Goal: Task Accomplishment & Management: Use online tool/utility

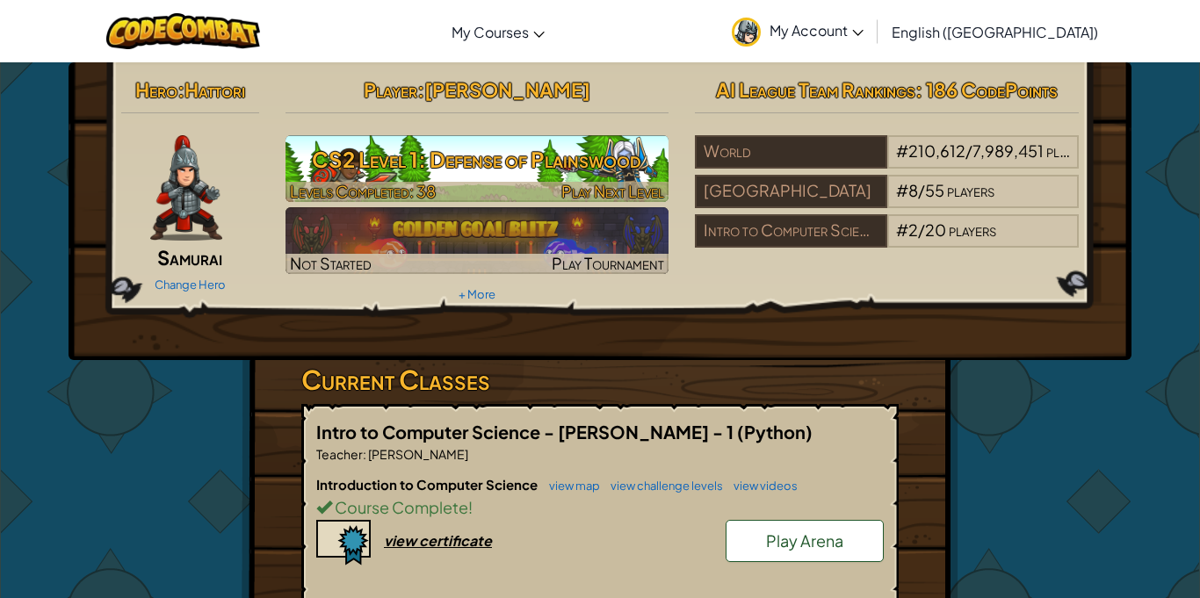
click at [612, 153] on h3 "CS2 Level 1: Defense of Plainswood" at bounding box center [478, 160] width 384 height 40
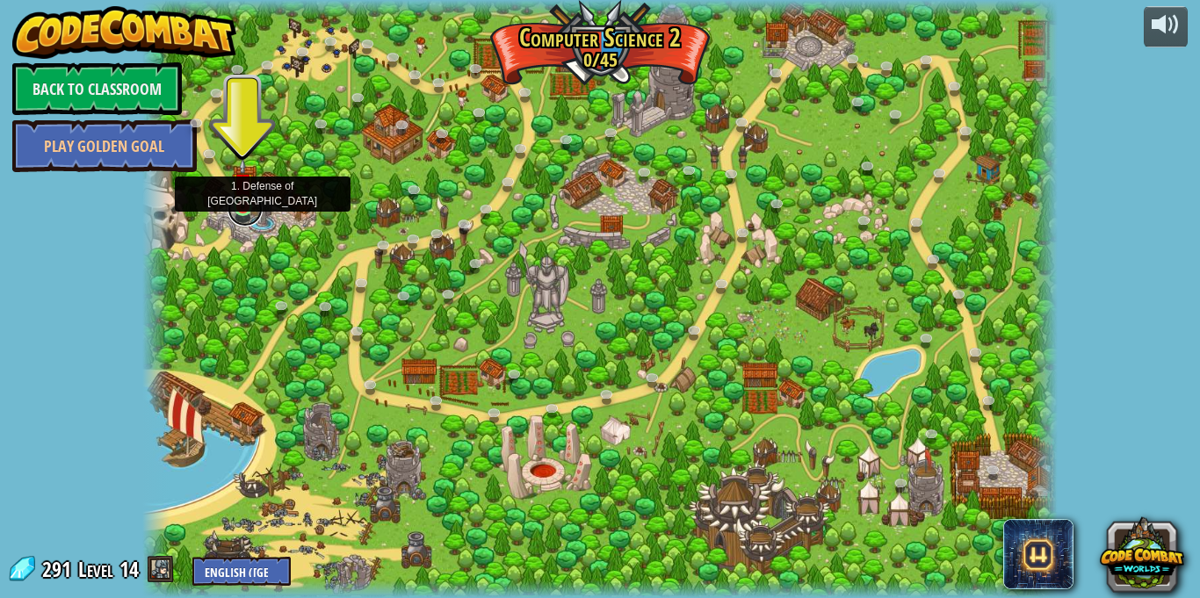
click at [249, 212] on link at bounding box center [245, 209] width 35 height 35
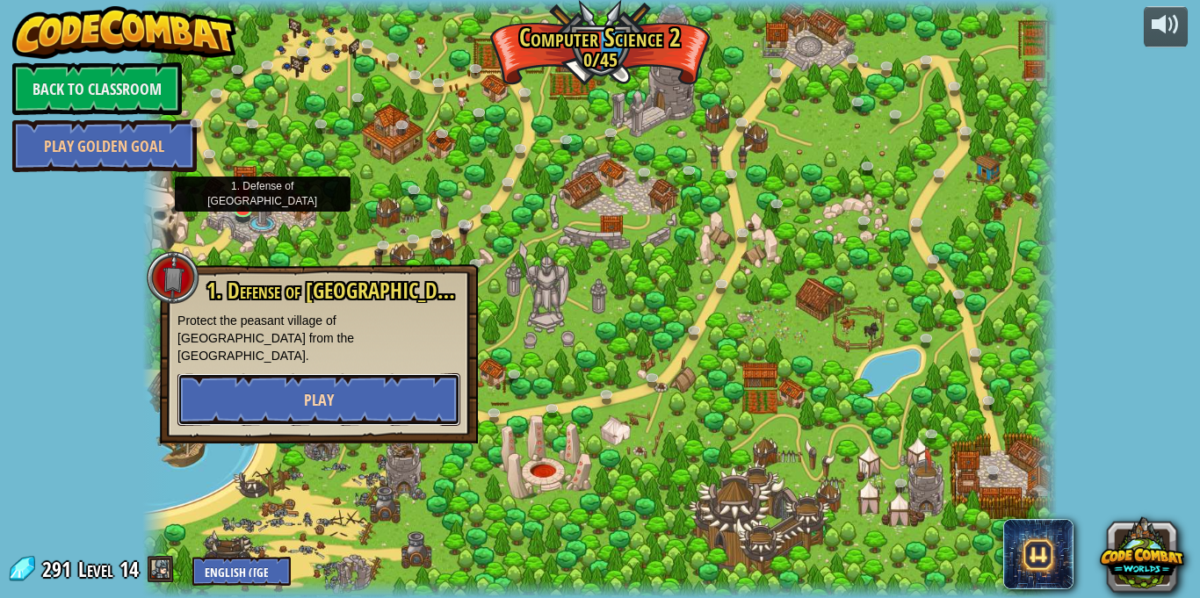
click at [358, 394] on button "Play" at bounding box center [318, 399] width 283 height 53
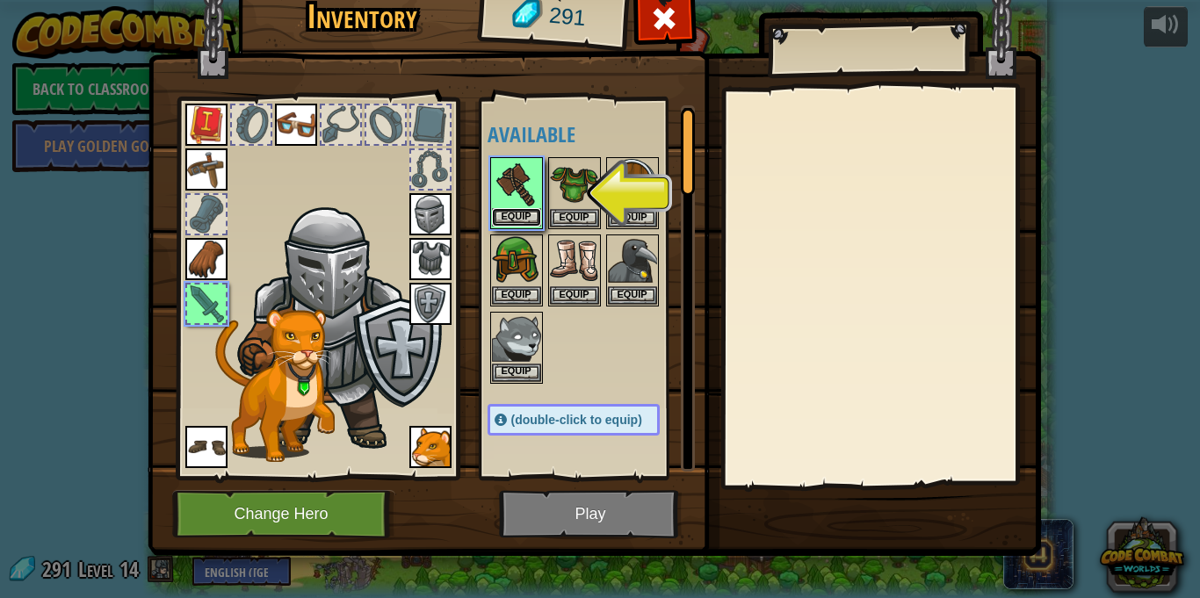
click at [526, 216] on button "Equip" at bounding box center [516, 217] width 49 height 18
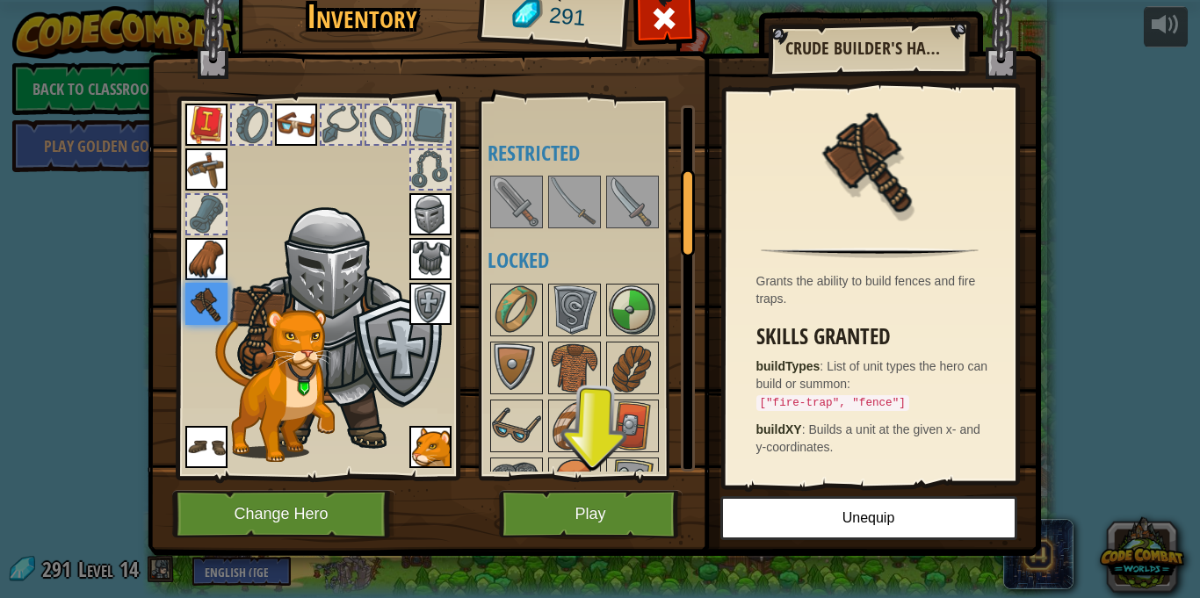
scroll to position [275, 0]
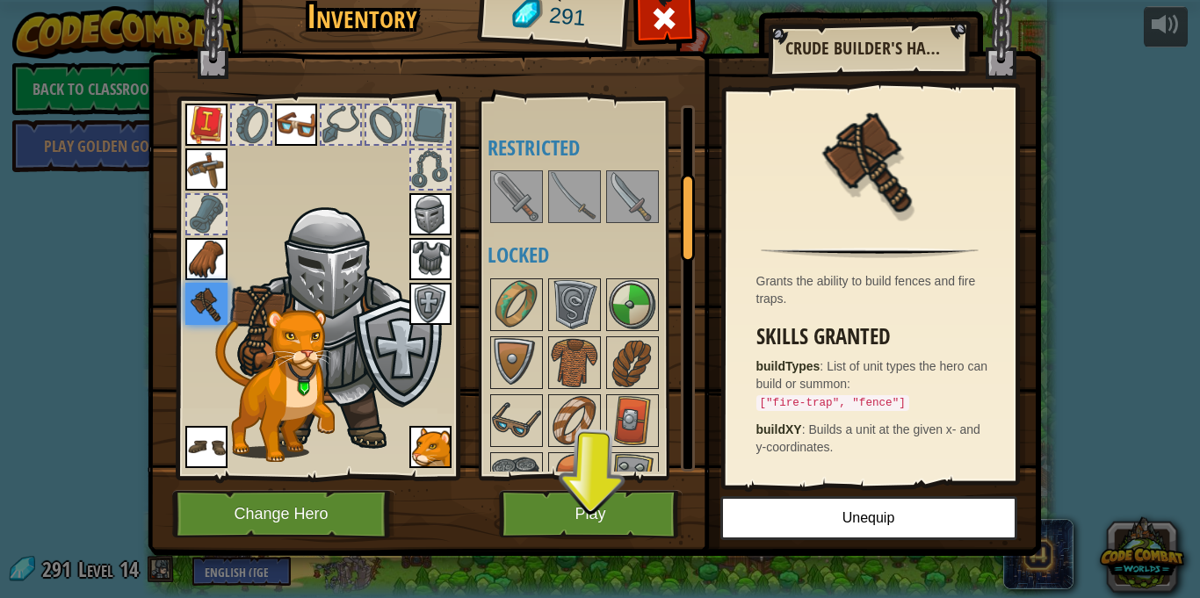
click at [590, 203] on img at bounding box center [574, 196] width 49 height 49
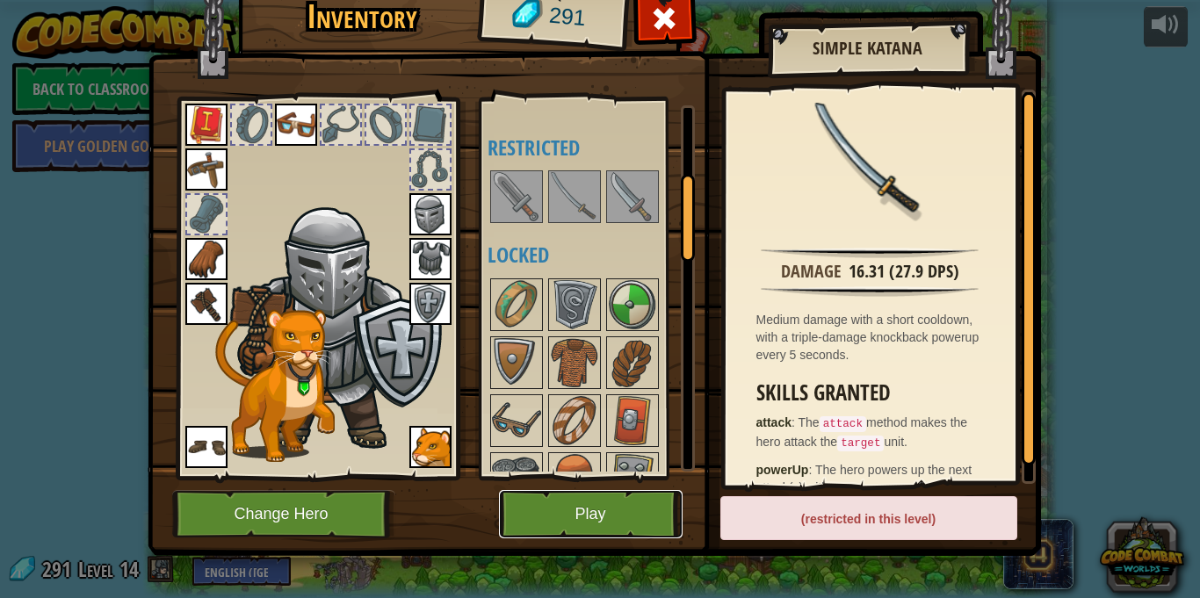
click at [567, 515] on button "Play" at bounding box center [591, 514] width 184 height 48
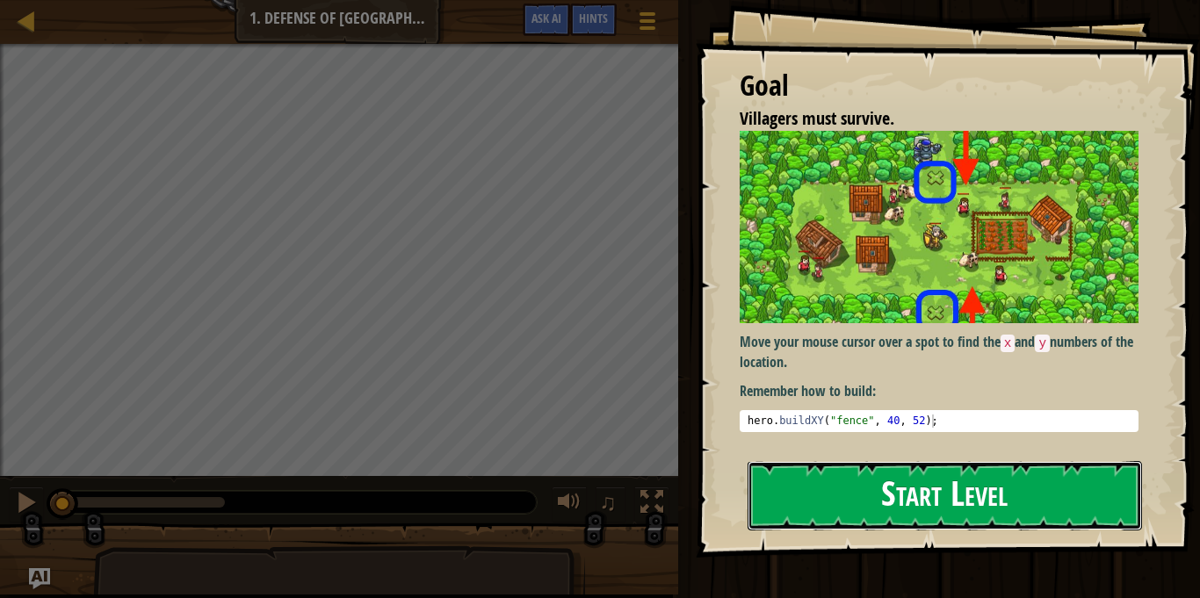
click at [833, 512] on button "Start Level" at bounding box center [945, 495] width 394 height 69
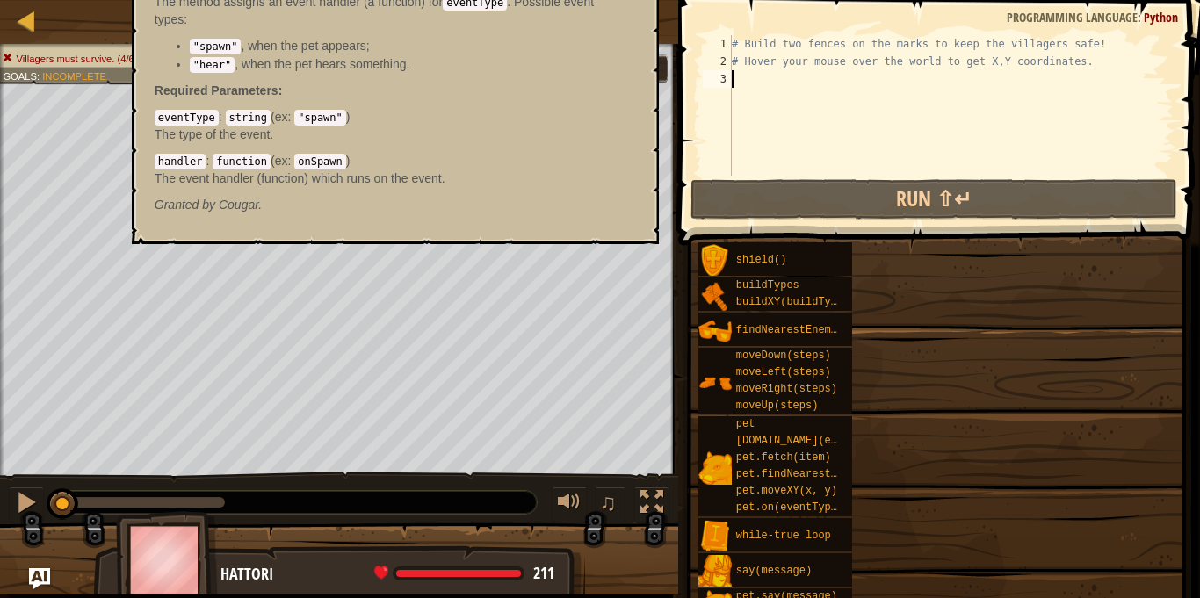
click at [833, 512] on span "pet.on(eventType, handler)" at bounding box center [818, 508] width 164 height 12
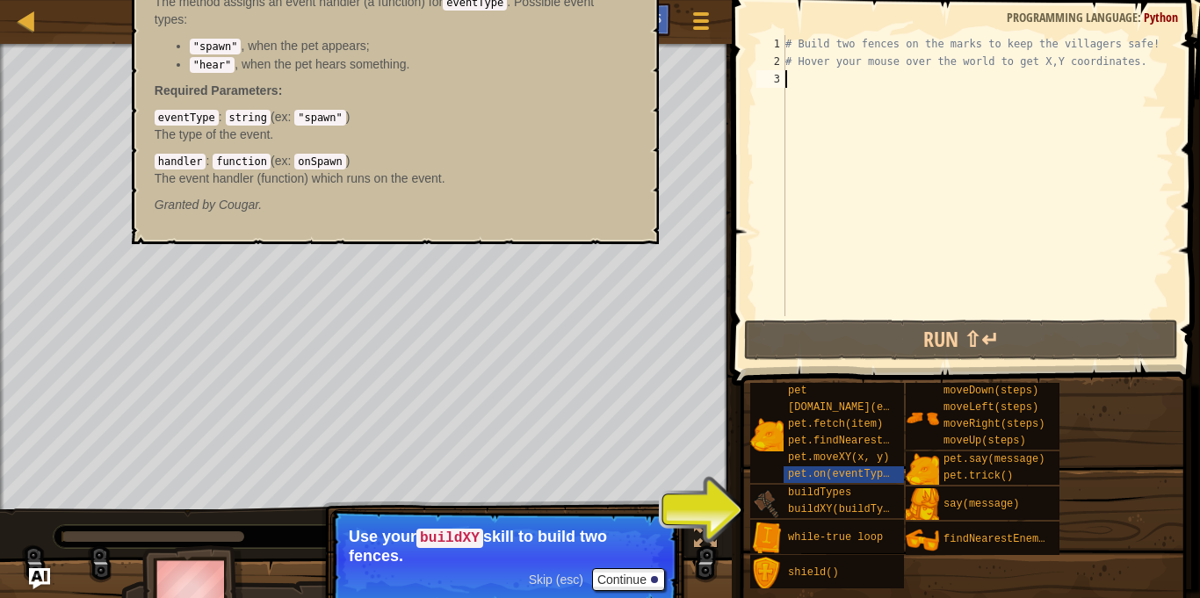
click at [781, 507] on img at bounding box center [766, 503] width 33 height 33
click at [804, 509] on span "buildXY(buildType, x, y)" at bounding box center [864, 509] width 152 height 12
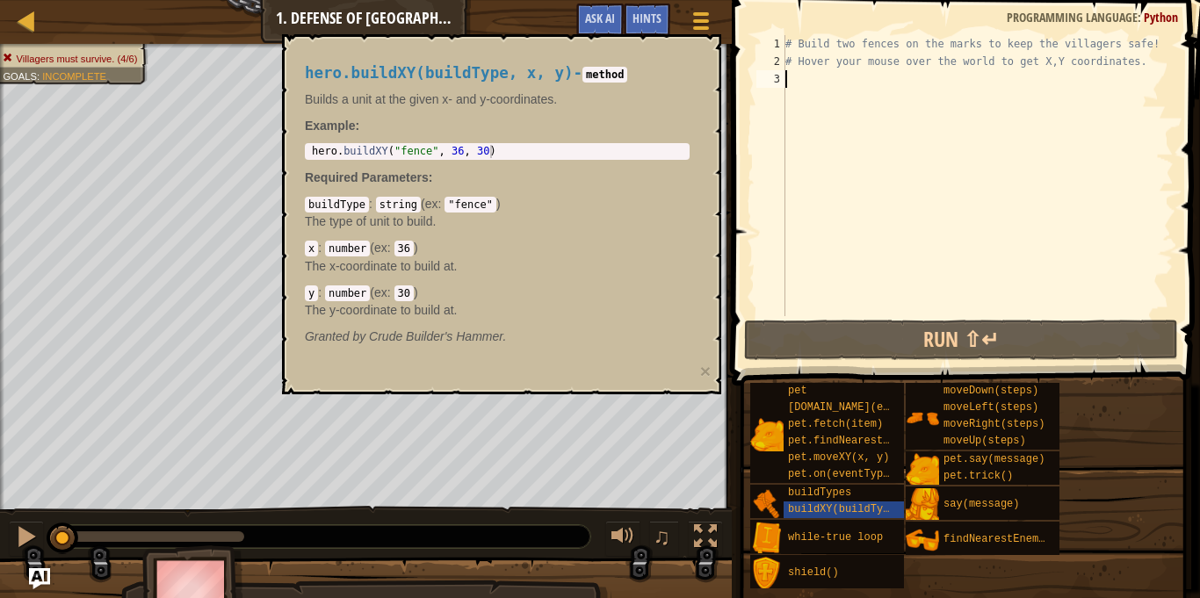
click at [271, 534] on div at bounding box center [322, 536] width 537 height 23
click at [845, 510] on span "buildXY(buildType, x, y)" at bounding box center [864, 509] width 152 height 12
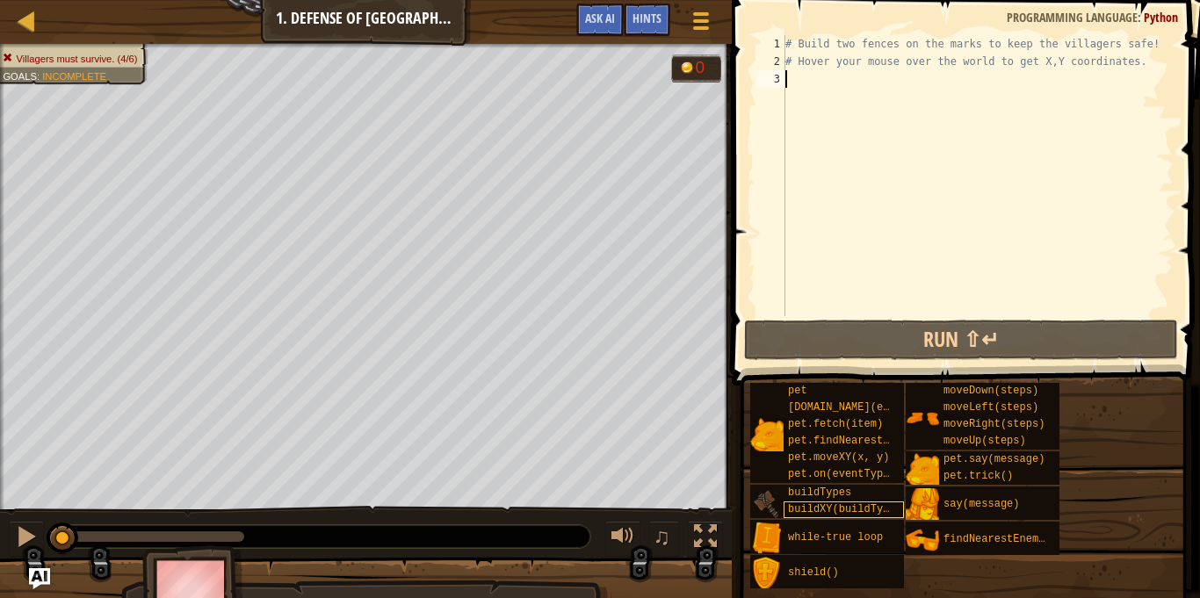
scroll to position [8, 0]
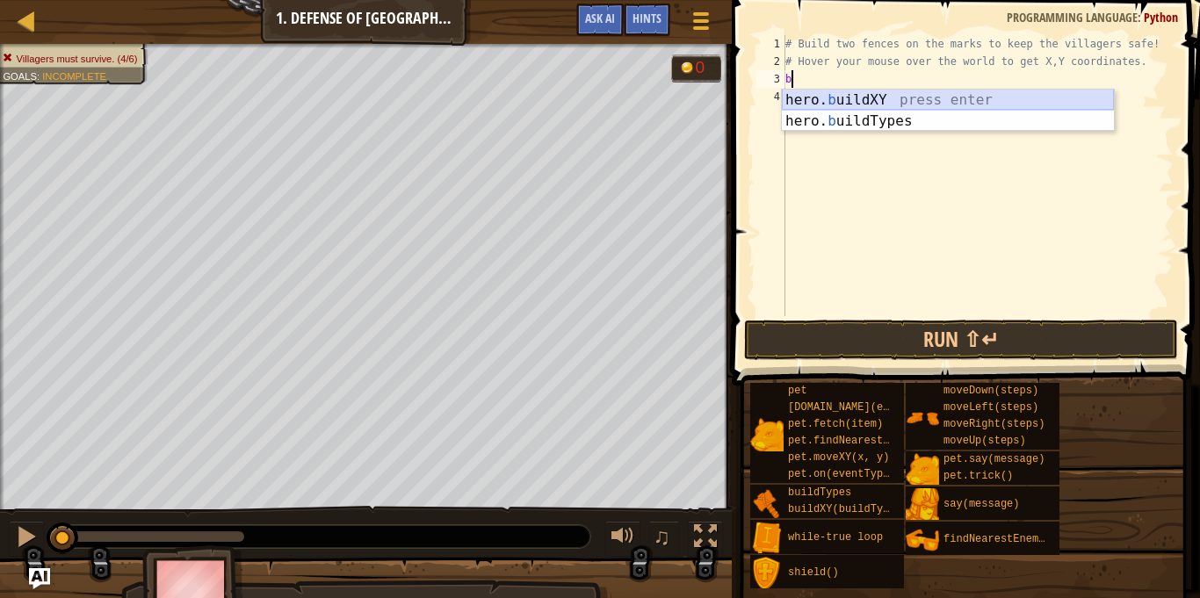
click at [986, 98] on div "hero. b uildXY press enter hero. b uildTypes press enter" at bounding box center [948, 132] width 332 height 84
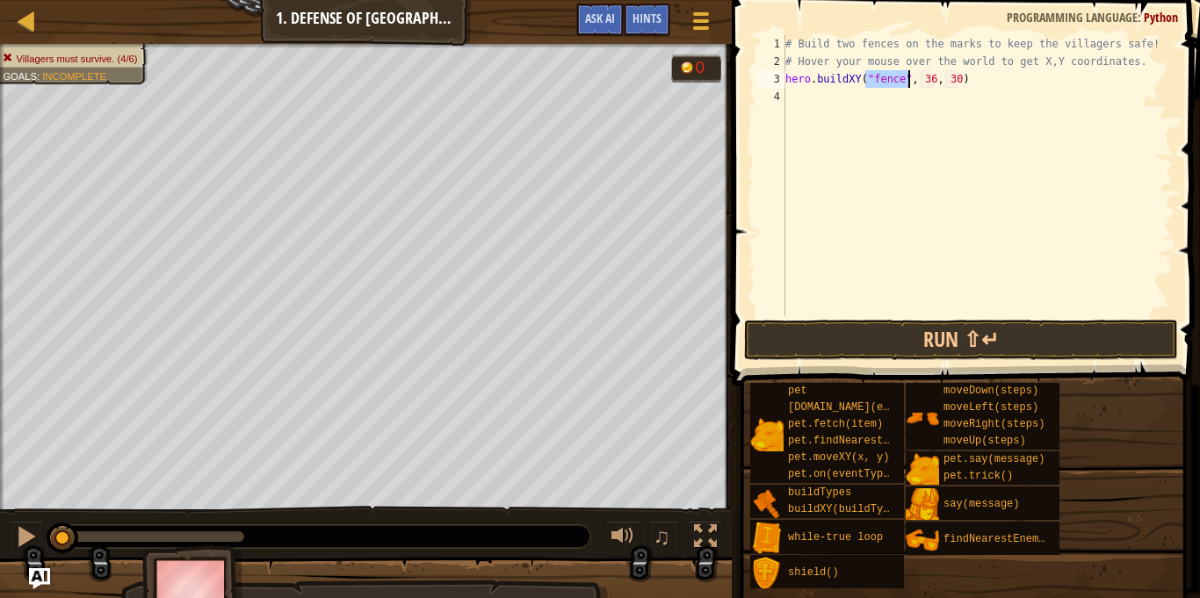
click at [927, 84] on div "# Build two fences on the marks to keep the villagers safe! # Hover your mouse …" at bounding box center [978, 193] width 392 height 316
type textarea "hero.buildXY("fence", 40, 52)"
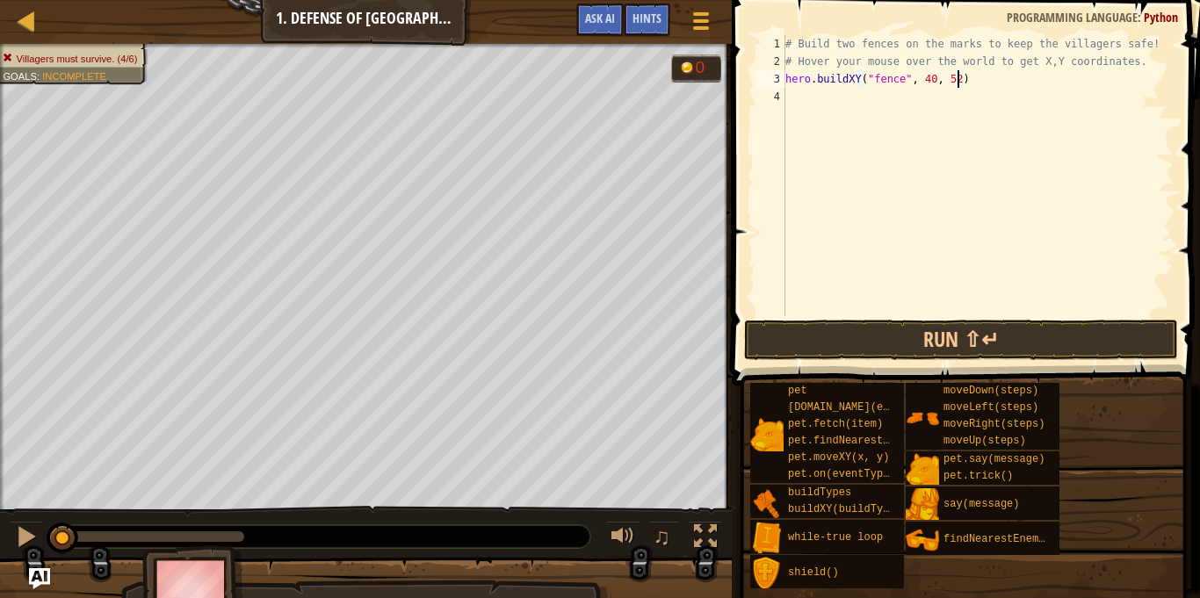
click at [793, 104] on div "# Build two fences on the marks to keep the villagers safe! # Hover your mouse …" at bounding box center [978, 193] width 392 height 316
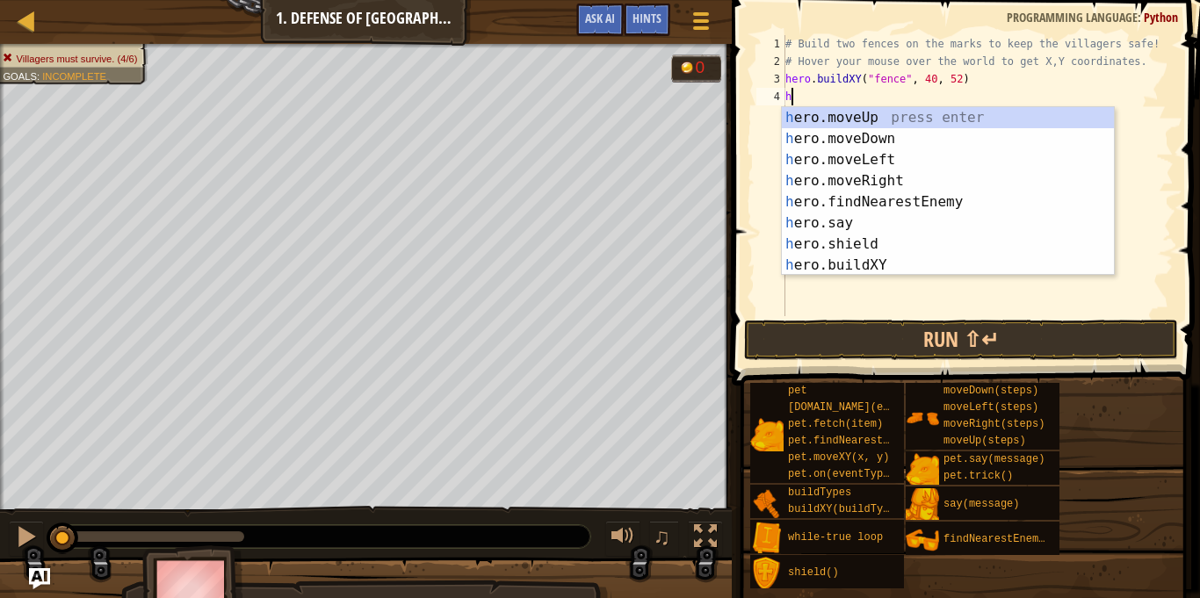
type textarea "h"
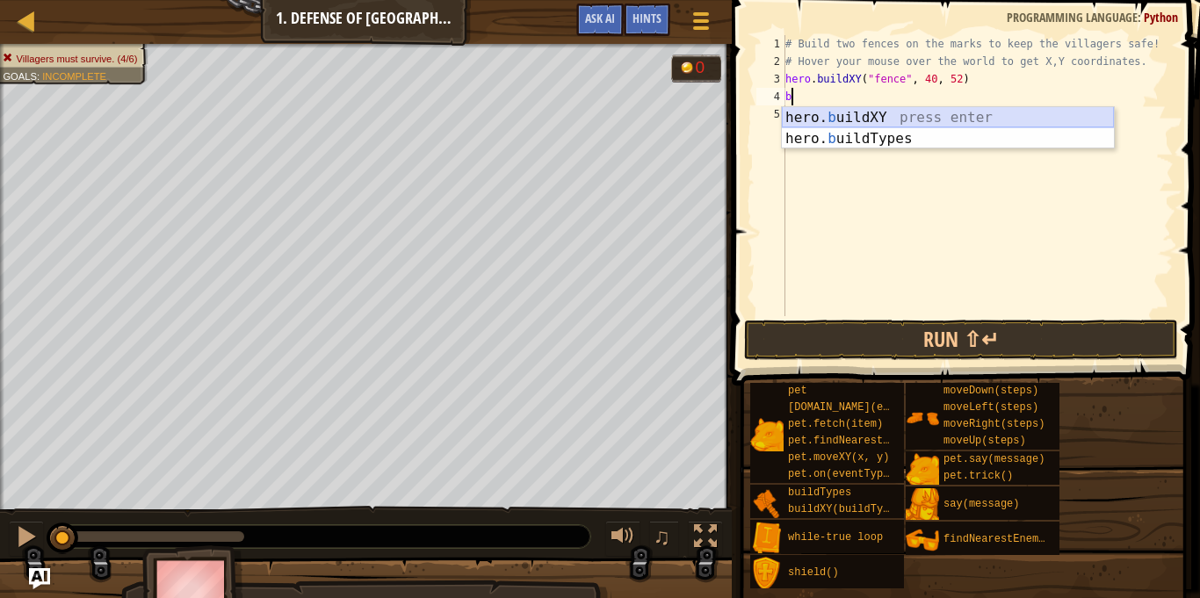
click at [872, 113] on div "hero. b uildXY press enter hero. b uildTypes press enter" at bounding box center [948, 149] width 332 height 84
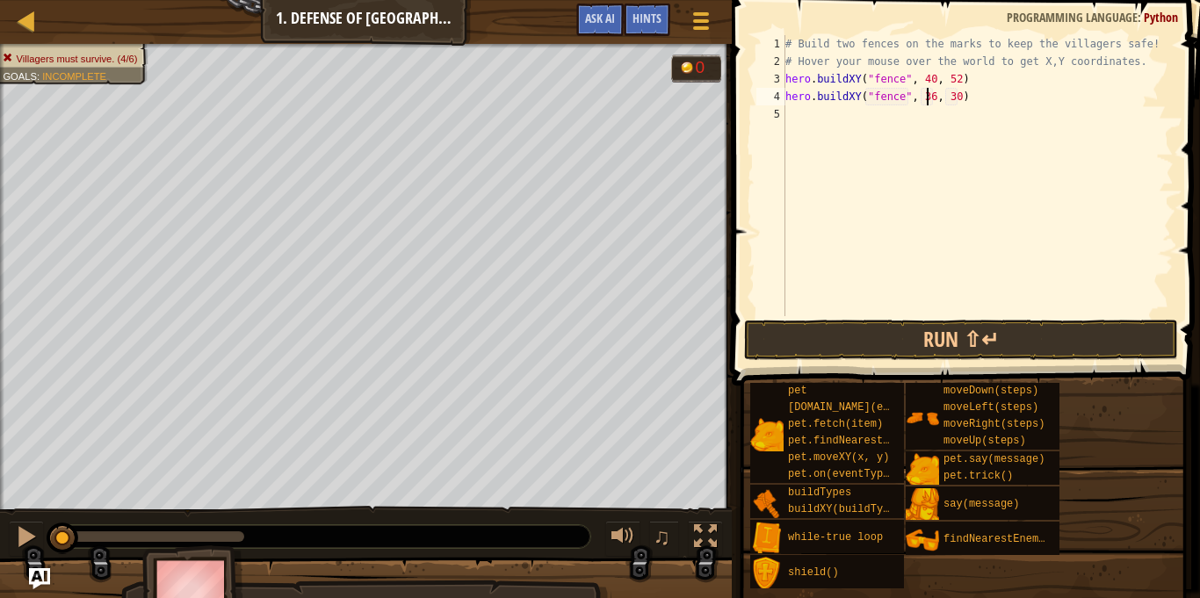
click at [929, 96] on div "# Build two fences on the marks to keep the villagers safe! # Hover your mouse …" at bounding box center [978, 193] width 392 height 316
click at [953, 96] on div "# Build two fences on the marks to keep the villagers safe! # Hover your mouse …" at bounding box center [978, 193] width 392 height 316
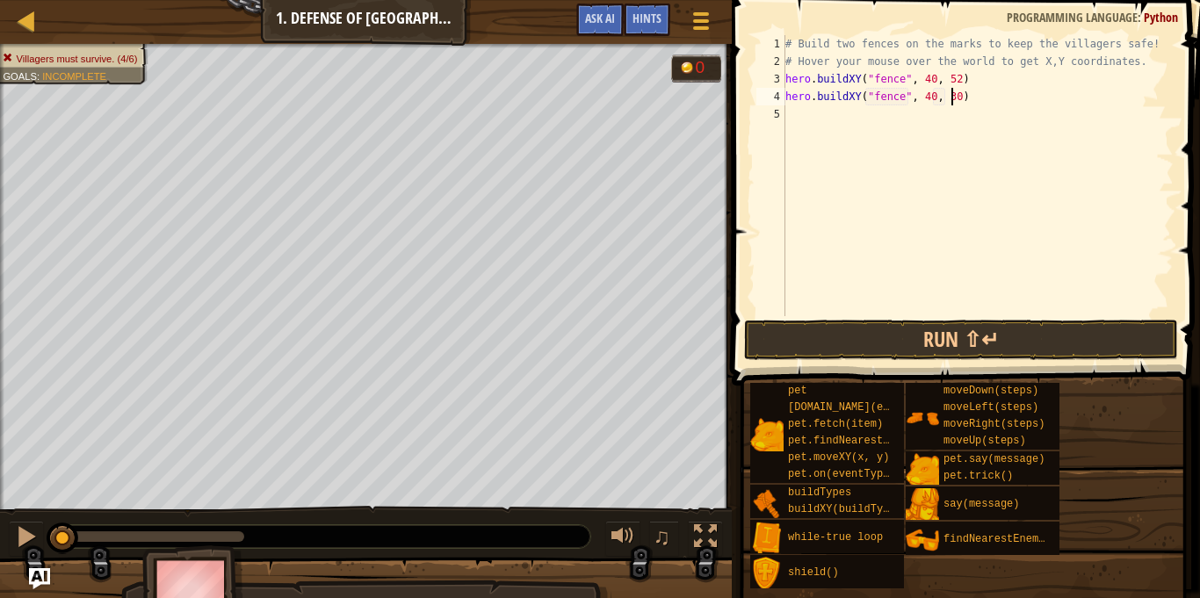
click at [953, 96] on div "# Build two fences on the marks to keep the villagers safe! # Hover your mouse …" at bounding box center [978, 193] width 392 height 316
type textarea "hero.buildXY("fence", 40, 20)"
click at [998, 328] on button "Run ⇧↵" at bounding box center [961, 340] width 434 height 40
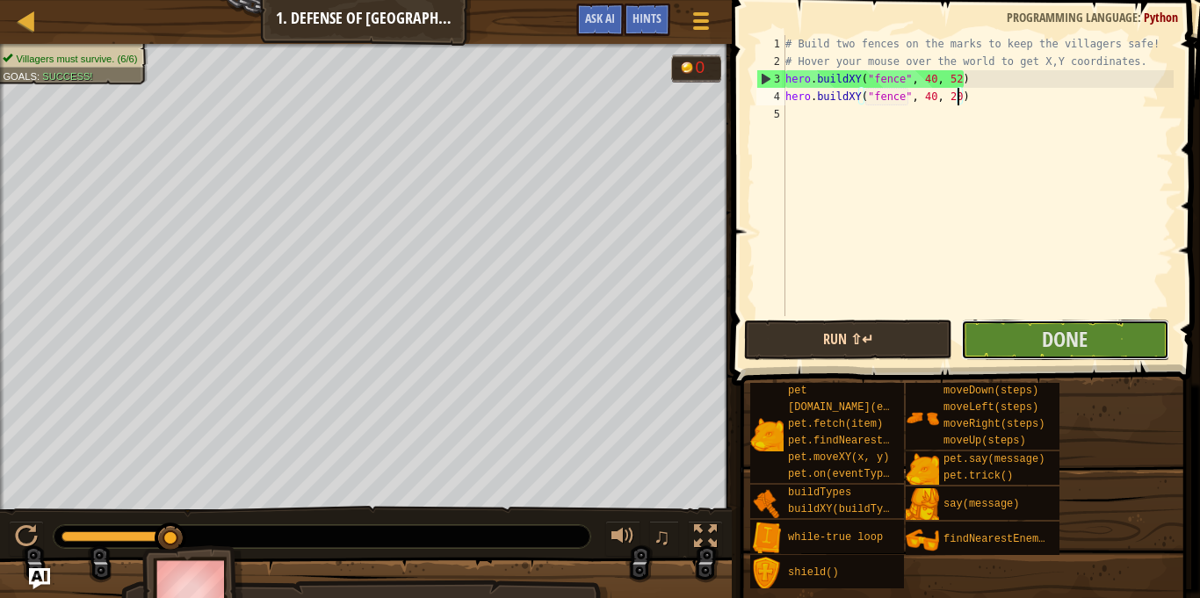
click at [998, 328] on button "Done" at bounding box center [1065, 340] width 208 height 40
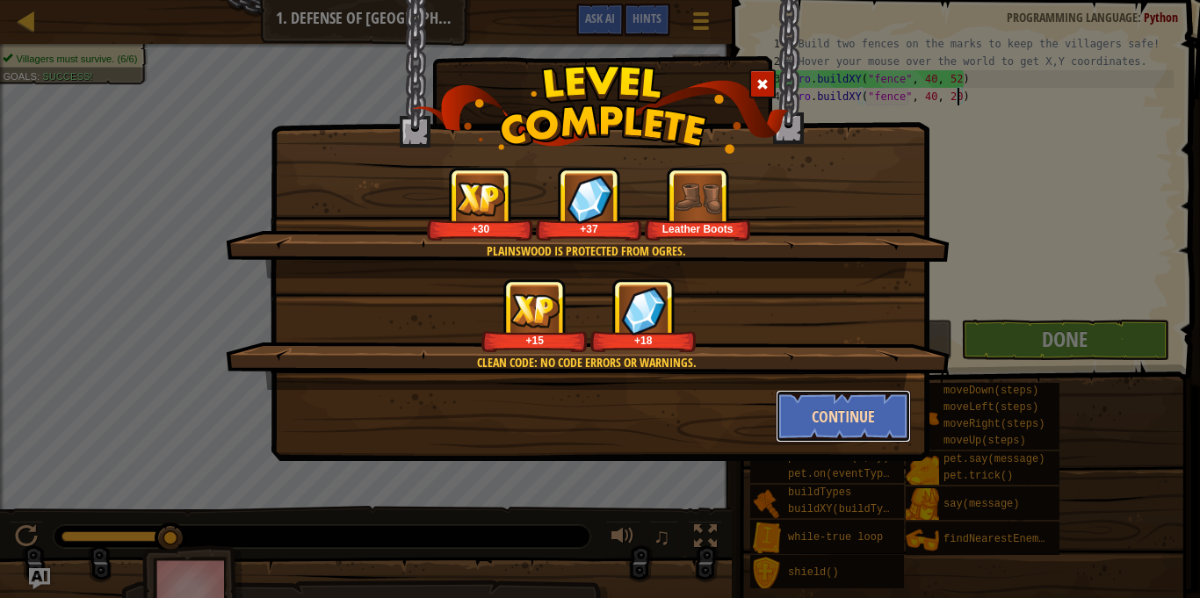
click at [857, 423] on button "Continue" at bounding box center [844, 416] width 136 height 53
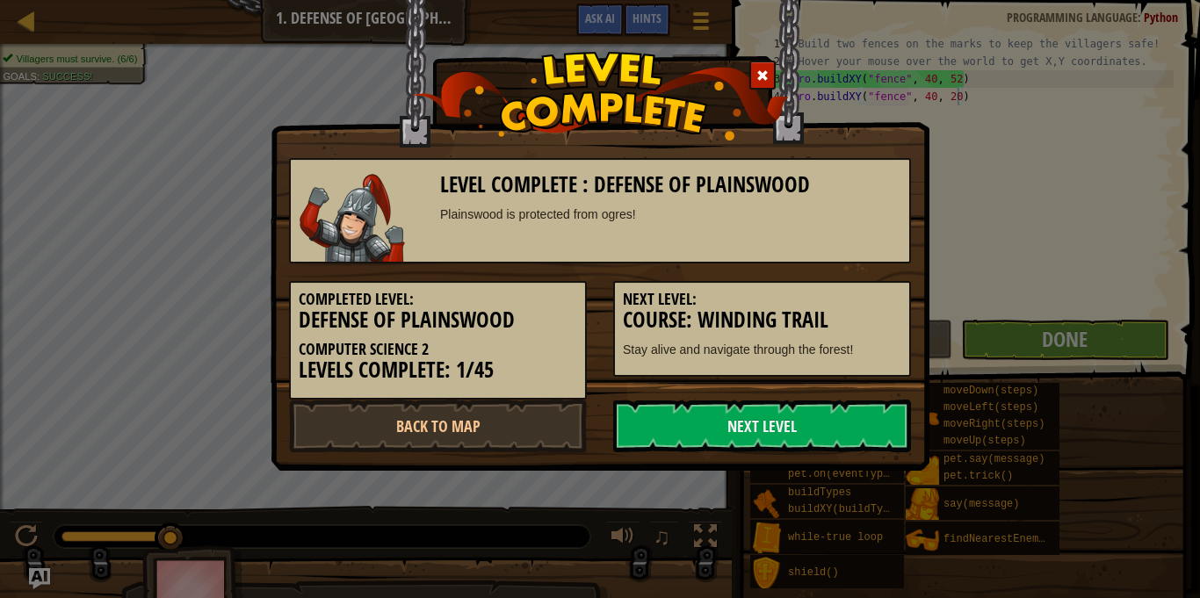
click at [857, 423] on link "Next Level" at bounding box center [762, 426] width 298 height 53
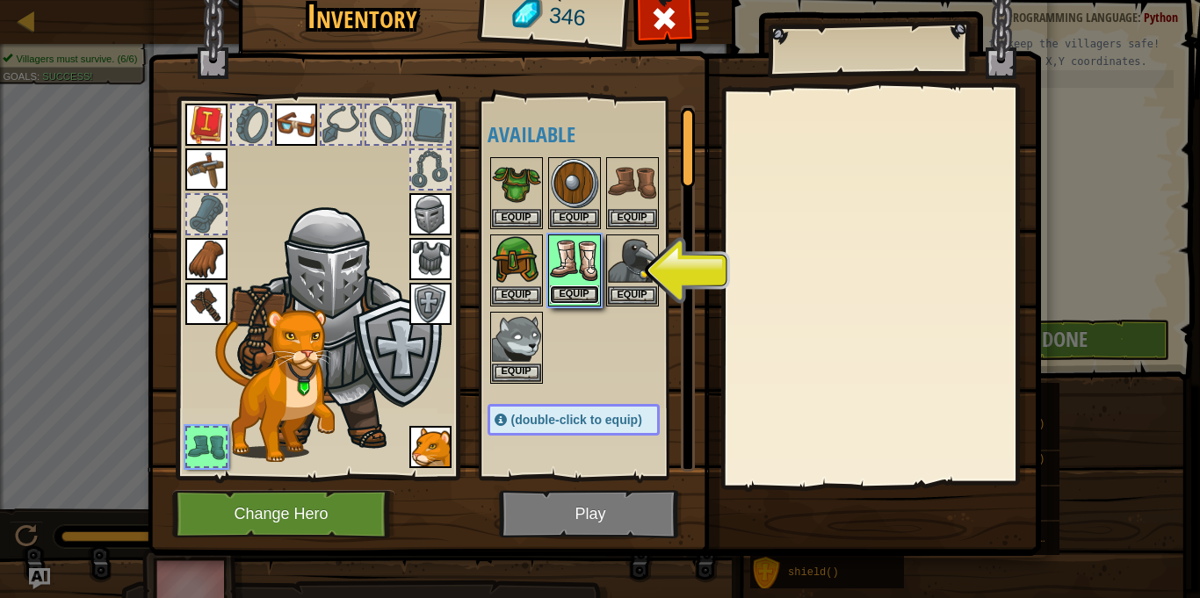
click at [583, 297] on button "Equip" at bounding box center [574, 295] width 49 height 18
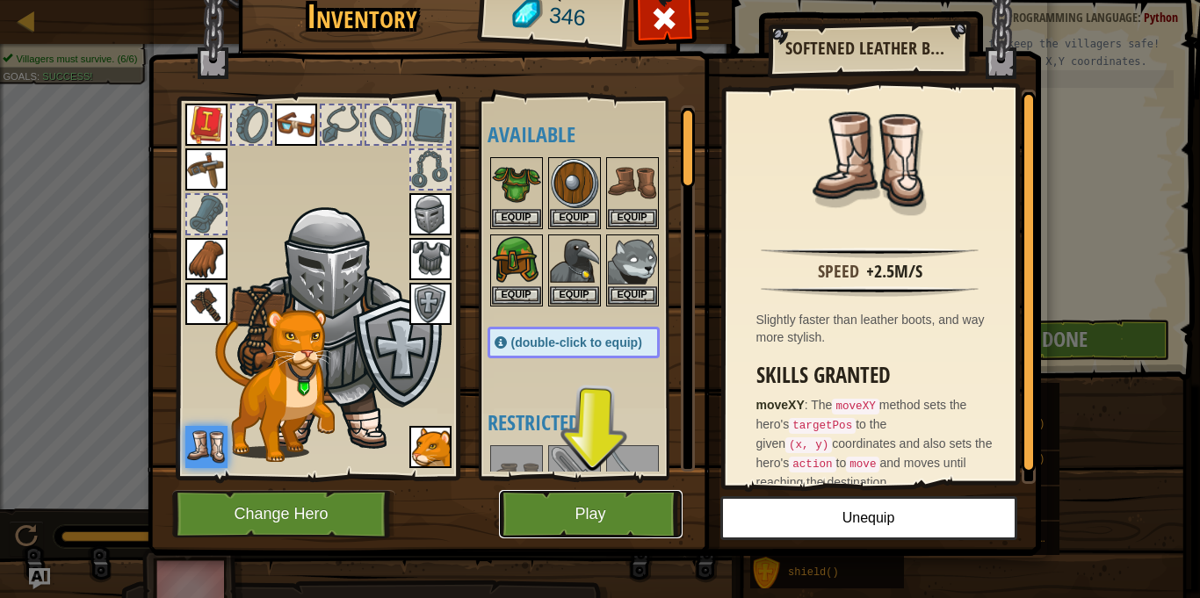
click at [568, 517] on button "Play" at bounding box center [591, 514] width 184 height 48
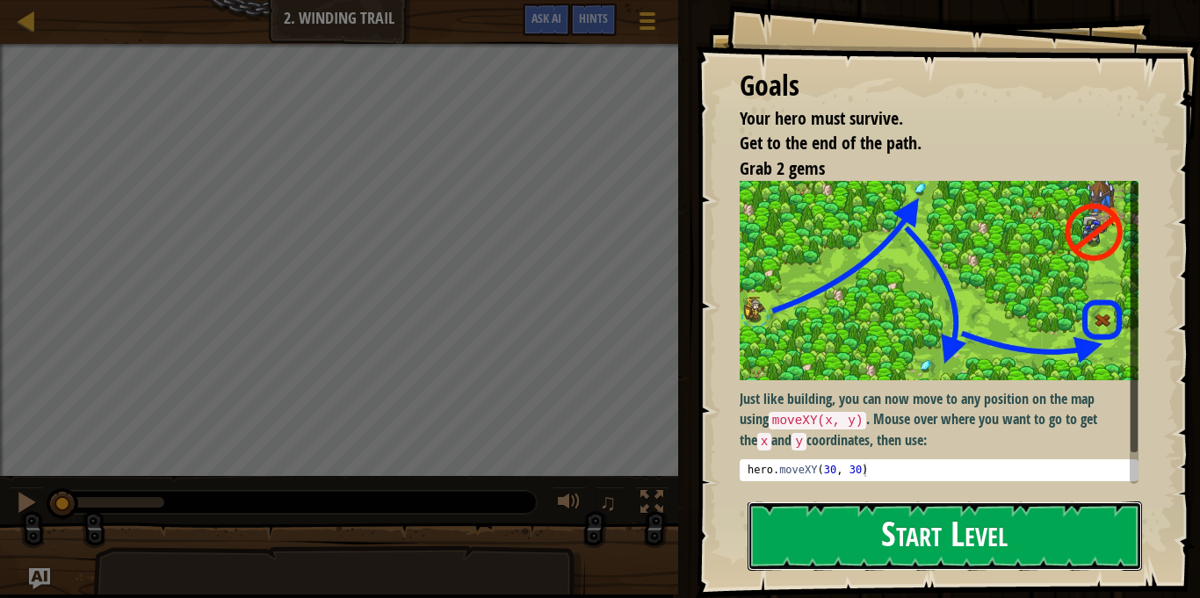
click at [823, 525] on button "Start Level" at bounding box center [945, 536] width 394 height 69
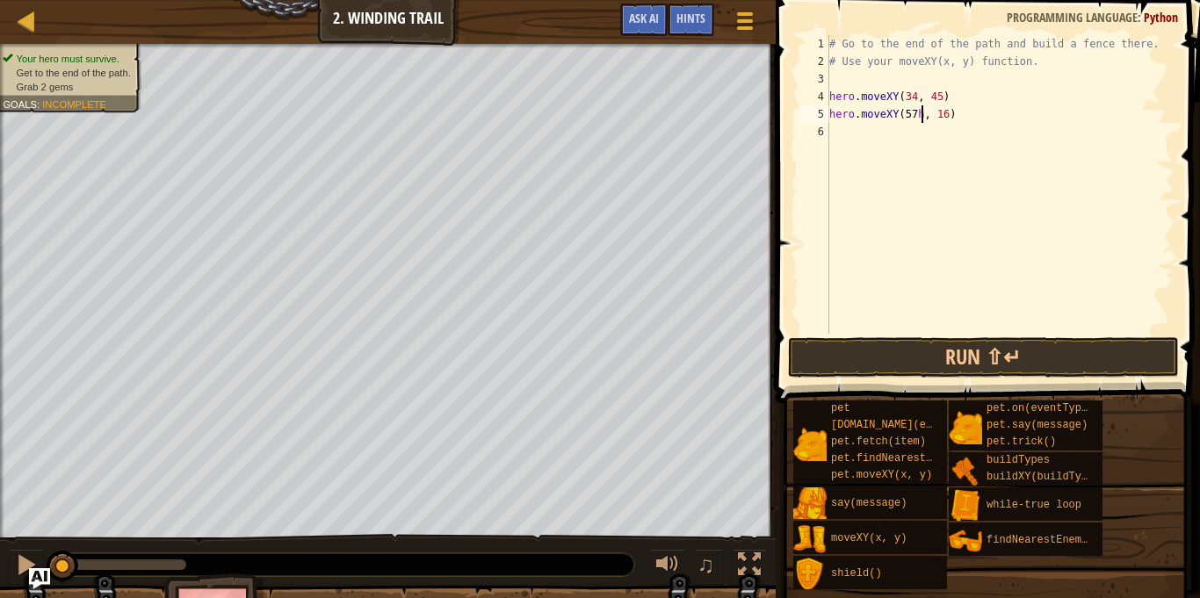
scroll to position [8, 14]
type textarea "hero.moveXY(57, 16)"
type textarea "hero.moveXY(72, 25)"
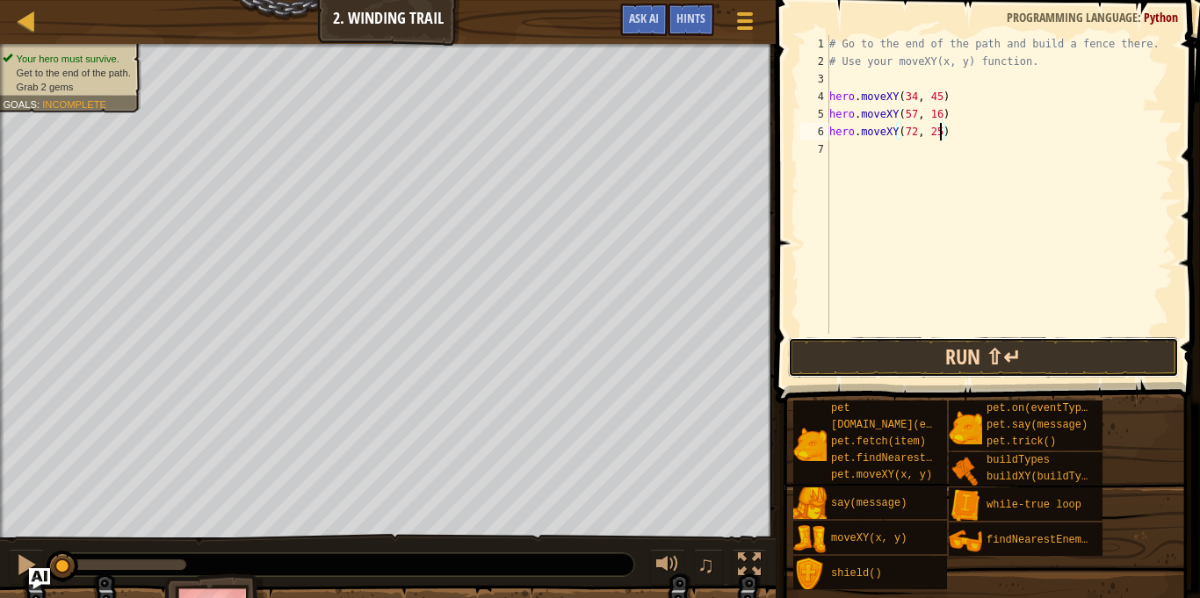
click at [879, 365] on button "Run ⇧↵" at bounding box center [983, 357] width 391 height 40
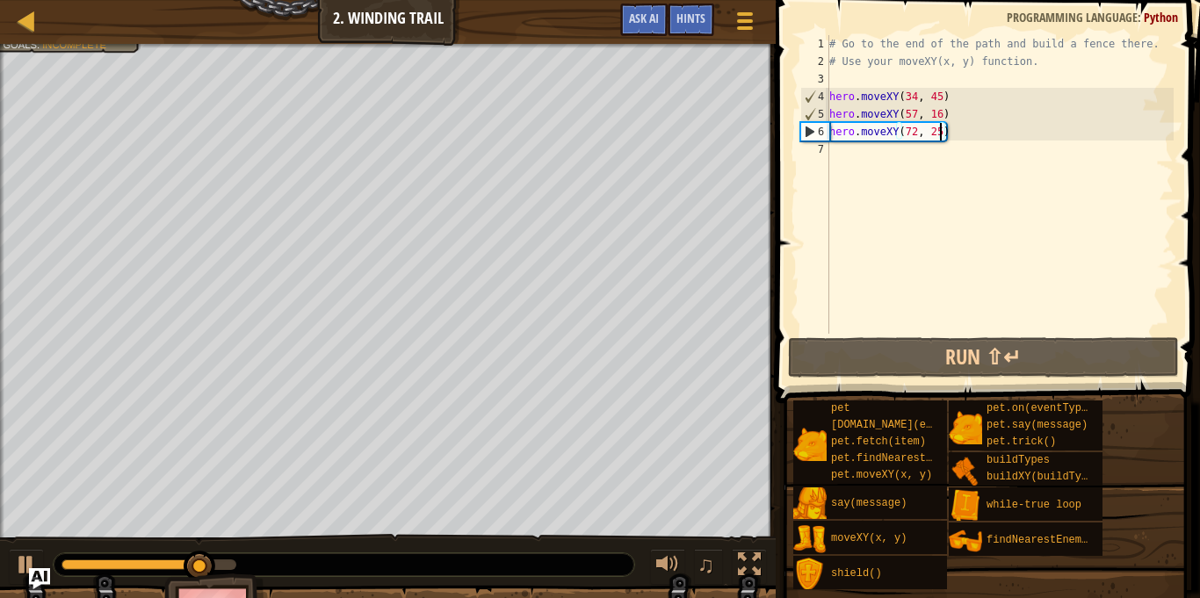
click at [865, 156] on div "# Go to the end of the path and build a fence there. # Use your moveXY(x, y) fu…" at bounding box center [1000, 202] width 348 height 334
type textarea "h"
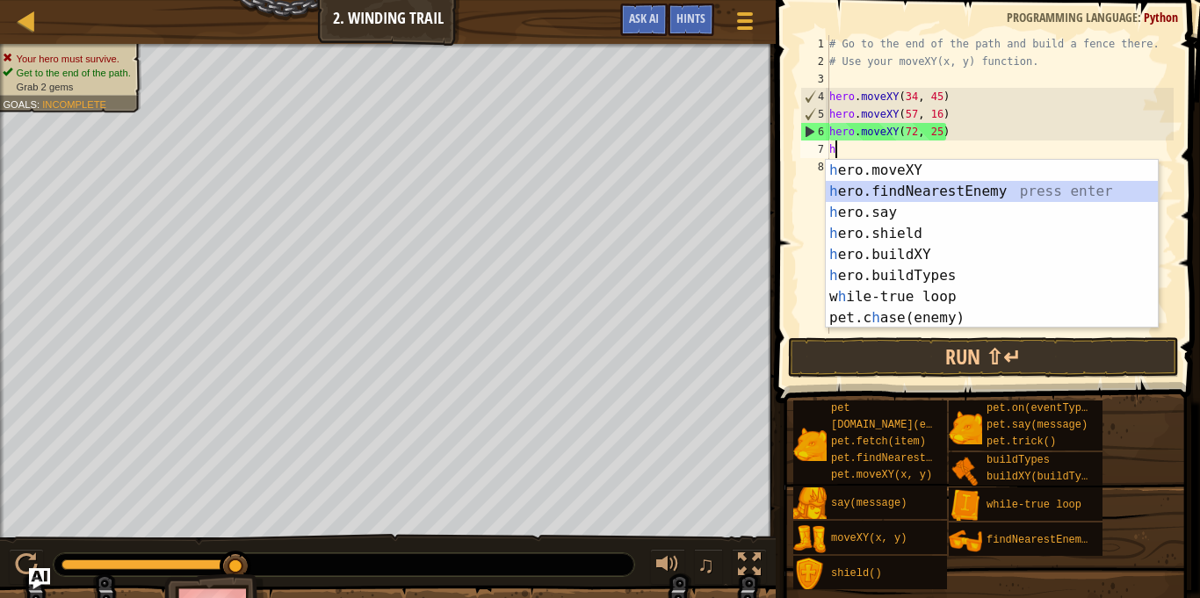
click at [919, 198] on div "h ero.moveXY press enter h ero.findNearestEnemy press enter h ero.say press ent…" at bounding box center [992, 265] width 332 height 211
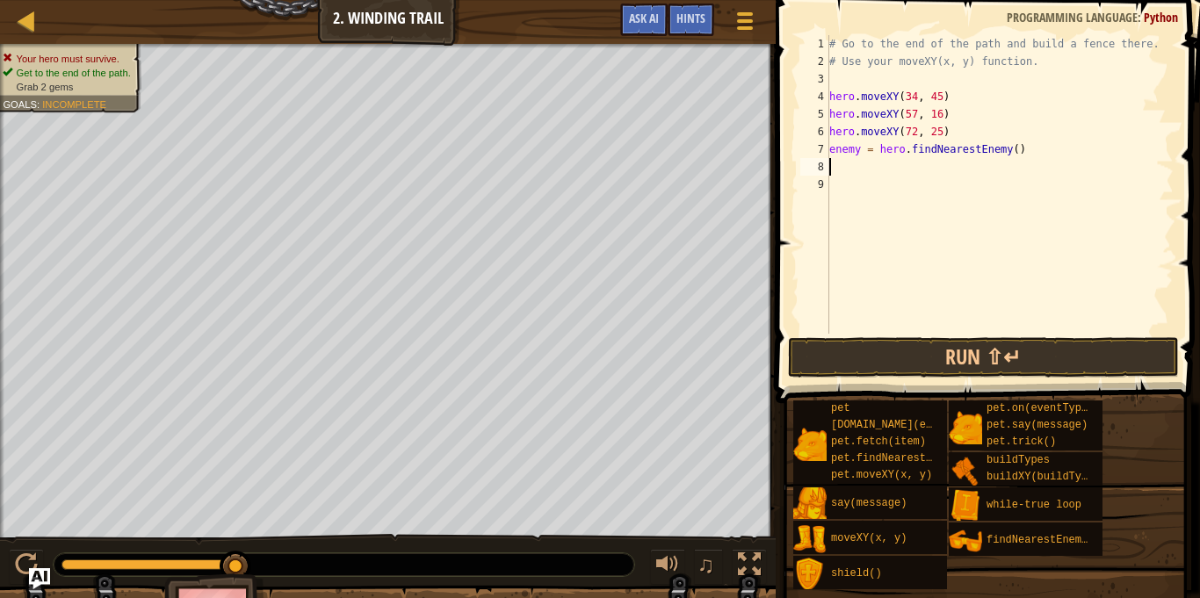
type textarea "h"
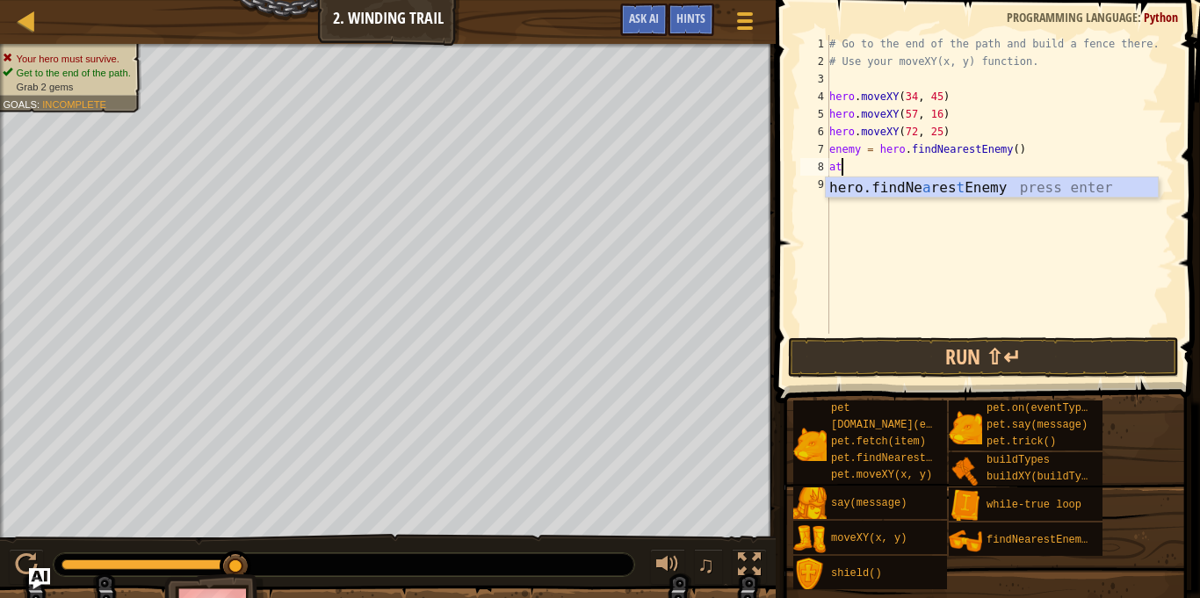
scroll to position [8, 1]
type textarea "a"
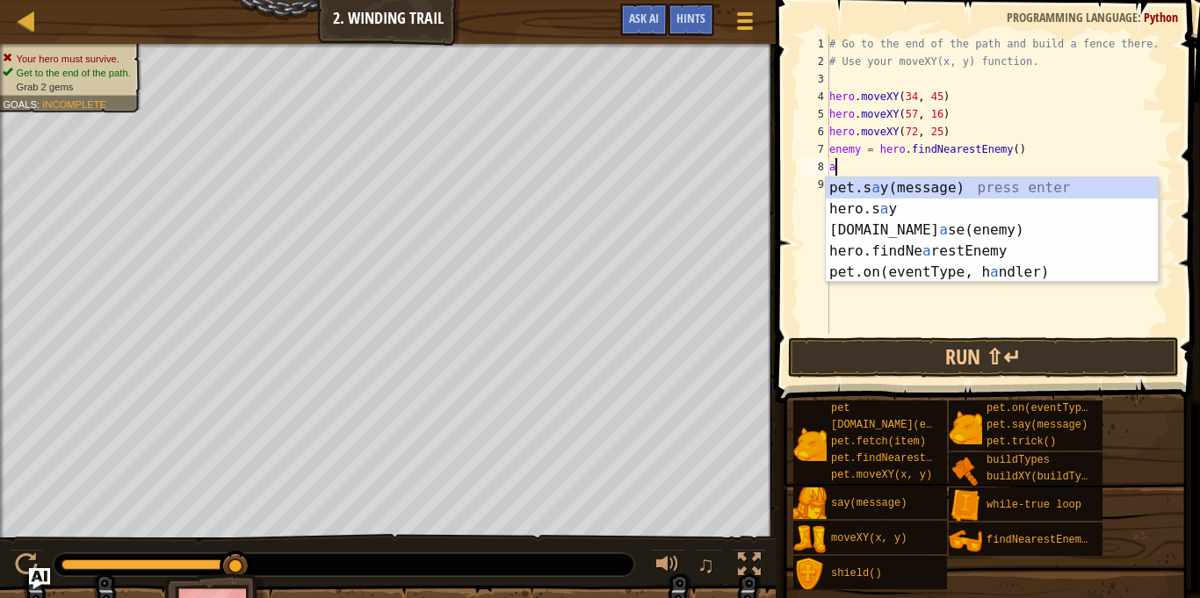
scroll to position [8, 0]
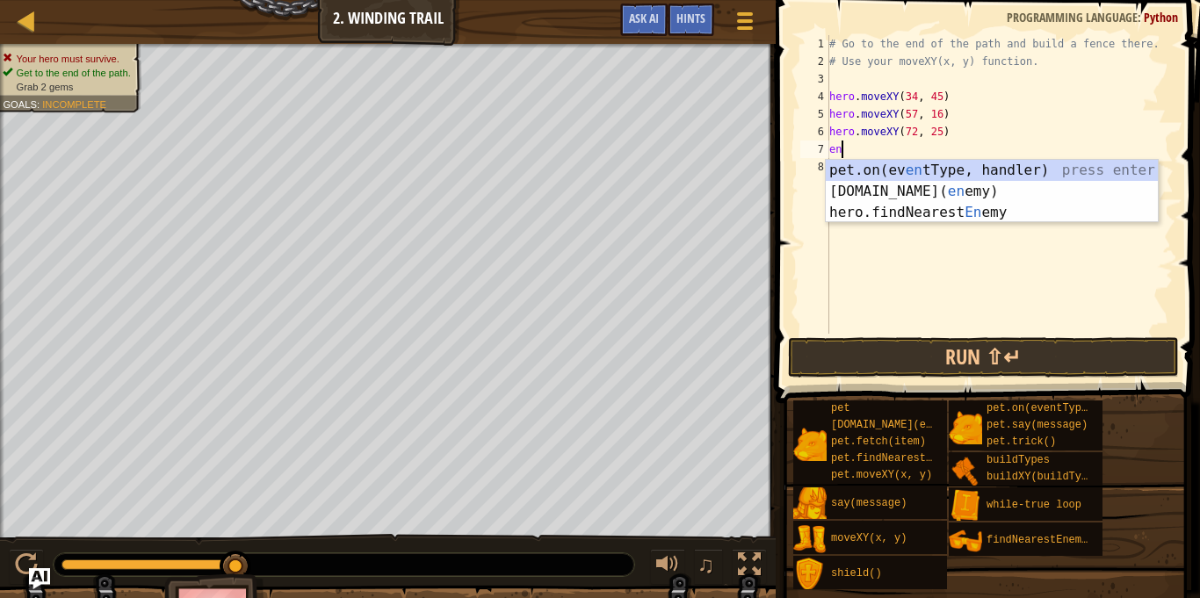
type textarea "e"
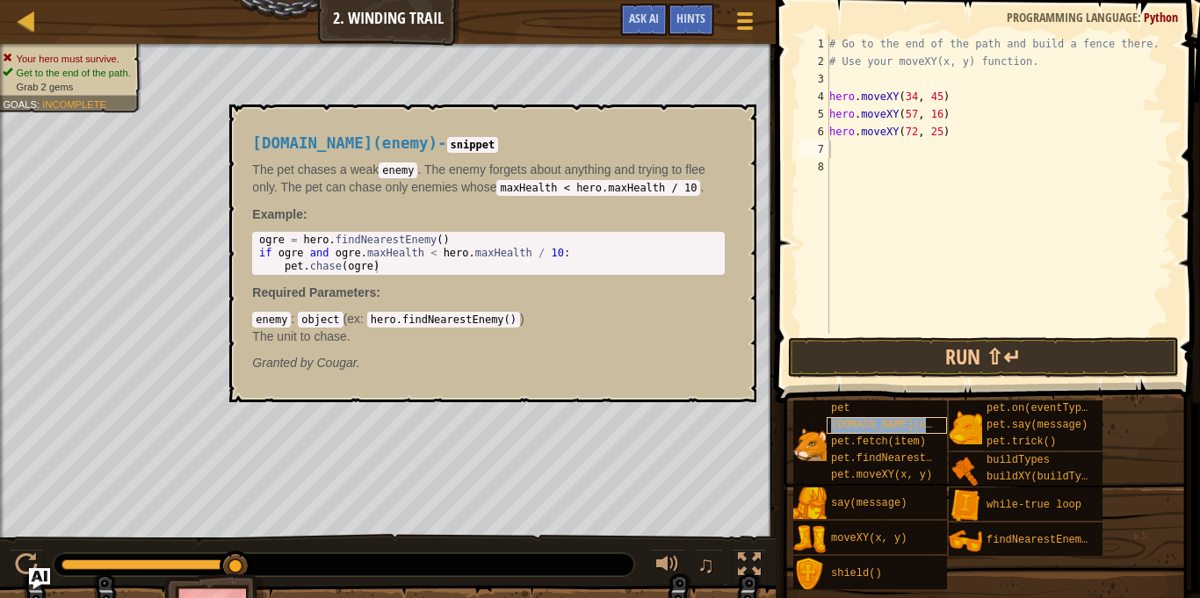
click at [867, 425] on span "[DOMAIN_NAME](enemy)" at bounding box center [894, 425] width 127 height 12
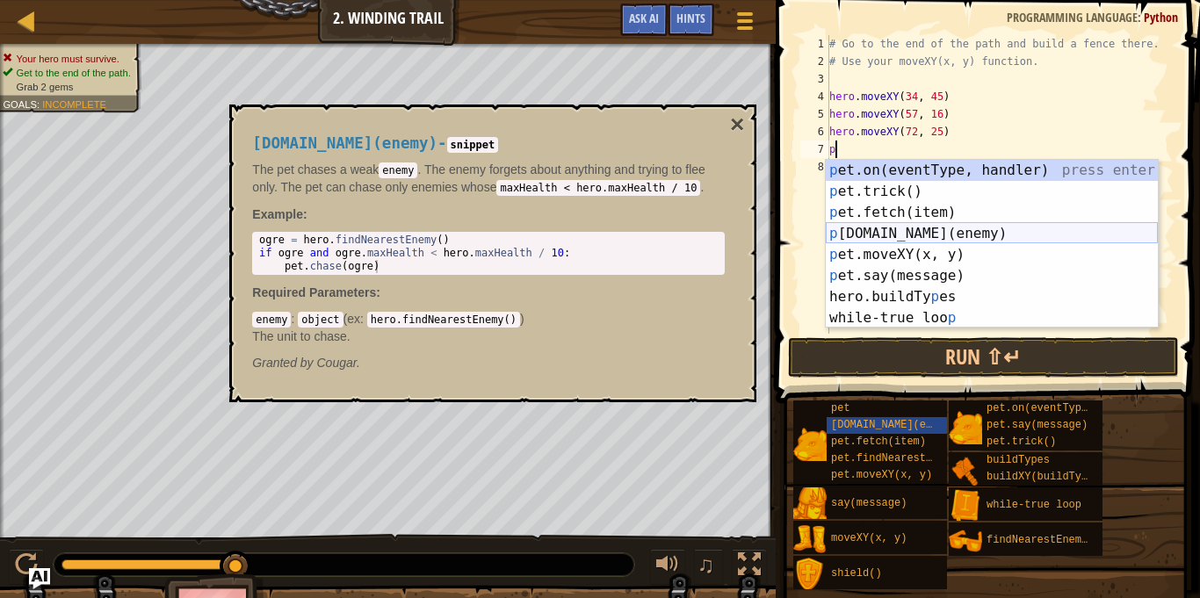
click at [936, 235] on div "p et.on(eventType, handler) press enter p et.trick() press enter p et.fetch(ite…" at bounding box center [992, 265] width 332 height 211
type textarea "[DOMAIN_NAME](enemy)"
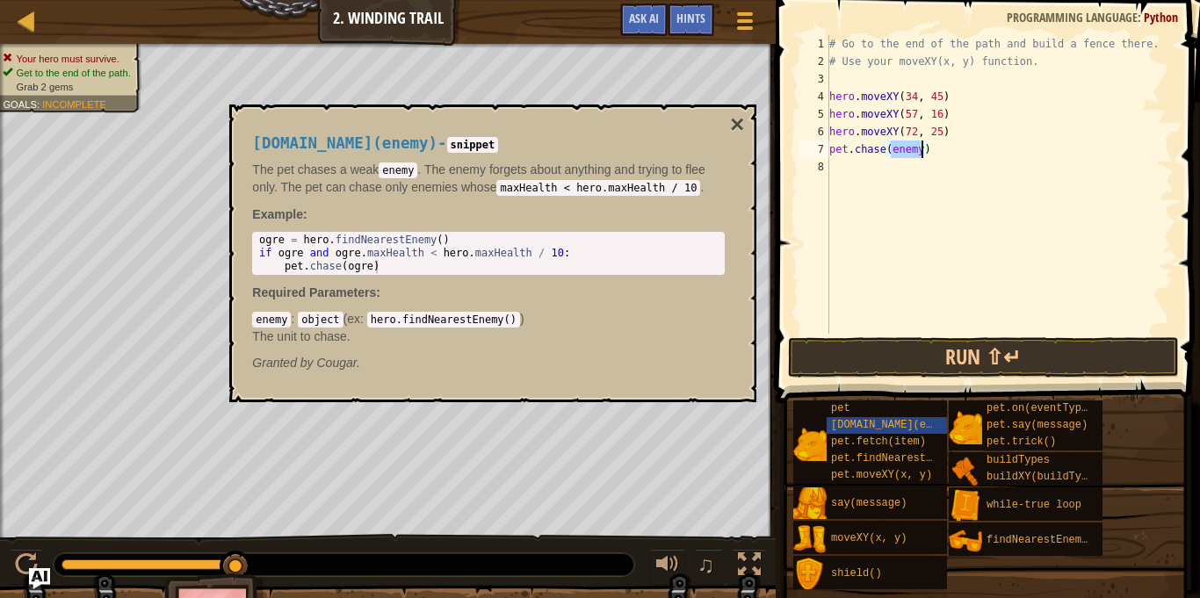
click at [932, 289] on div "# Go to the end of the path and build a fence there. # Use your moveXY(x, y) fu…" at bounding box center [1000, 202] width 348 height 334
click at [742, 123] on button "×" at bounding box center [737, 124] width 14 height 25
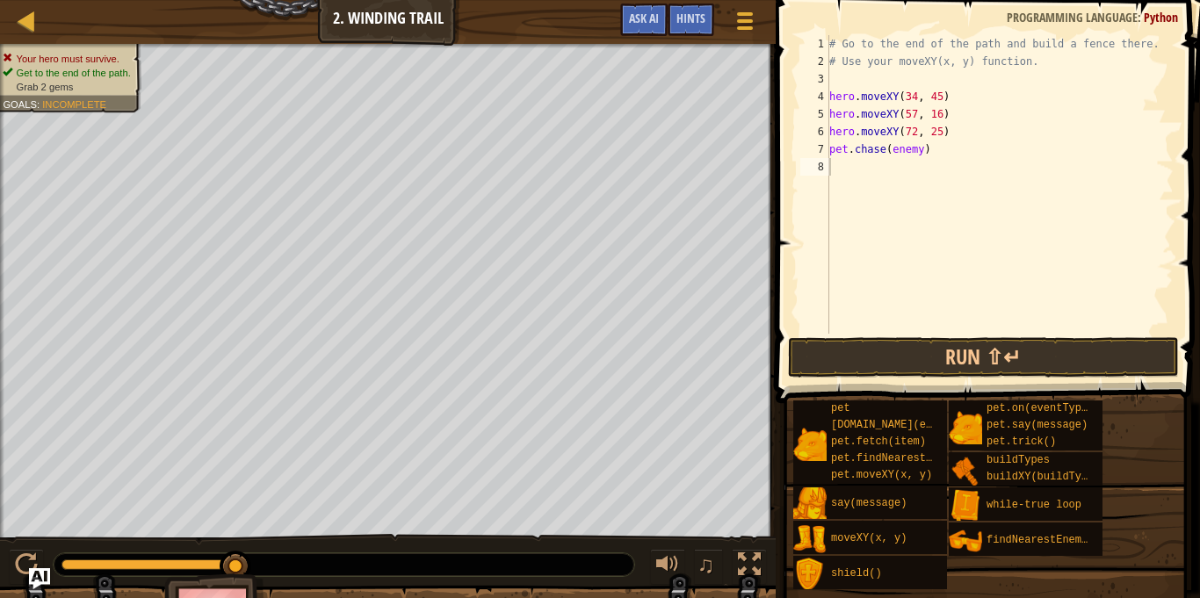
click at [908, 155] on div "# Go to the end of the path and build a fence there. # Use your moveXY(x, y) fu…" at bounding box center [1000, 202] width 348 height 334
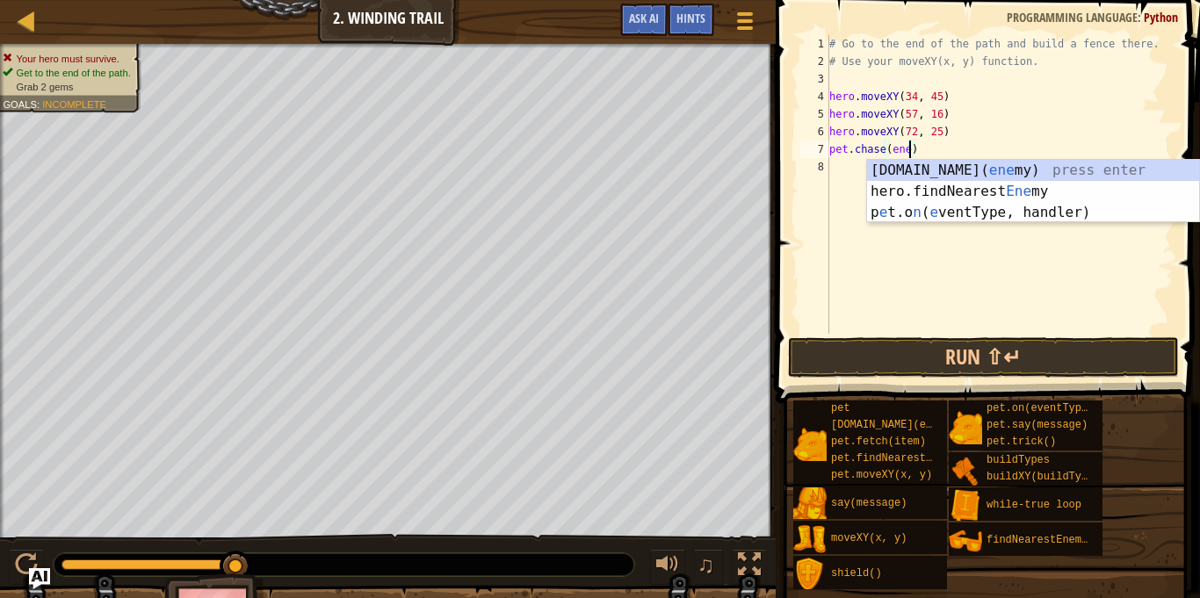
scroll to position [8, 12]
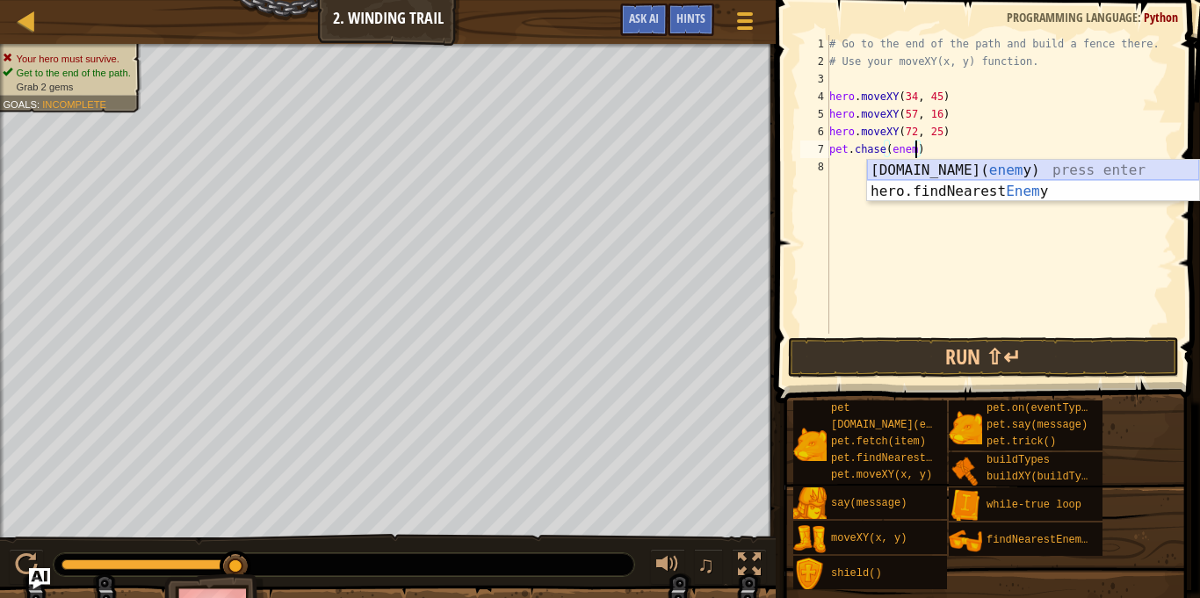
click at [944, 174] on div "[DOMAIN_NAME]( enem y) press enter hero.findNearest Enem y press enter" at bounding box center [1033, 202] width 332 height 84
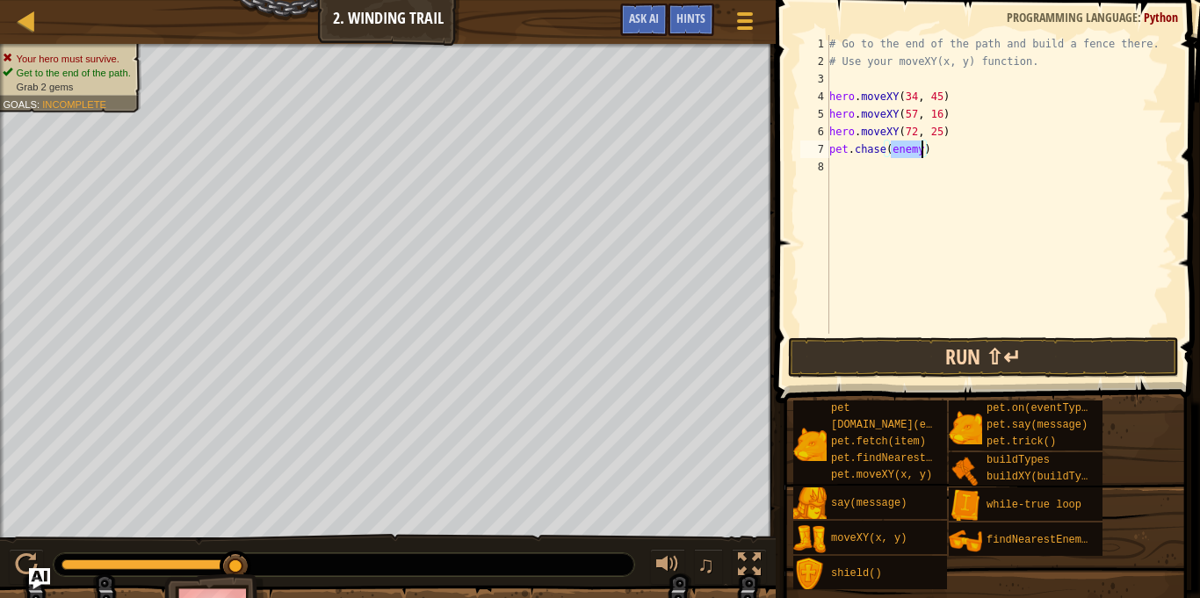
type textarea "[DOMAIN_NAME](enemy)"
click at [908, 360] on button "Run ⇧↵" at bounding box center [983, 357] width 391 height 40
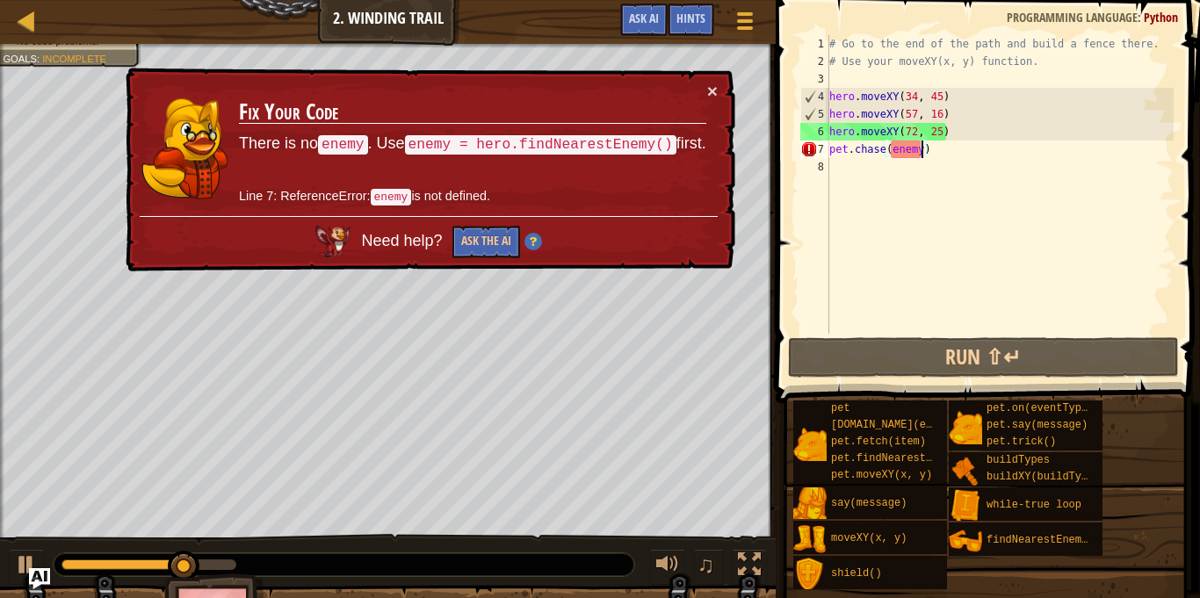
click at [831, 156] on div "# Go to the end of the path and build a fence there. # Use your moveXY(x, y) fu…" at bounding box center [1000, 202] width 348 height 334
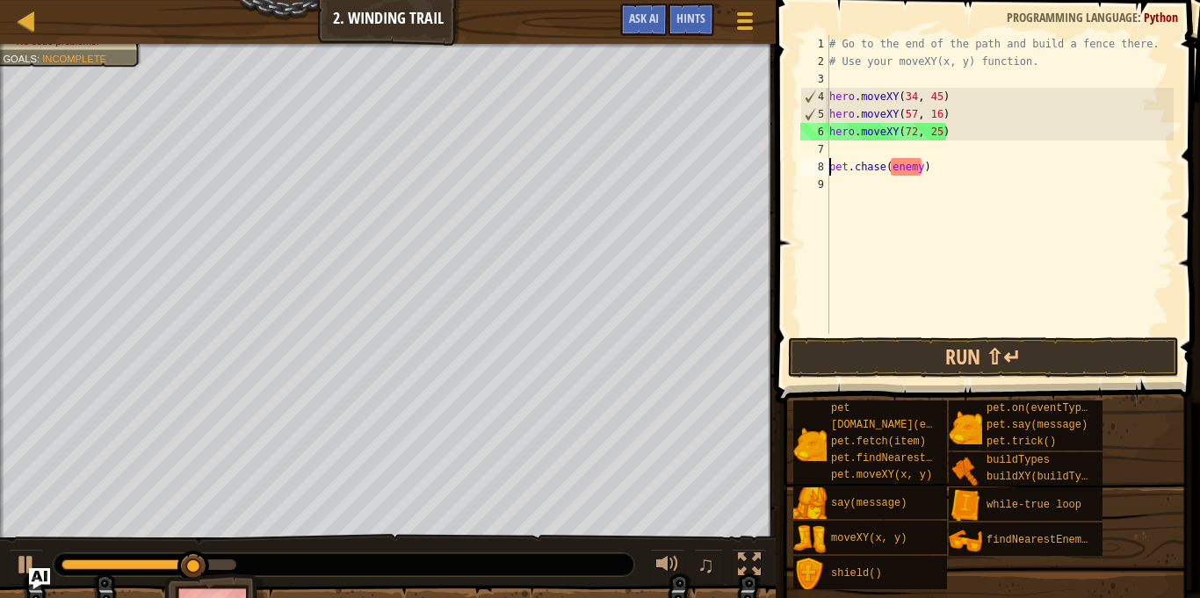
scroll to position [8, 0]
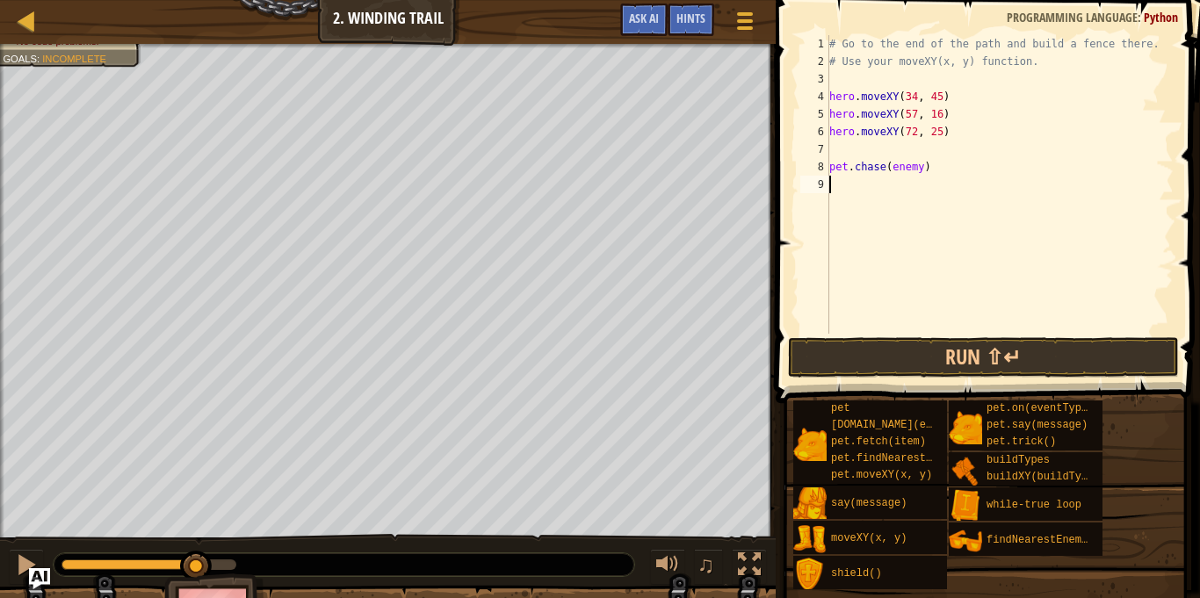
type textarea "[DOMAIN_NAME](enemy)"
type textarea "["
type textarea "p"
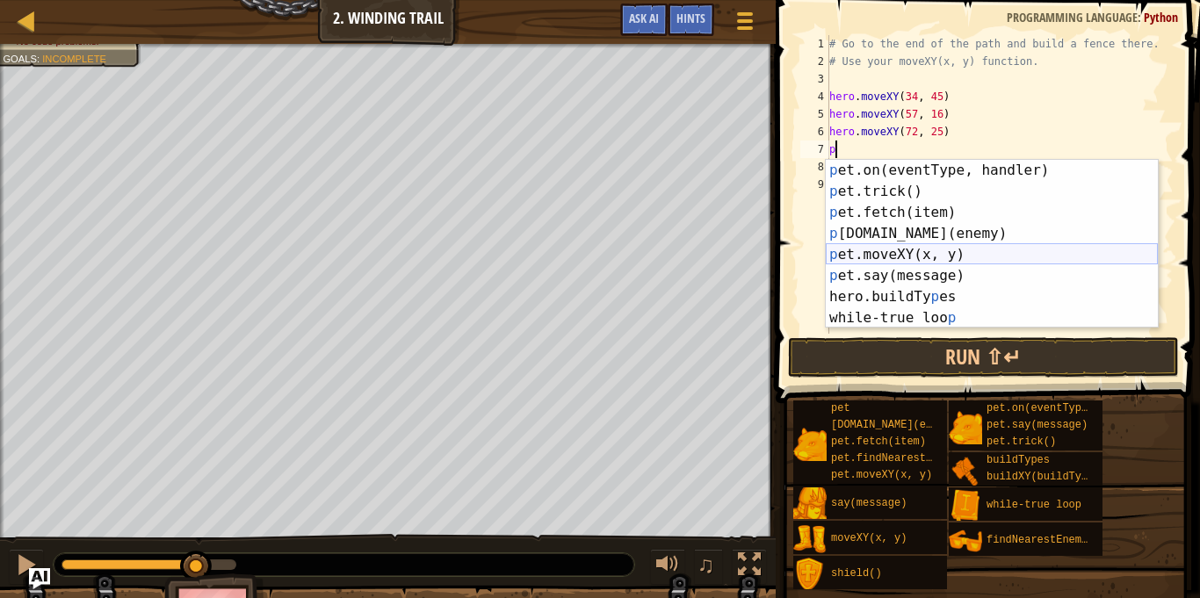
scroll to position [21, 0]
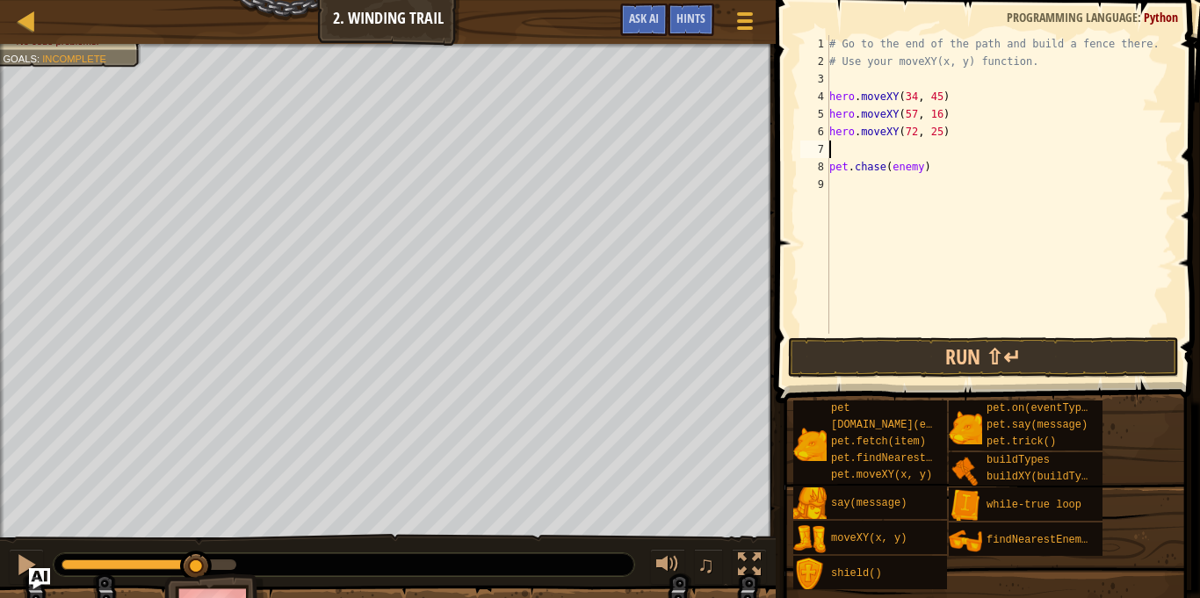
type textarea "h"
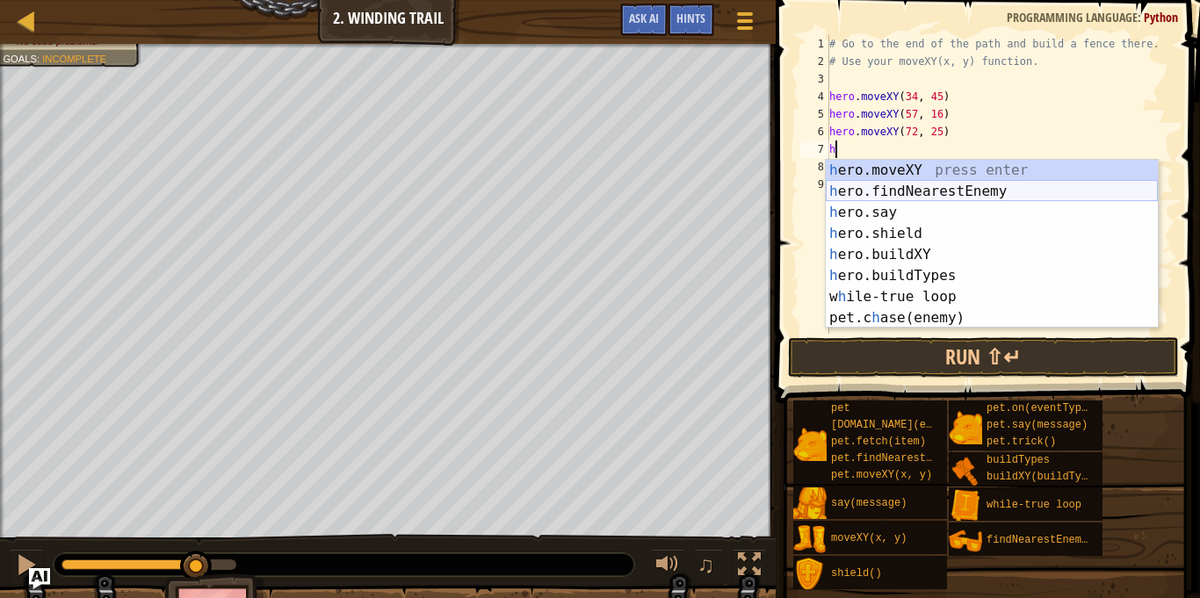
click at [876, 186] on div "h ero.moveXY press enter h ero.findNearestEnemy press enter h ero.say press ent…" at bounding box center [992, 265] width 332 height 211
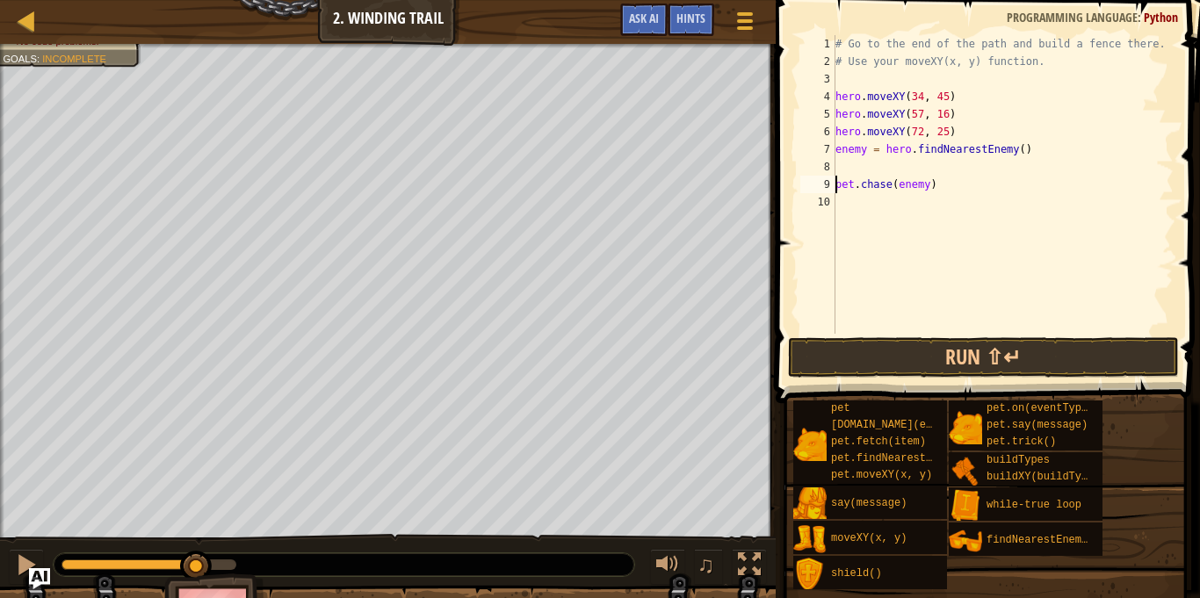
click at [835, 186] on div "# Go to the end of the path and build a fence there. # Use your moveXY(x, y) fu…" at bounding box center [1003, 202] width 342 height 334
type textarea "[DOMAIN_NAME](enemy)"
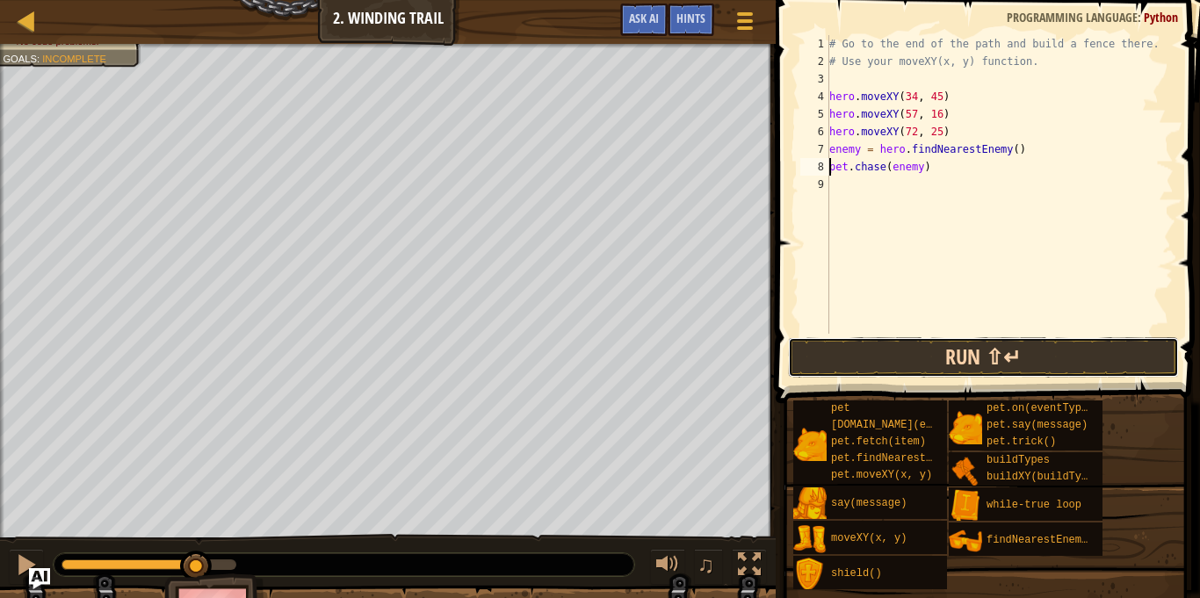
click at [845, 362] on button "Run ⇧↵" at bounding box center [983, 357] width 391 height 40
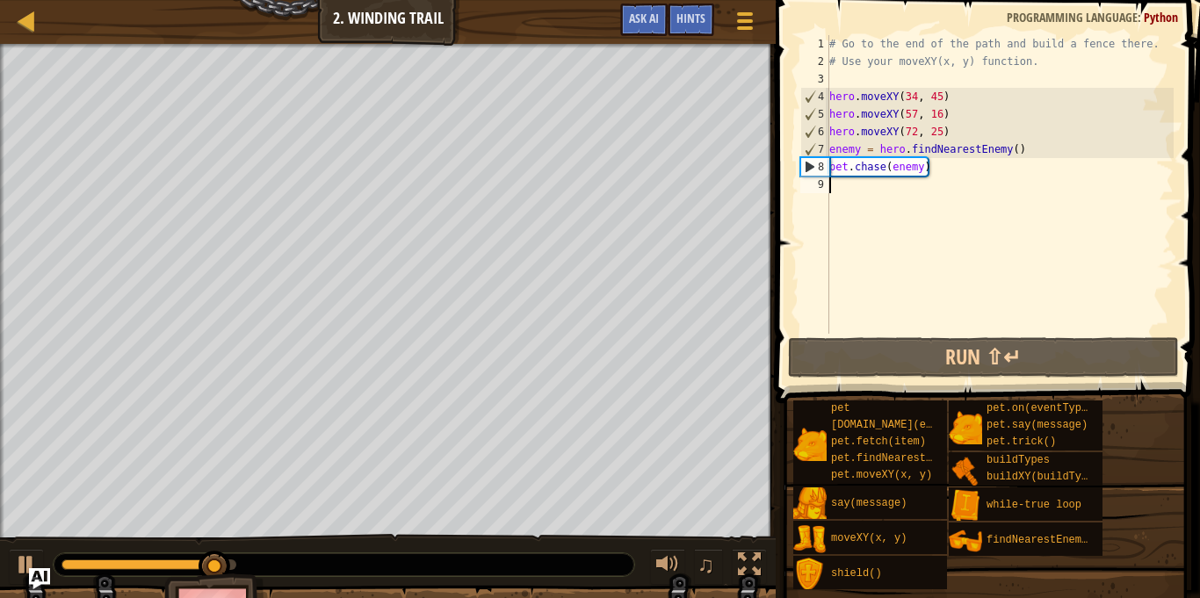
click at [948, 177] on div "# Go to the end of the path and build a fence there. # Use your moveXY(x, y) fu…" at bounding box center [1000, 202] width 348 height 334
click at [943, 171] on div "# Go to the end of the path and build a fence there. # Use your moveXY(x, y) fu…" at bounding box center [1000, 202] width 348 height 334
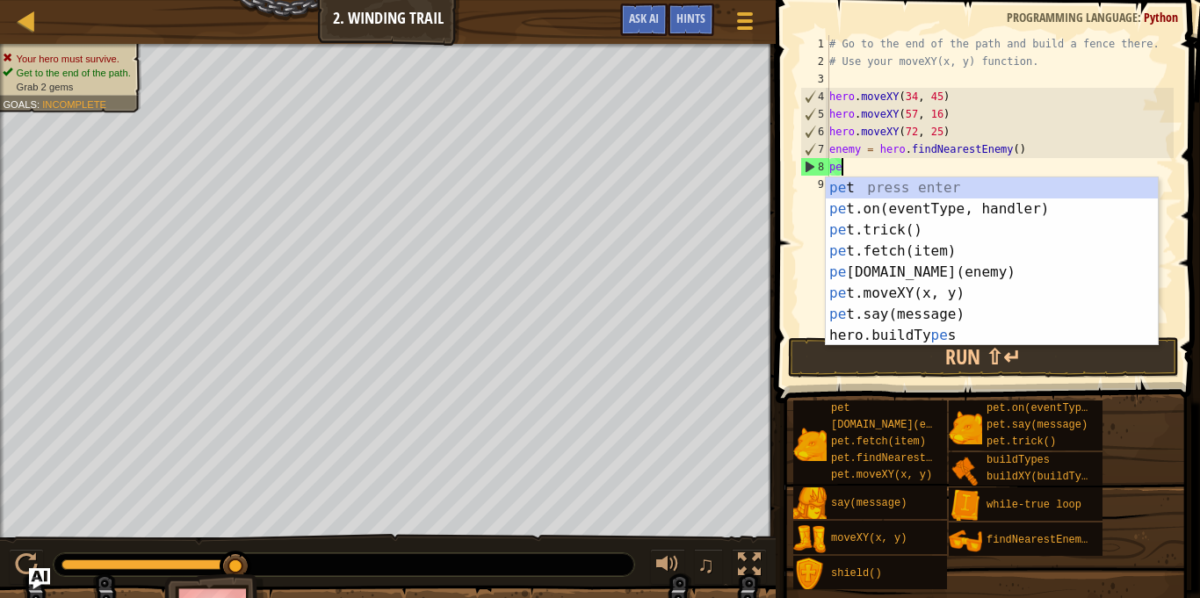
type textarea "p"
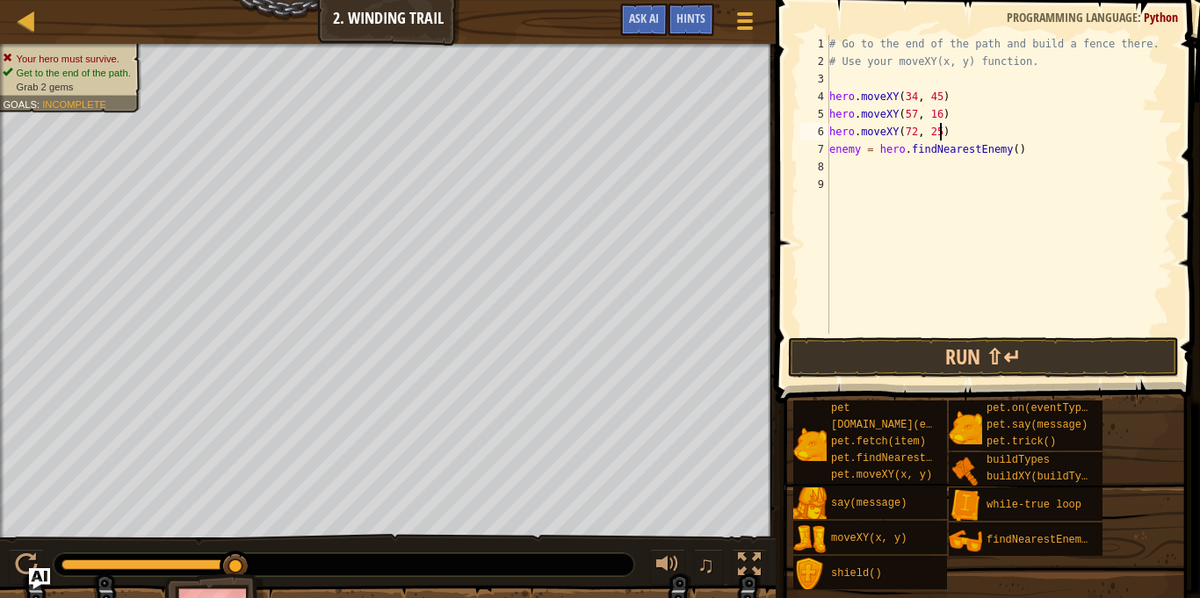
click at [938, 134] on div "# Go to the end of the path and build a fence there. # Use your moveXY(x, y) fu…" at bounding box center [1000, 202] width 348 height 334
type textarea "hero.moveXY(72, 17)"
click at [895, 353] on button "Run ⇧↵" at bounding box center [983, 357] width 391 height 40
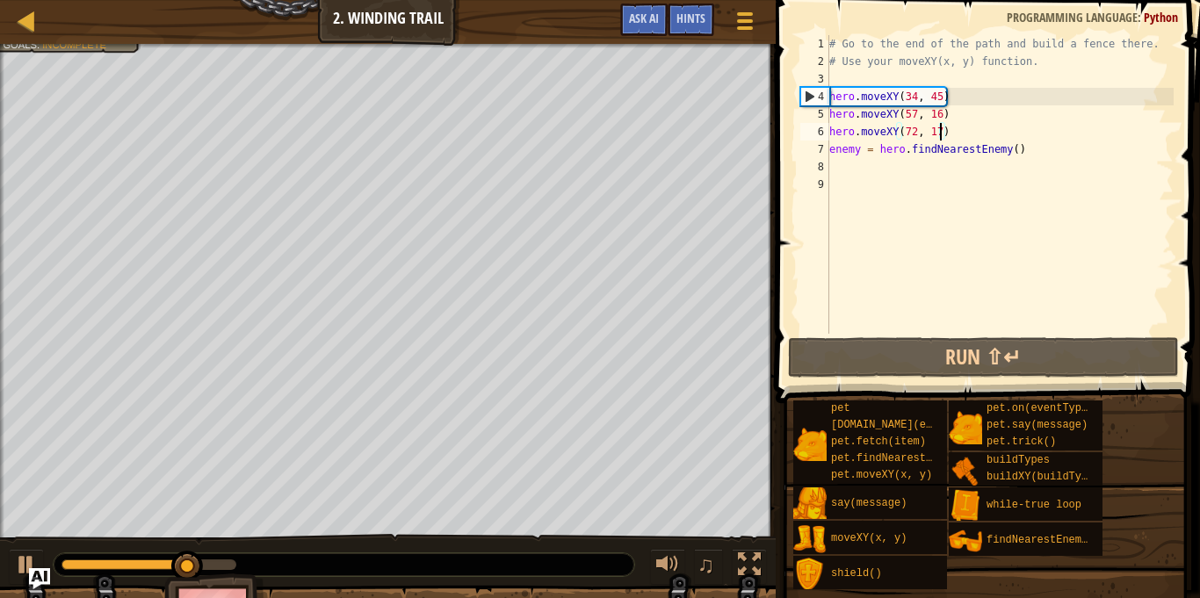
click at [894, 188] on div "# Go to the end of the path and build a fence there. # Use your moveXY(x, y) fu…" at bounding box center [1000, 202] width 348 height 334
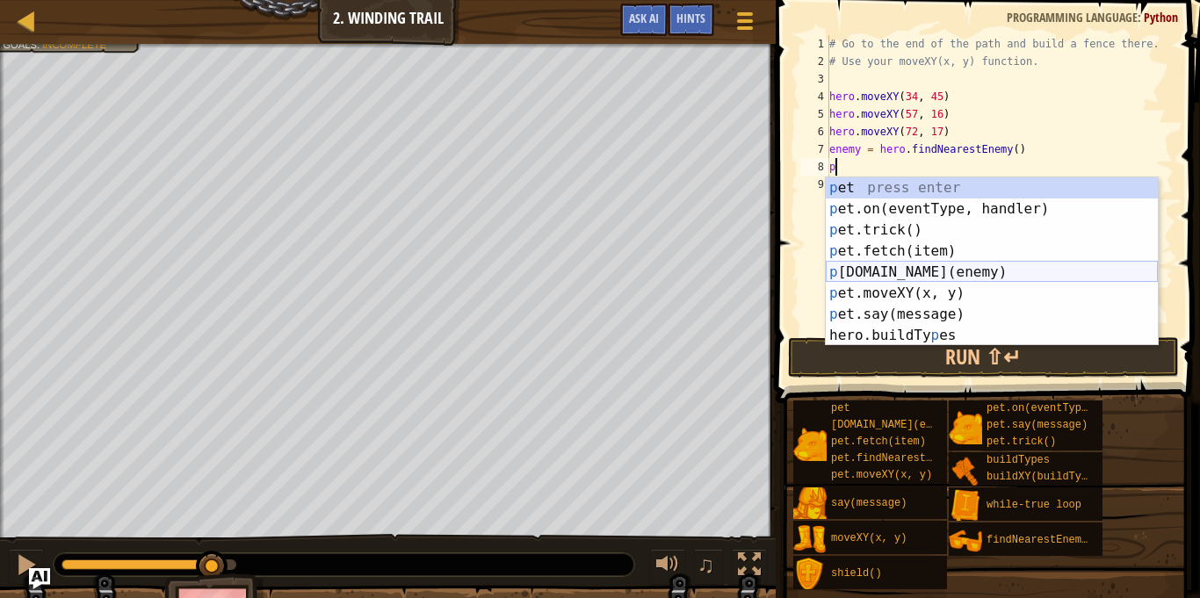
click at [918, 268] on div "p et press enter p et.on(eventType, handler) press enter p et.trick() press ent…" at bounding box center [992, 282] width 332 height 211
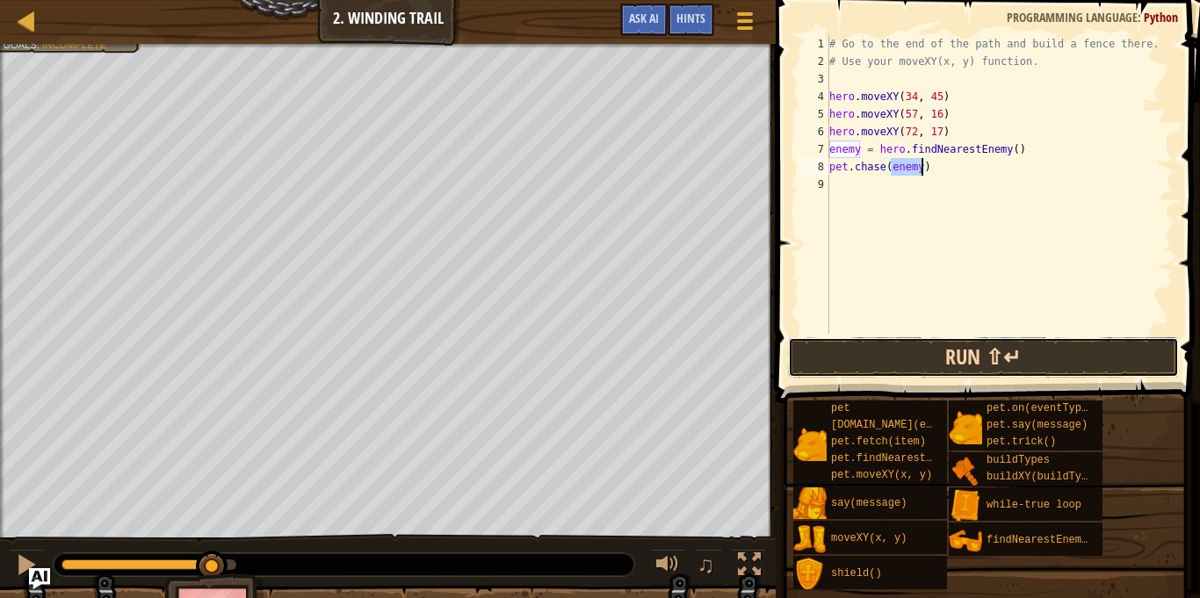
click at [922, 362] on button "Run ⇧↵" at bounding box center [983, 357] width 391 height 40
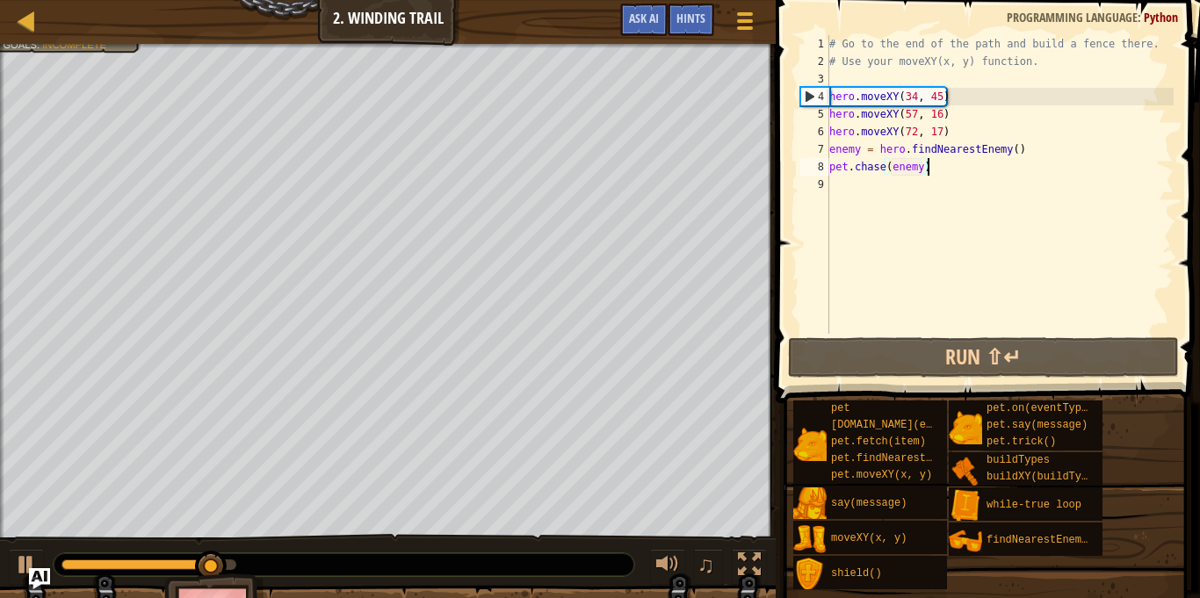
click at [932, 171] on div "# Go to the end of the path and build a fence there. # Use your moveXY(x, y) fu…" at bounding box center [1000, 202] width 348 height 334
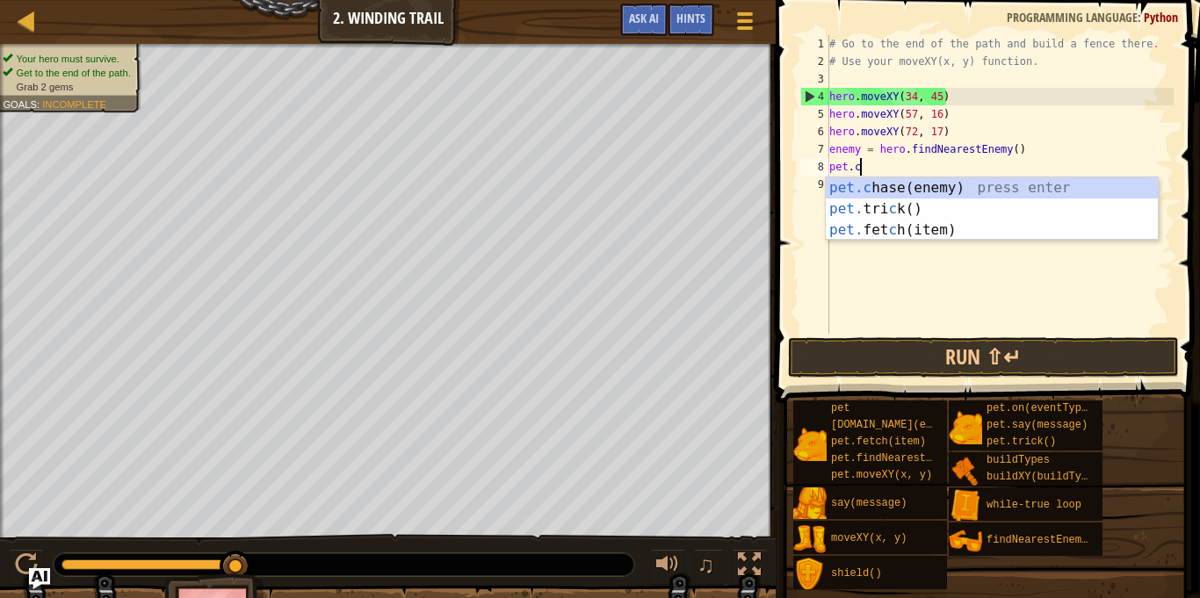
type textarea "p"
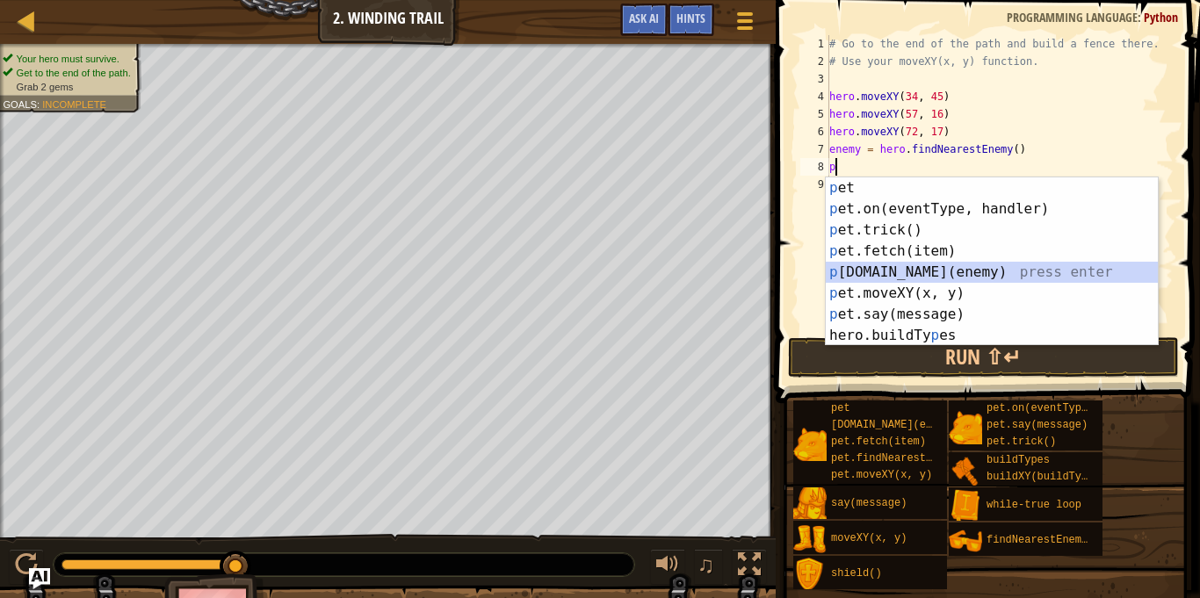
click at [923, 267] on div "p et press enter p et.on(eventType, handler) press enter p et.trick() press ent…" at bounding box center [992, 282] width 332 height 211
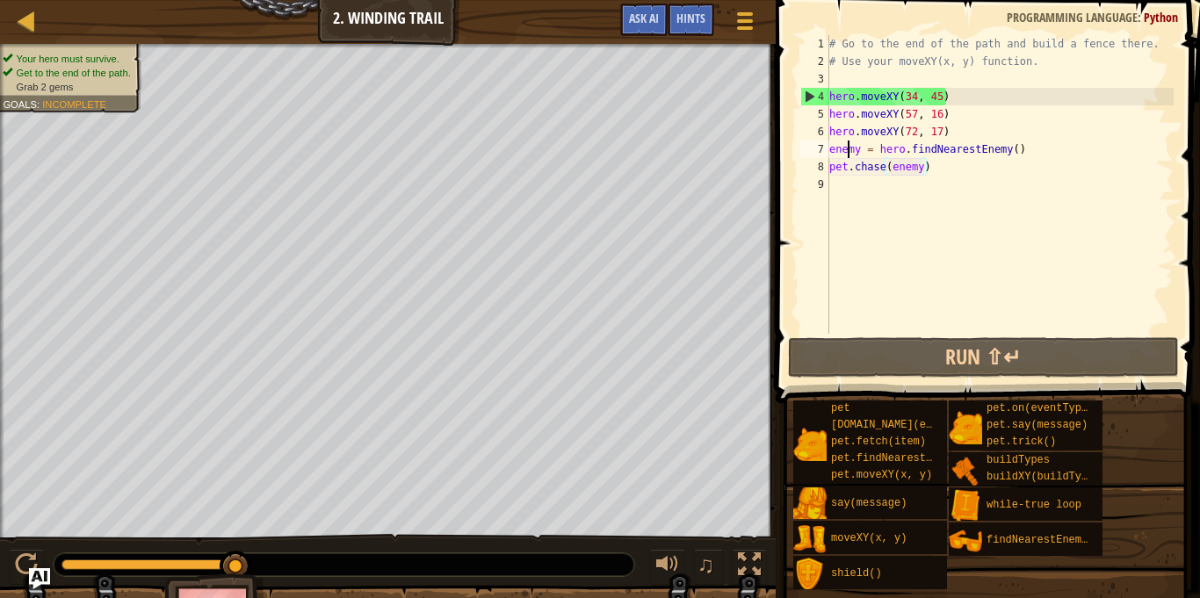
click at [848, 150] on div "# Go to the end of the path and build a fence there. # Use your moveXY(x, y) fu…" at bounding box center [1000, 202] width 348 height 334
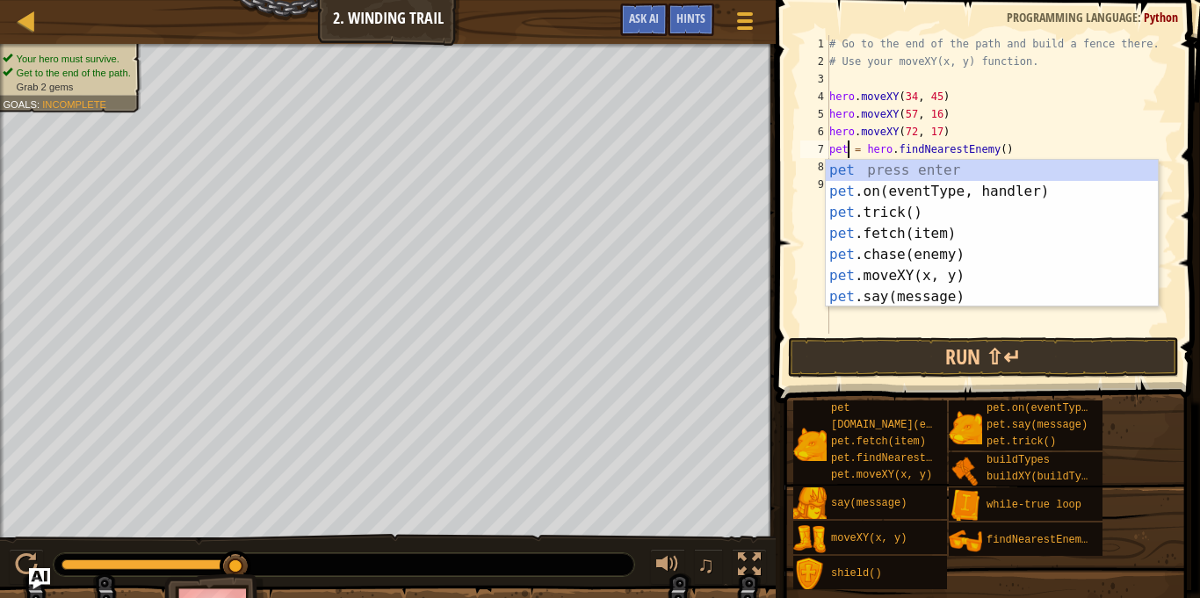
scroll to position [8, 4]
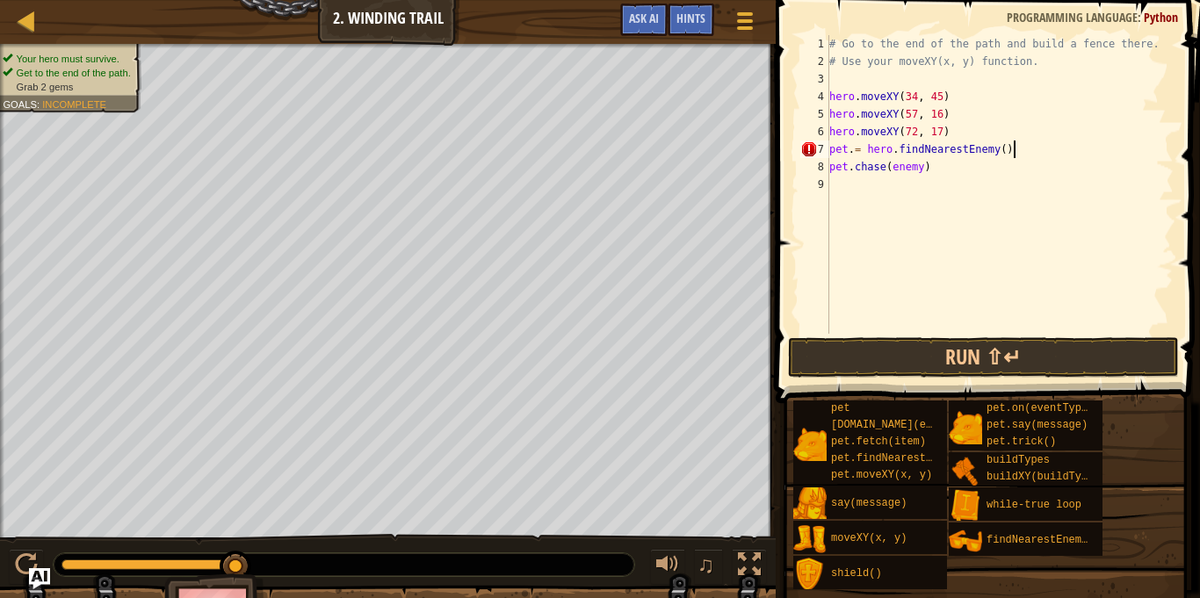
click at [1038, 141] on div "# Go to the end of the path and build a fence there. # Use your moveXY(x, y) fu…" at bounding box center [1000, 202] width 348 height 334
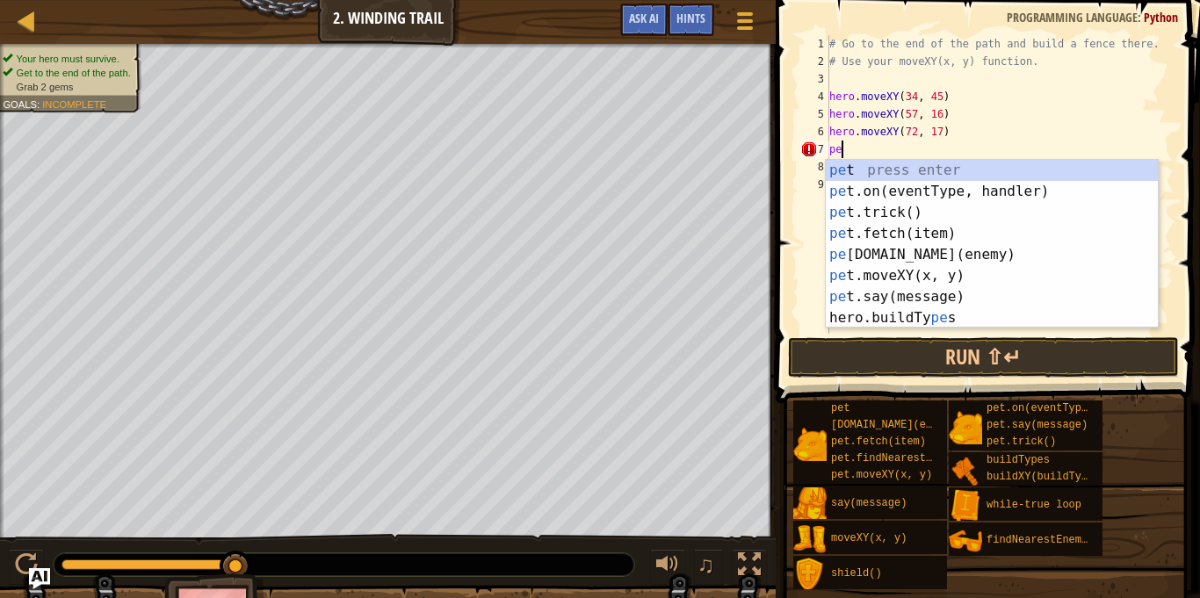
type textarea "p"
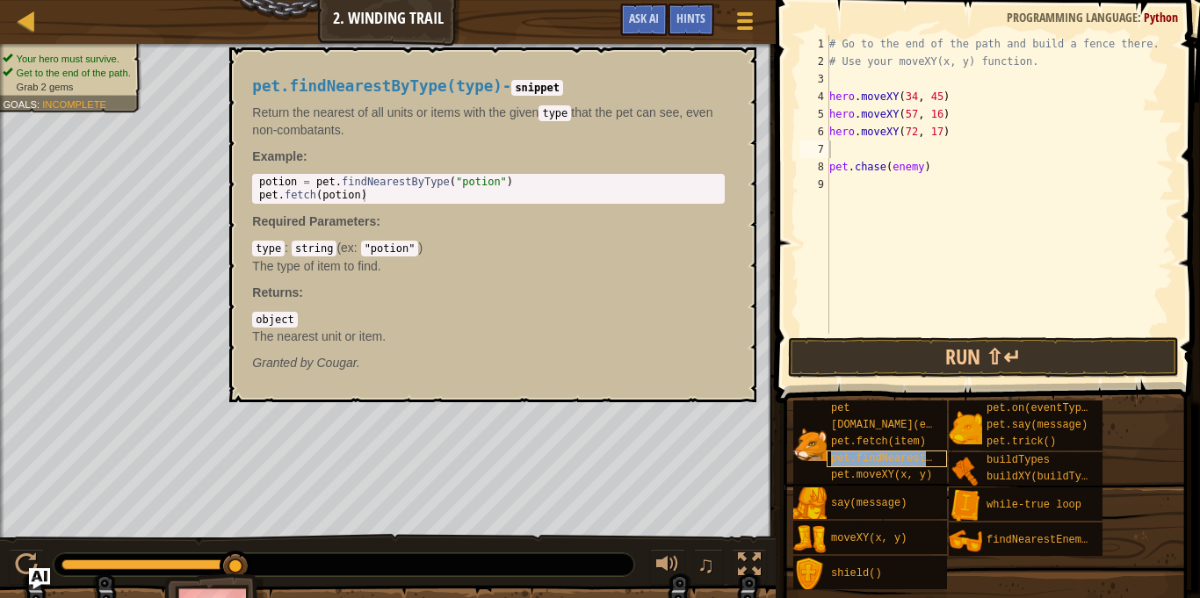
click at [891, 458] on span "pet.findNearestByType(type)" at bounding box center [916, 458] width 170 height 12
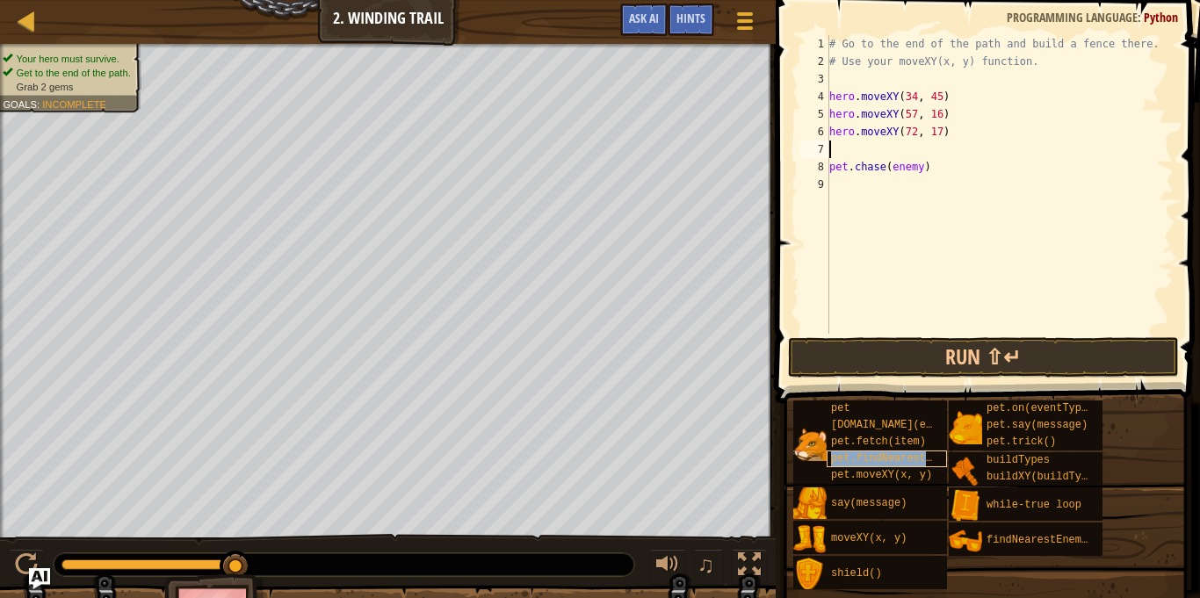
click at [891, 458] on span "pet.findNearestByType(type)" at bounding box center [916, 458] width 170 height 12
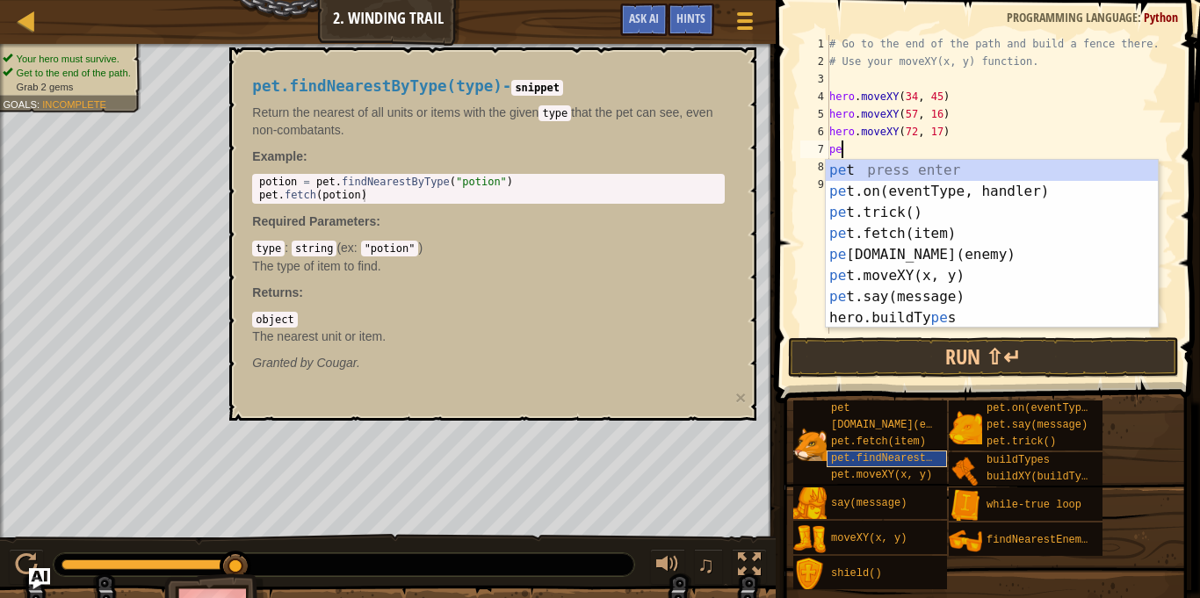
scroll to position [8, 1]
type textarea "p"
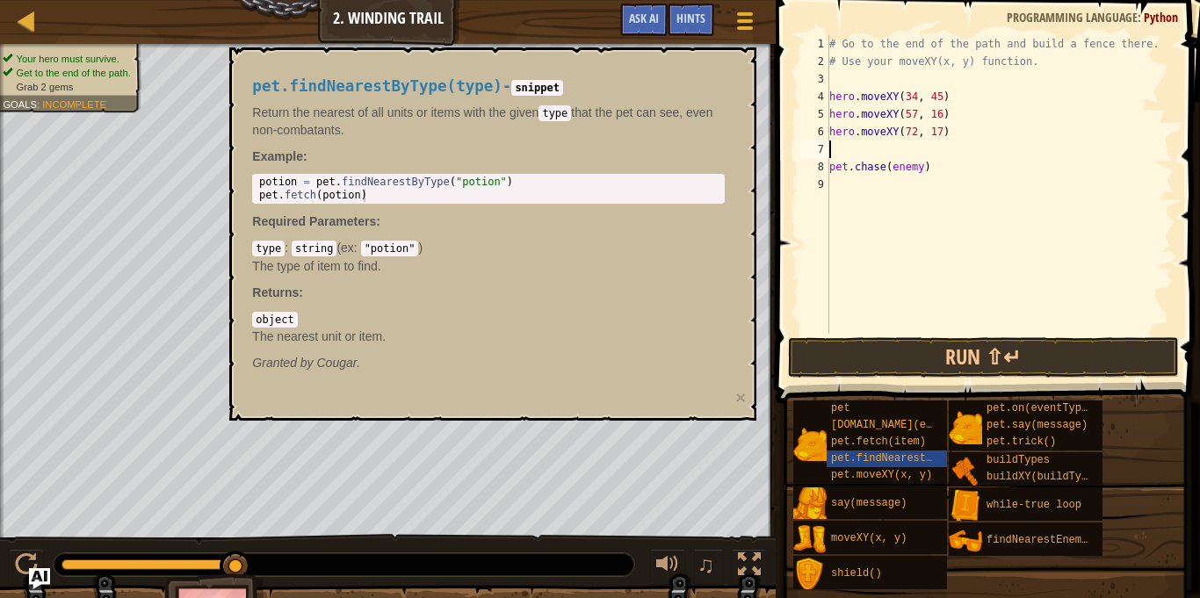
click at [929, 175] on div "# Go to the end of the path and build a fence there. # Use your moveXY(x, y) fu…" at bounding box center [1000, 202] width 348 height 334
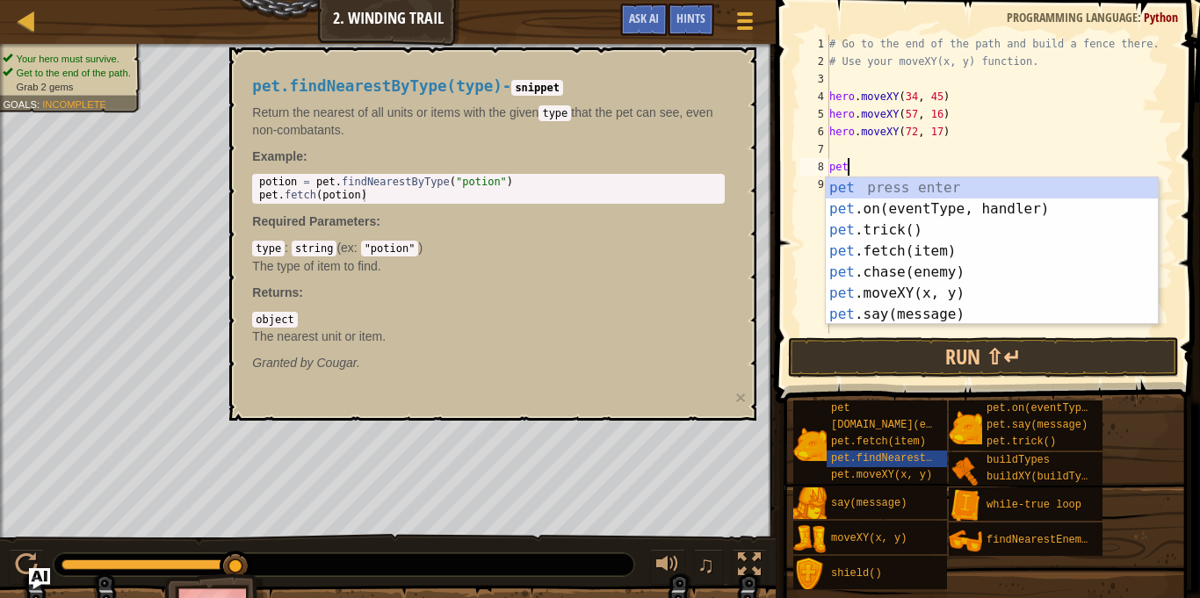
type textarea "p"
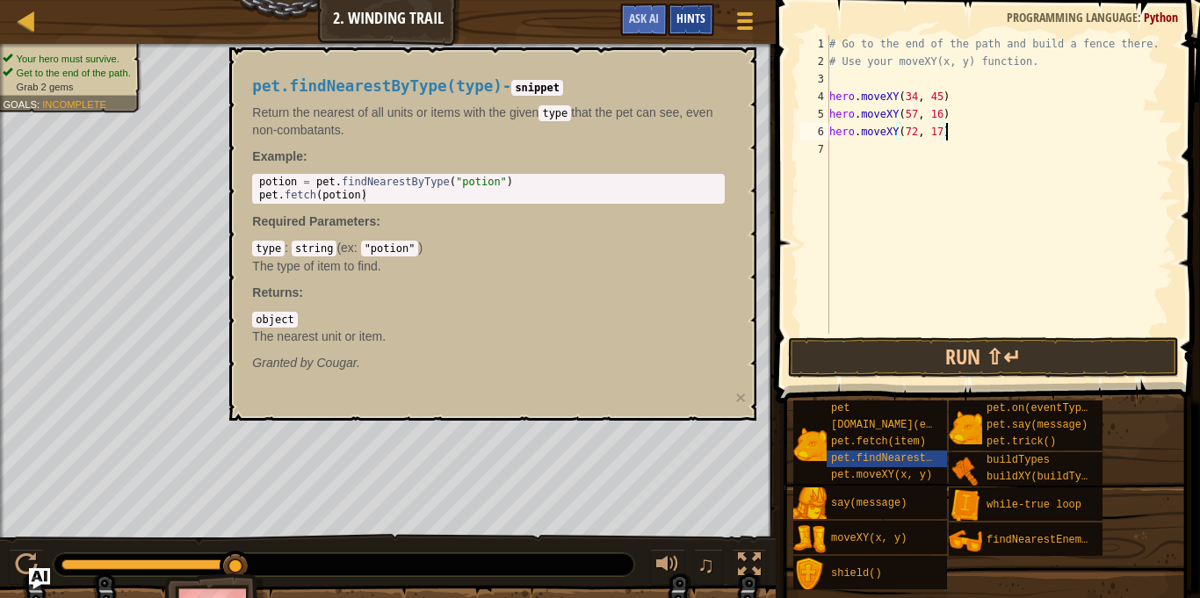
click at [696, 23] on span "Hints" at bounding box center [690, 18] width 29 height 17
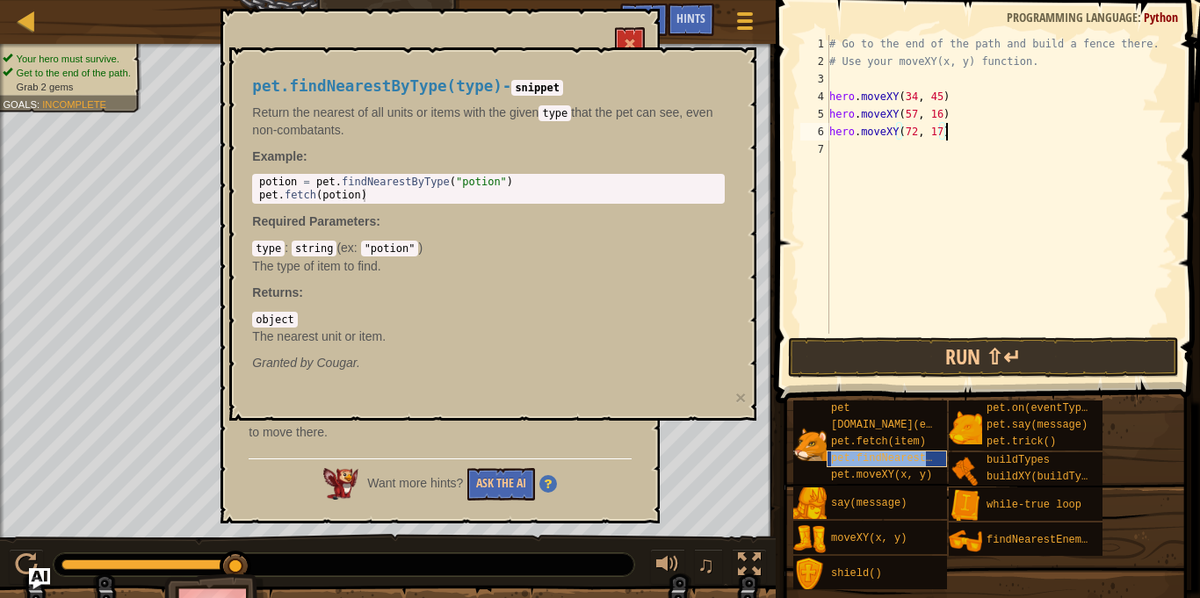
click at [857, 455] on span "pet.findNearestByType(type)" at bounding box center [916, 458] width 170 height 12
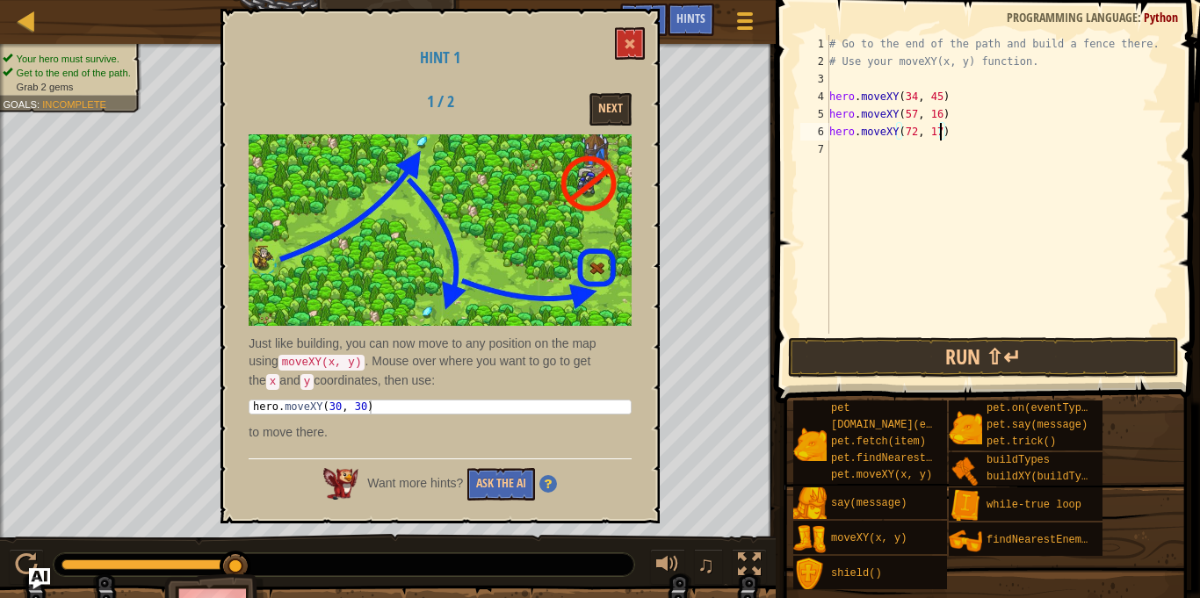
click at [939, 136] on div "# Go to the end of the path and build a fence there. # Use your moveXY(x, y) fu…" at bounding box center [1000, 202] width 348 height 334
click at [630, 40] on span at bounding box center [630, 44] width 12 height 12
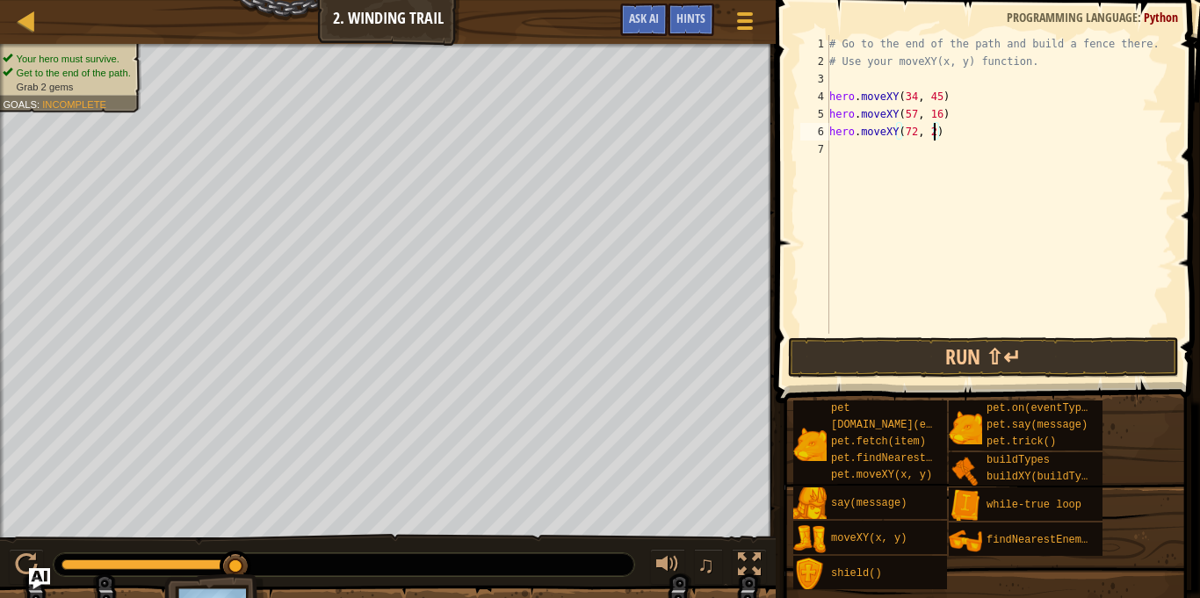
scroll to position [8, 16]
click at [698, 23] on span "Hints" at bounding box center [690, 18] width 29 height 17
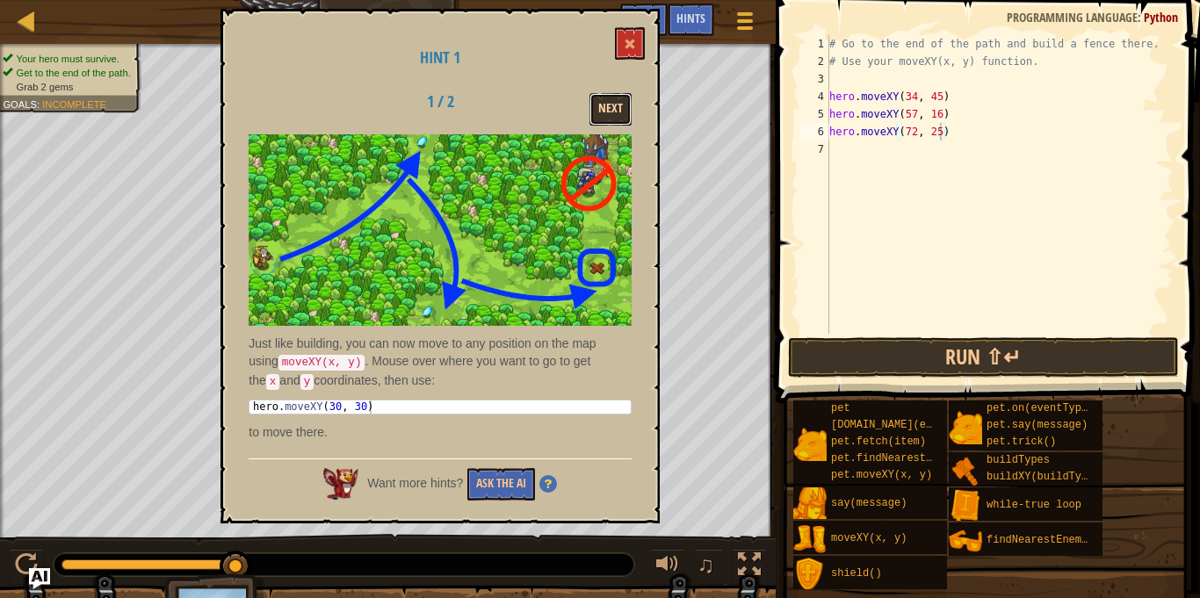
click at [618, 112] on button "Next" at bounding box center [611, 109] width 42 height 33
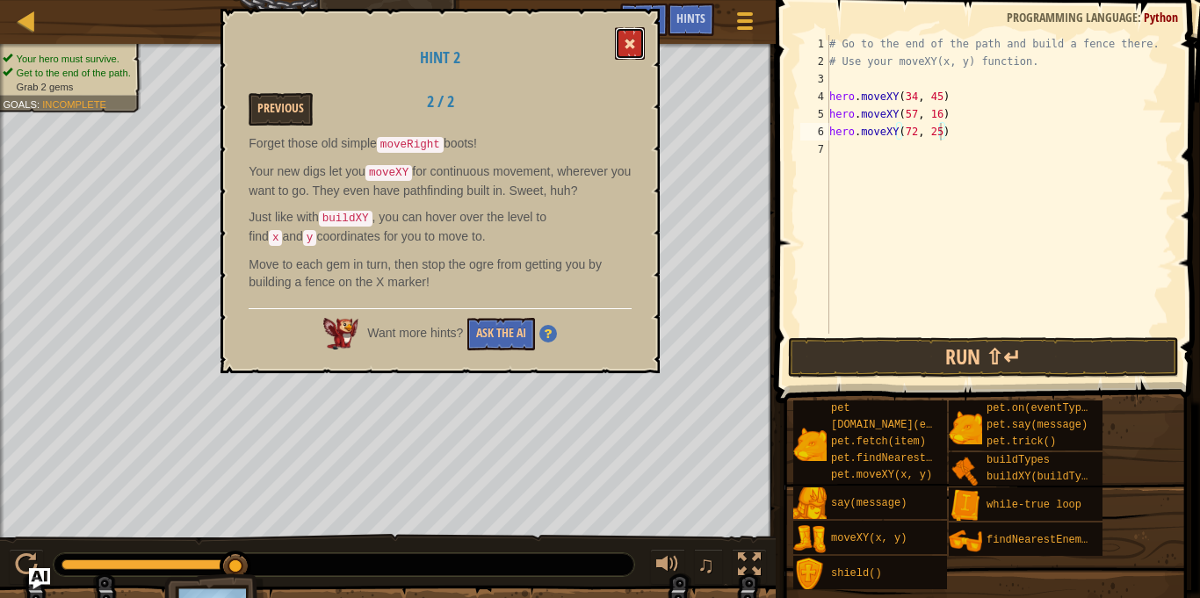
click at [635, 27] on button at bounding box center [630, 43] width 30 height 33
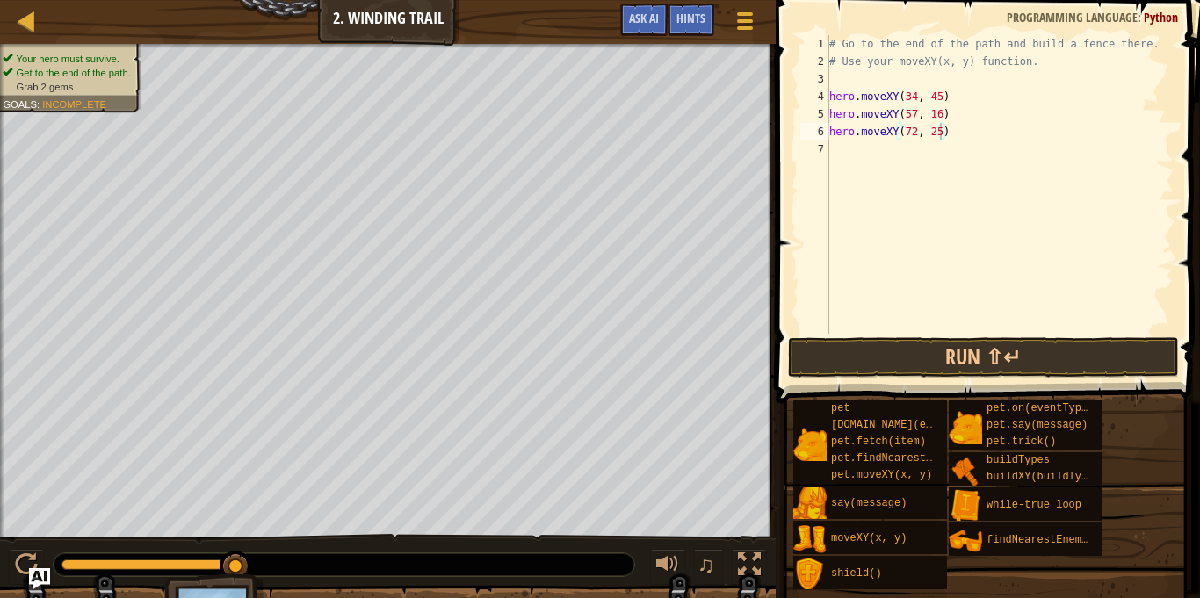
click at [973, 133] on div "# Go to the end of the path and build a fence there. # Use your moveXY(x, y) fu…" at bounding box center [1000, 202] width 348 height 334
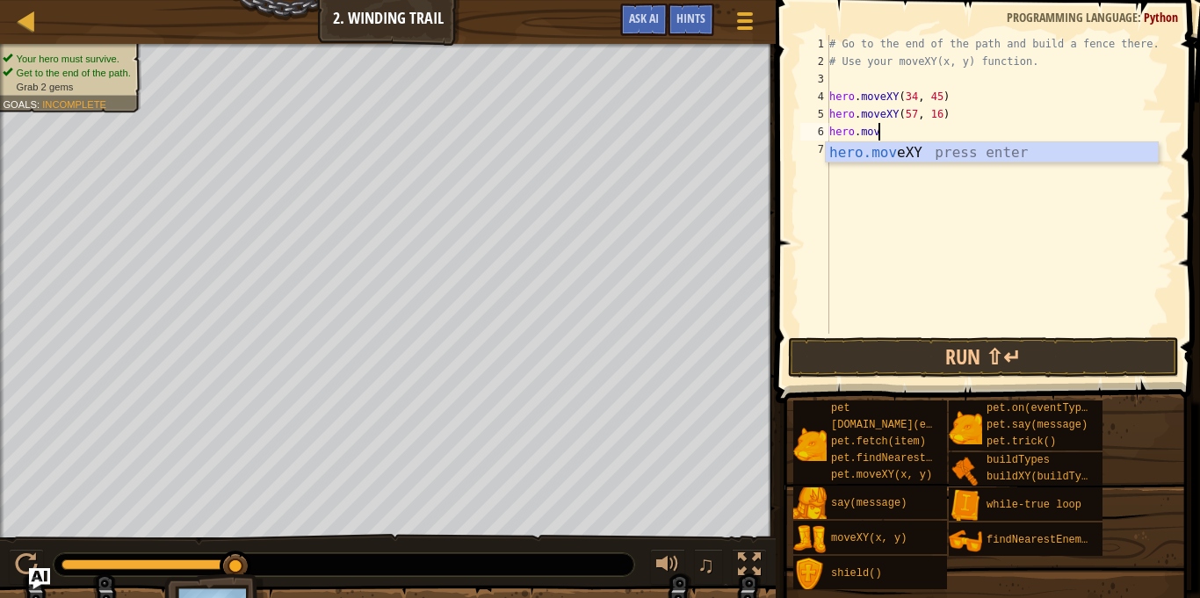
scroll to position [8, 2]
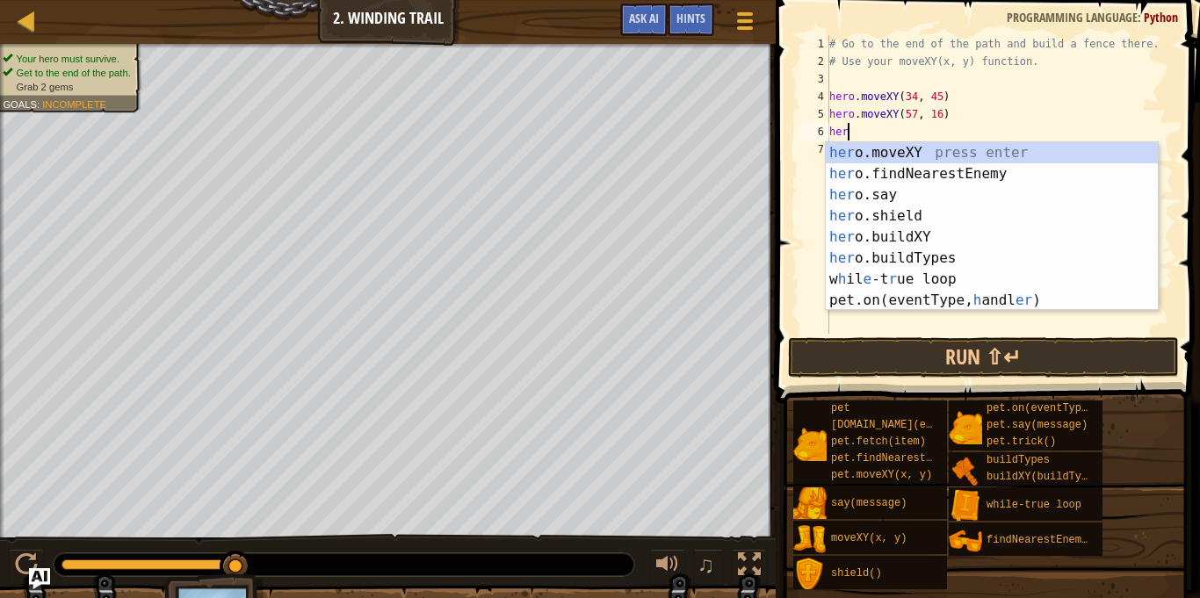
type textarea "h"
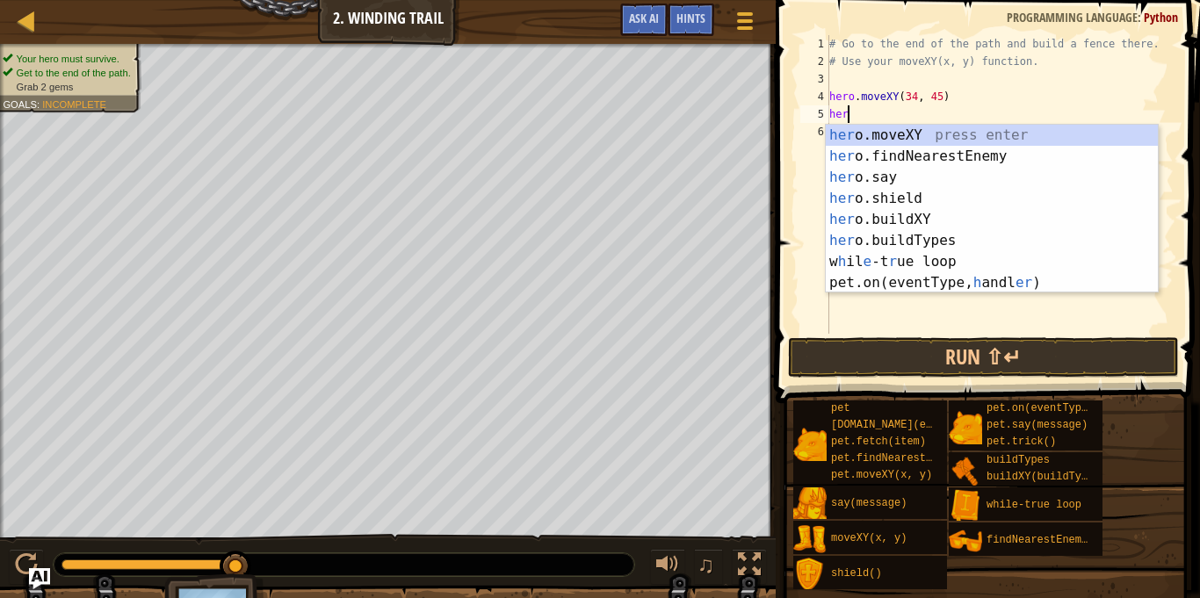
type textarea "h"
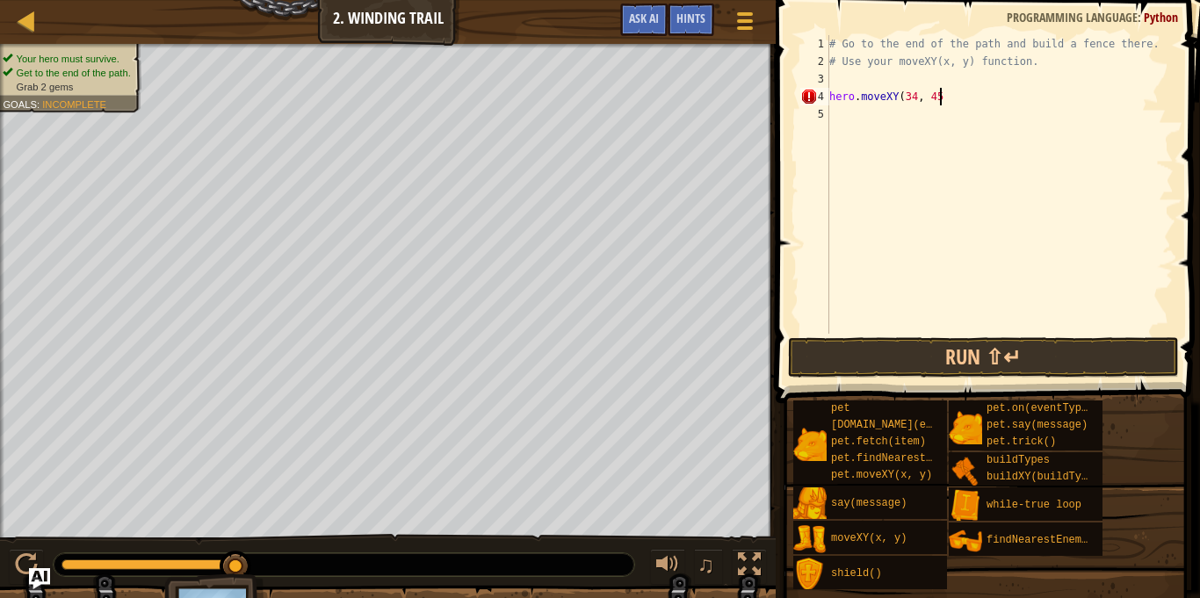
type textarea "hero.moveXY(34, 45)"
click at [861, 120] on div "# Go to the end of the path and build a fence there. # Use your moveXY(x, y) fu…" at bounding box center [1000, 202] width 348 height 334
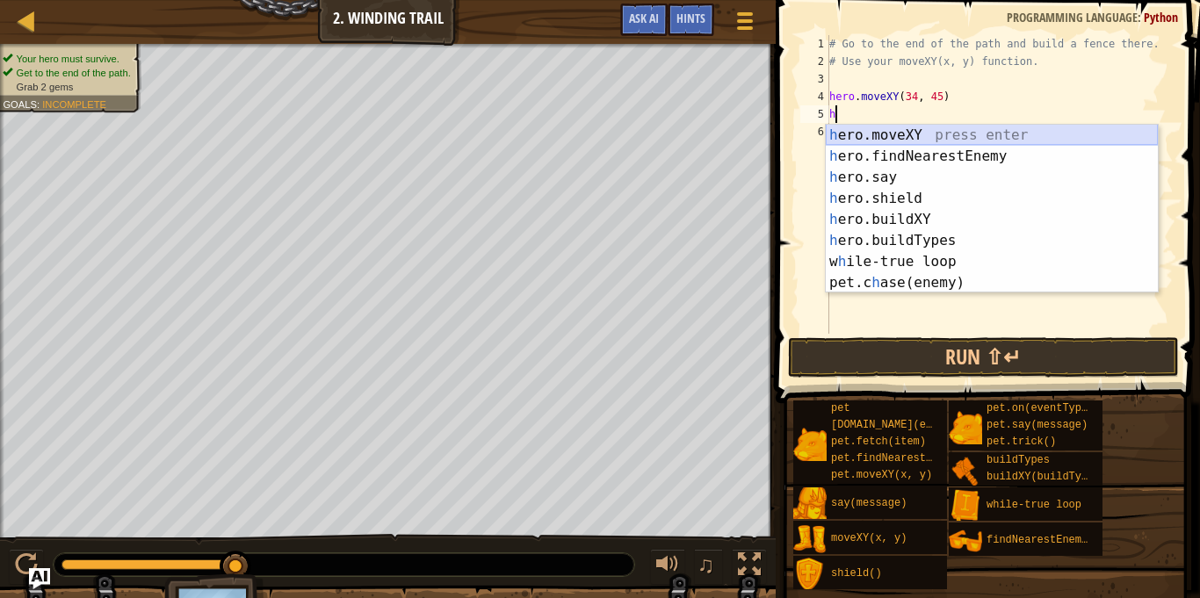
click at [885, 137] on div "h ero.moveXY press enter h ero.findNearestEnemy press enter h ero.say press ent…" at bounding box center [992, 230] width 332 height 211
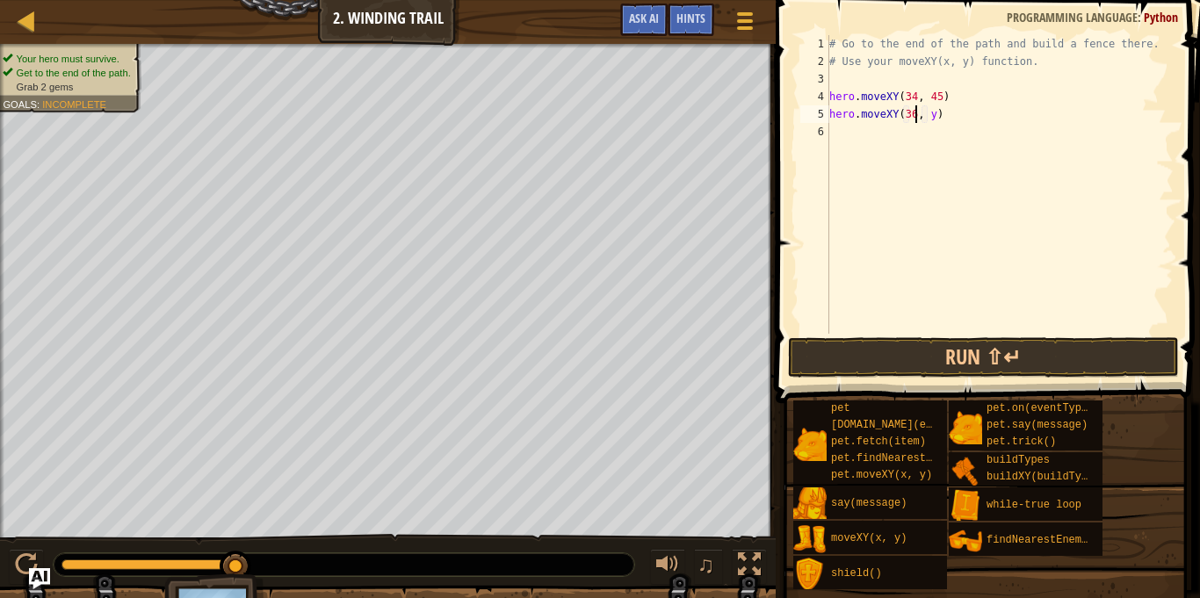
scroll to position [8, 13]
type textarea "hero.moveXY(36, 59)"
type textarea "hero.moveXY(34, 39)"
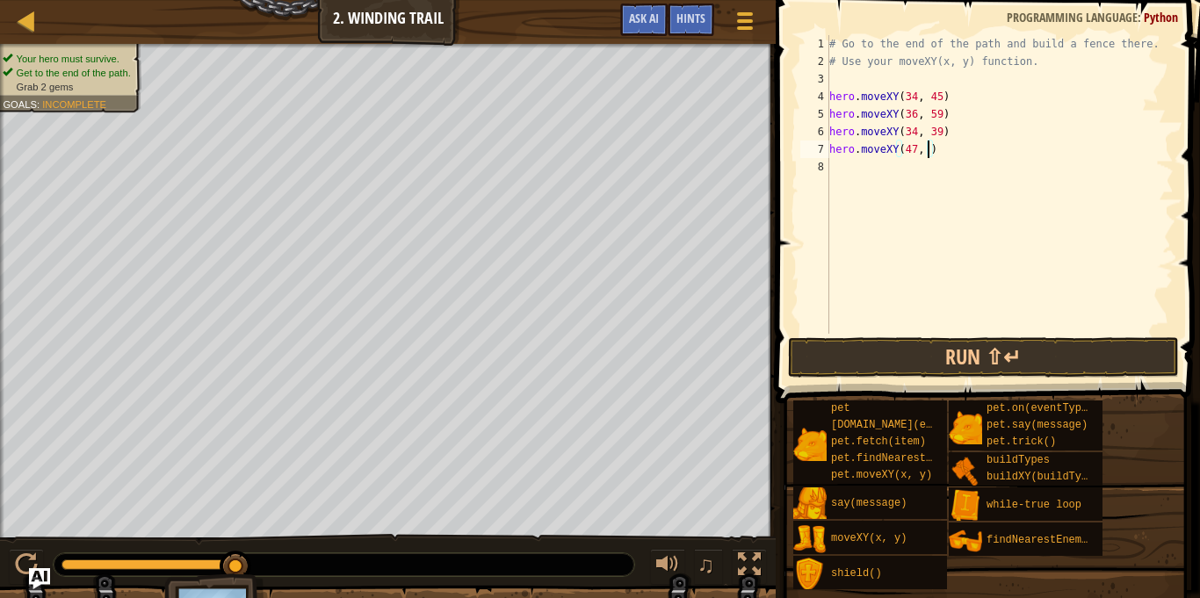
type textarea "hero.moveXY(47, 24)"
type textarea "hero.moveXY(37, 13)"
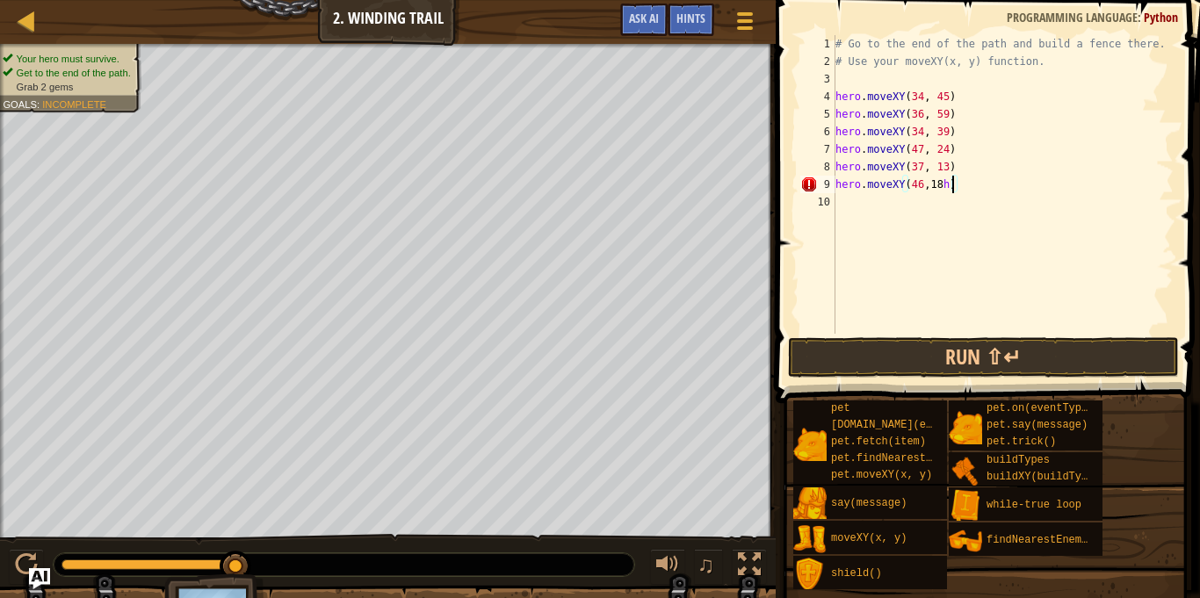
type textarea "hero.moveXY(46, 18)"
type textarea "hero.moveXY(71, 25)"
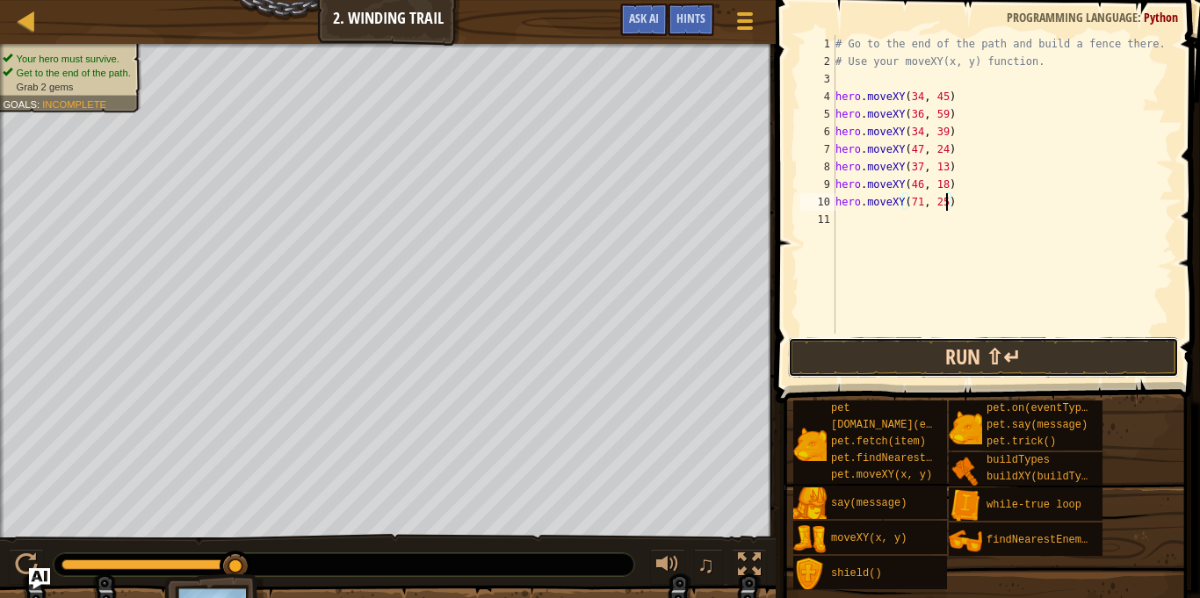
click at [877, 355] on button "Run ⇧↵" at bounding box center [983, 357] width 391 height 40
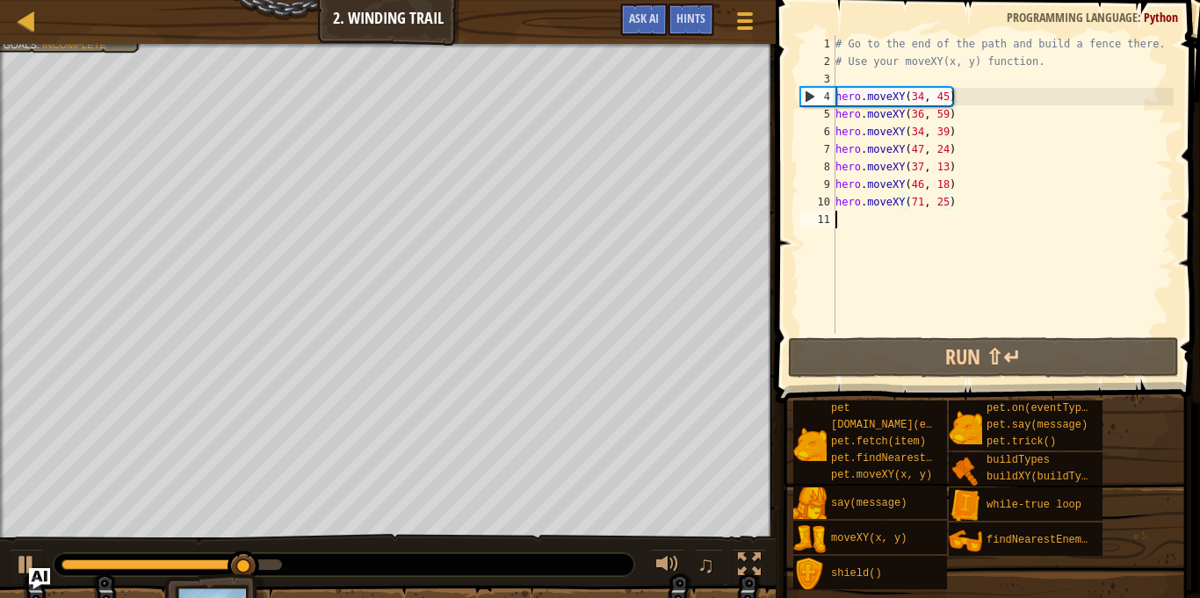
click at [864, 226] on div "# Go to the end of the path and build a fence there. # Use your moveXY(x, y) fu…" at bounding box center [1003, 202] width 342 height 334
click at [956, 210] on div "# Go to the end of the path and build a fence there. # Use your moveXY(x, y) fu…" at bounding box center [1003, 202] width 342 height 334
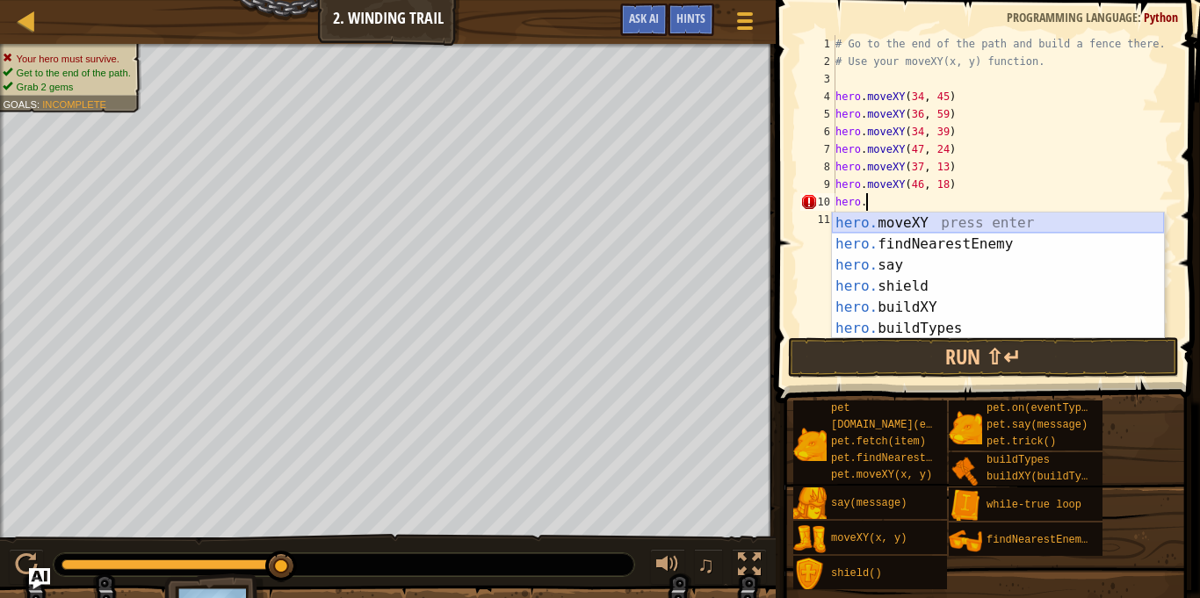
click at [994, 218] on div "hero. moveXY press enter hero. findNearestEnemy press enter hero. say press ent…" at bounding box center [998, 297] width 332 height 169
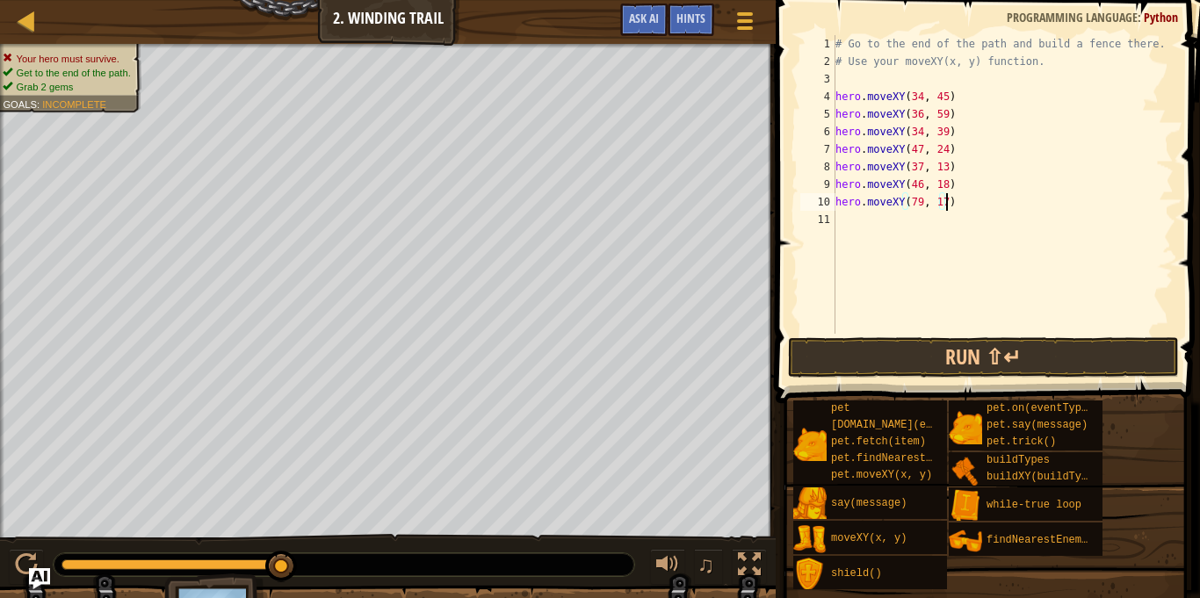
scroll to position [8, 16]
type textarea "hero.moveXY(79, 17)"
click at [888, 356] on button "Run ⇧↵" at bounding box center [983, 357] width 391 height 40
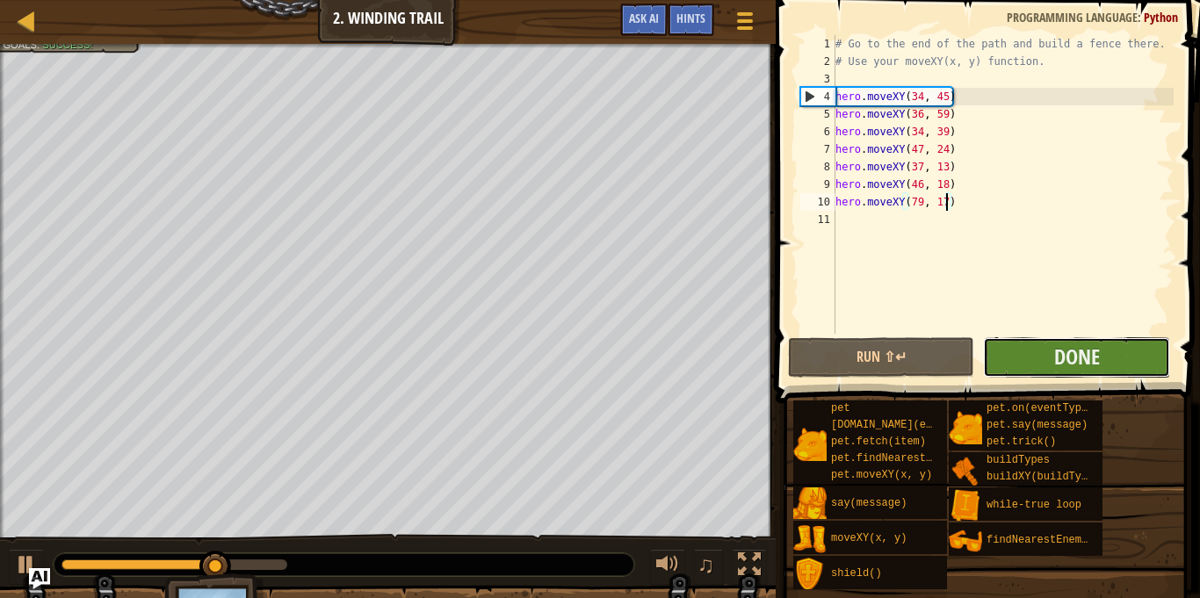
click at [1040, 364] on button "Done" at bounding box center [1076, 357] width 186 height 40
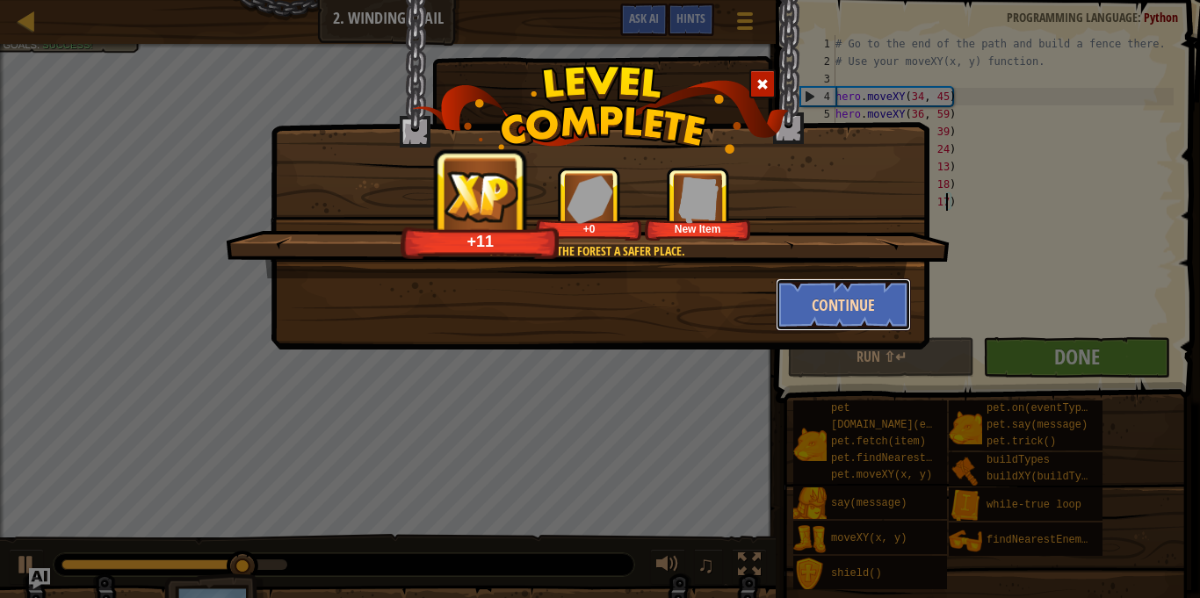
click at [848, 312] on button "Continue" at bounding box center [844, 304] width 136 height 53
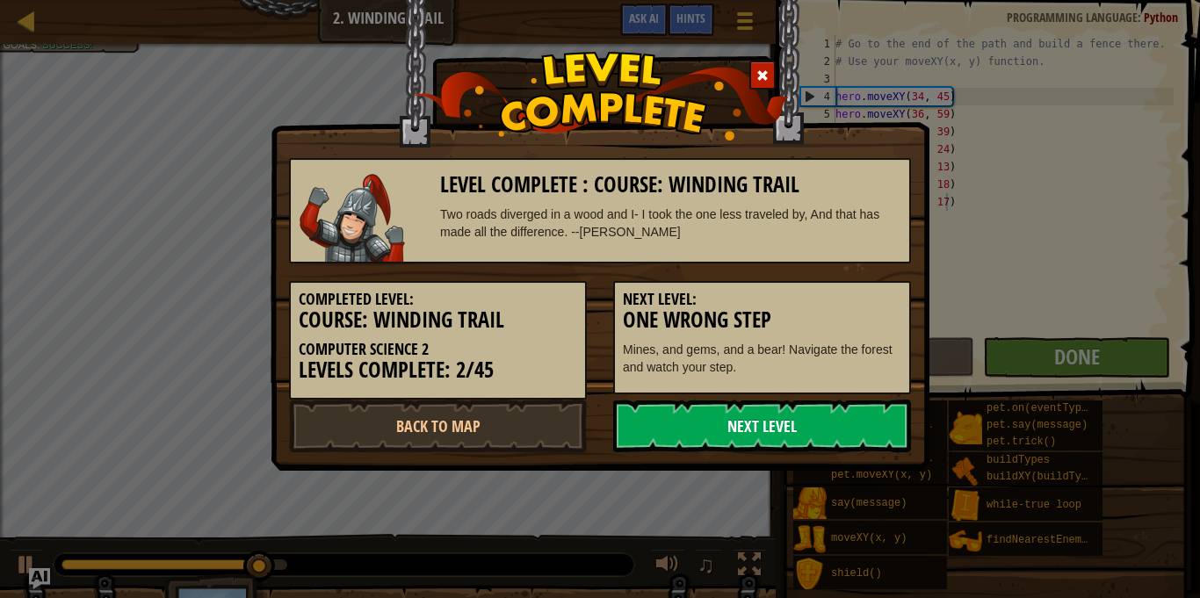
click at [806, 448] on link "Next Level" at bounding box center [762, 426] width 298 height 53
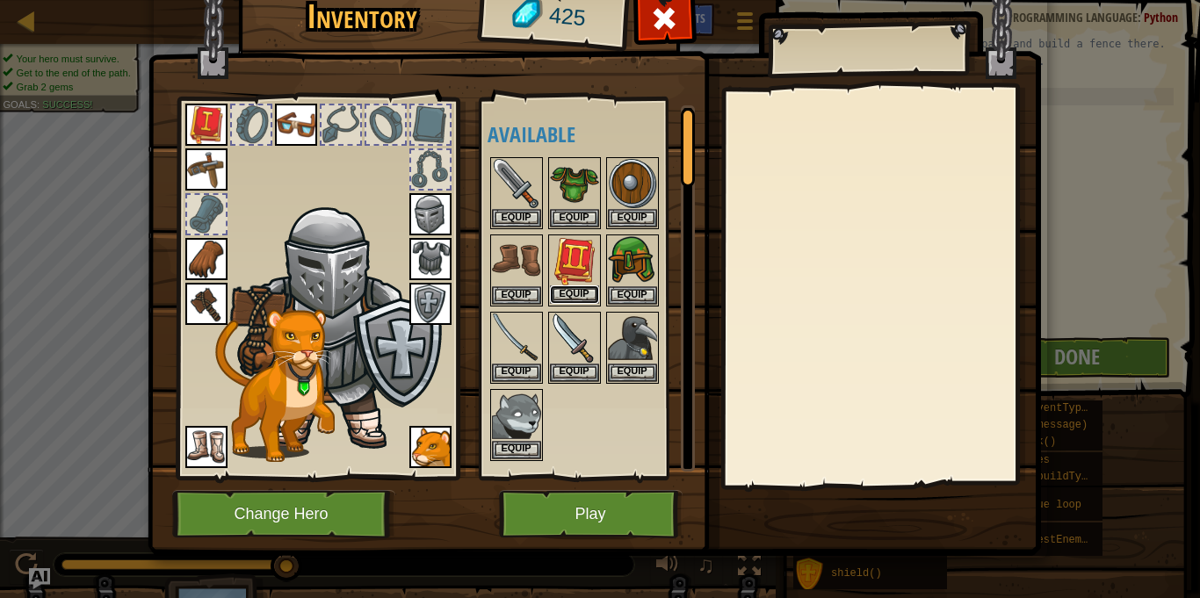
click at [579, 297] on button "Equip" at bounding box center [574, 295] width 49 height 18
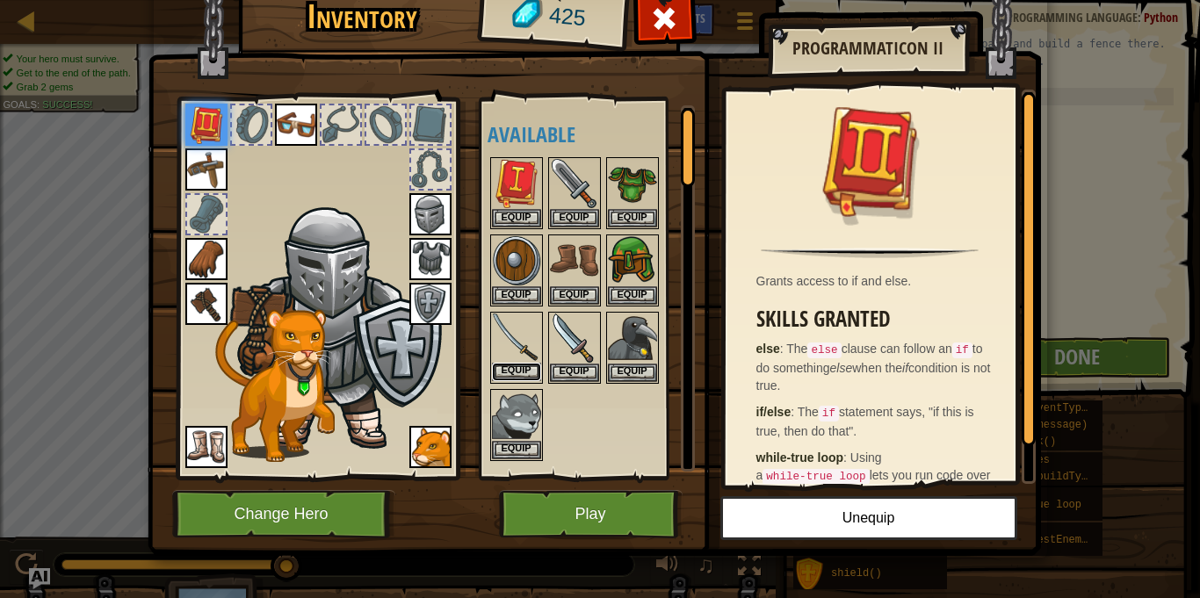
click at [518, 374] on button "Equip" at bounding box center [516, 372] width 49 height 18
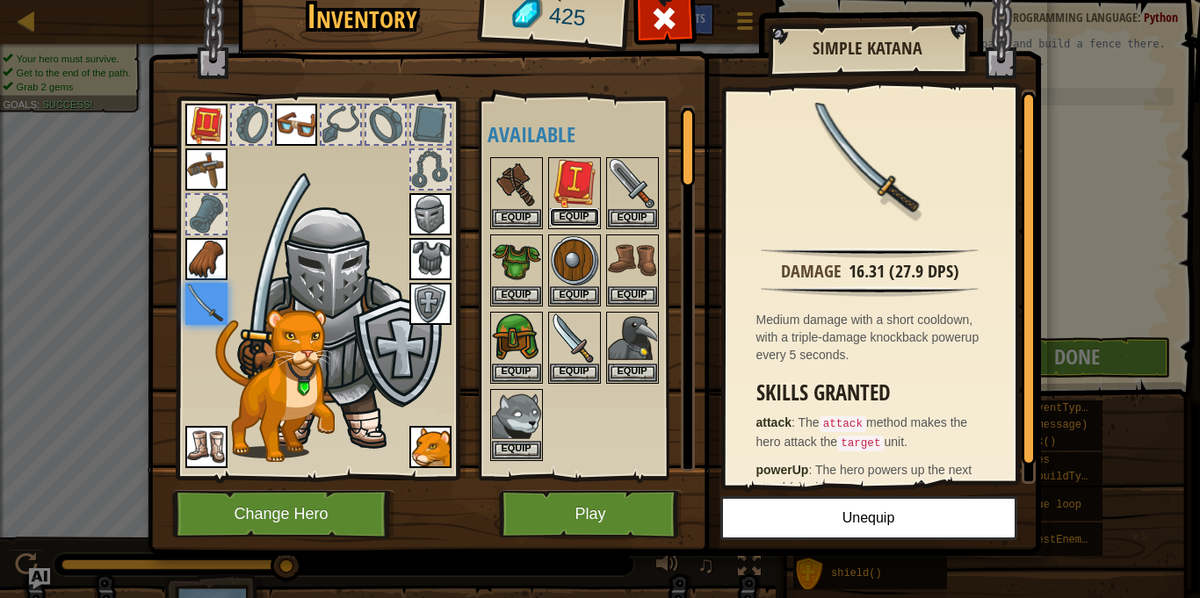
click at [575, 213] on button "Equip" at bounding box center [574, 217] width 49 height 18
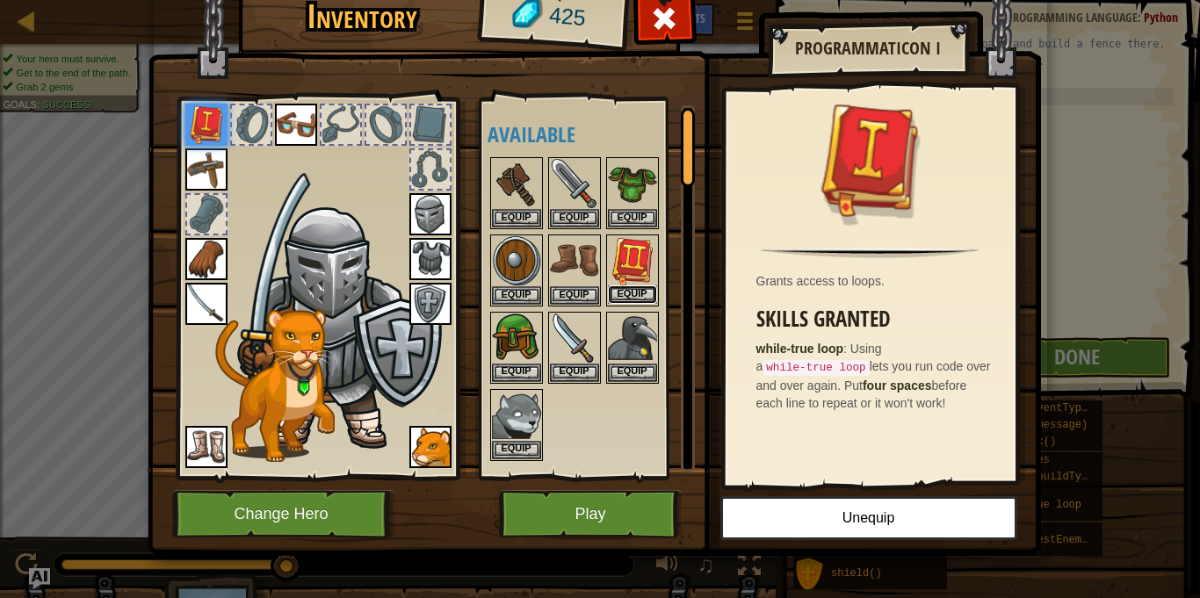
click at [626, 295] on button "Equip" at bounding box center [632, 295] width 49 height 18
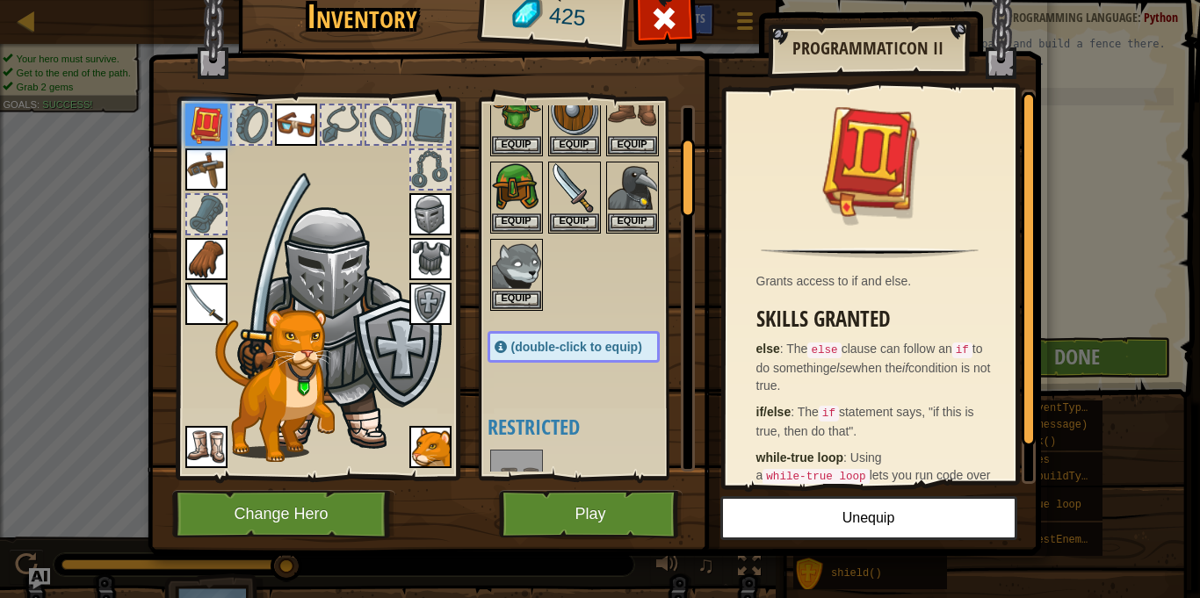
scroll to position [153, 0]
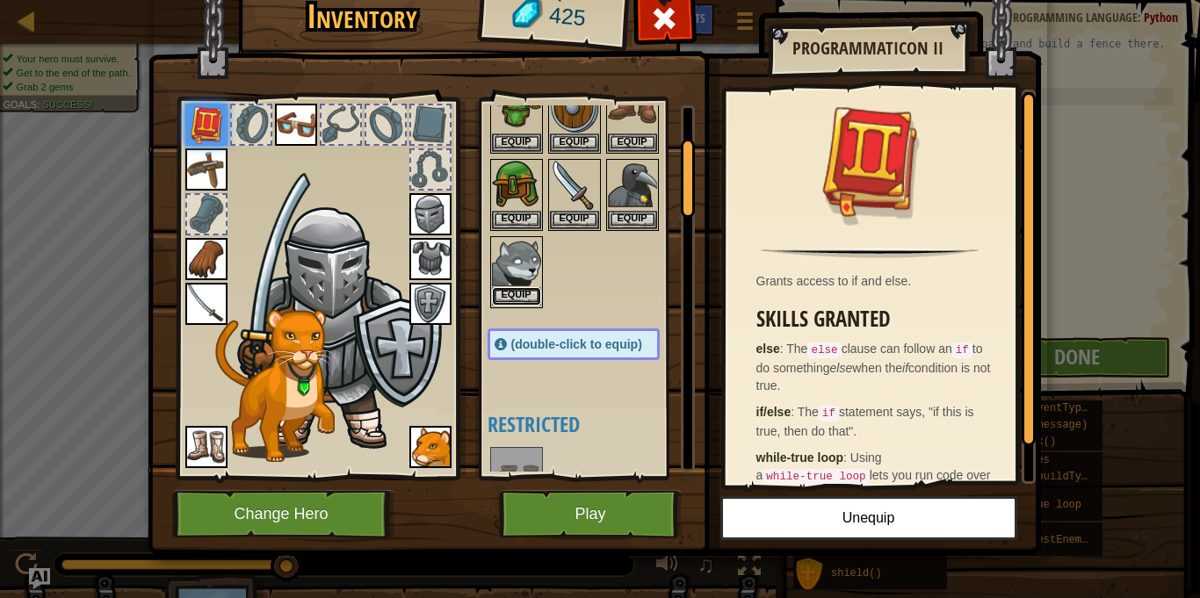
click at [503, 304] on button "Equip" at bounding box center [516, 296] width 49 height 18
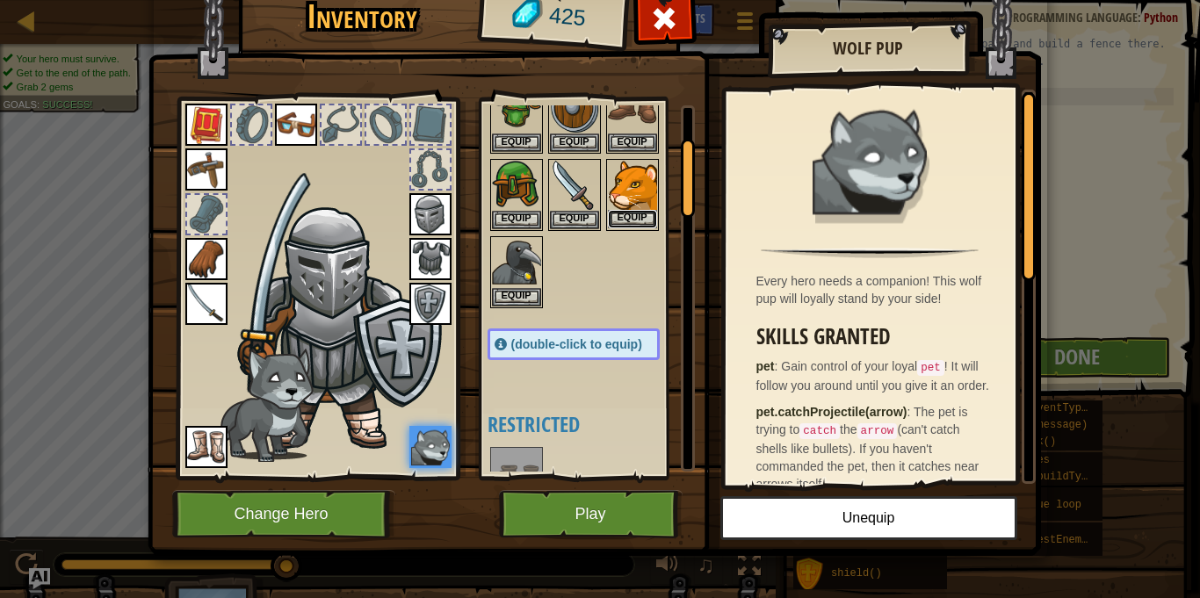
click at [640, 210] on button "Equip" at bounding box center [632, 219] width 49 height 18
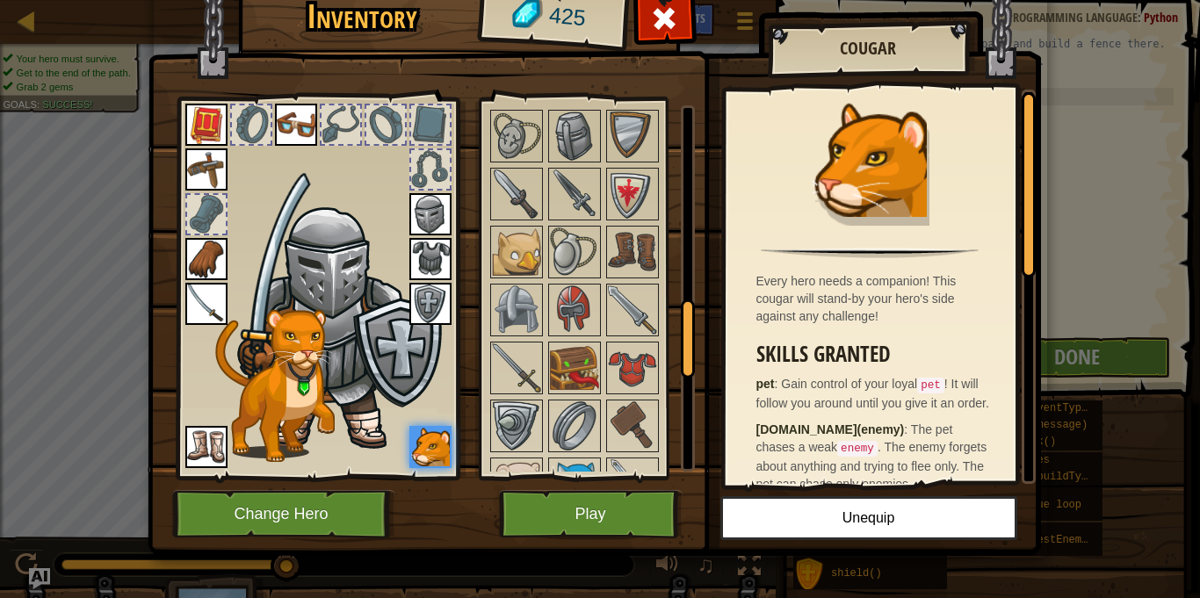
scroll to position [941, 0]
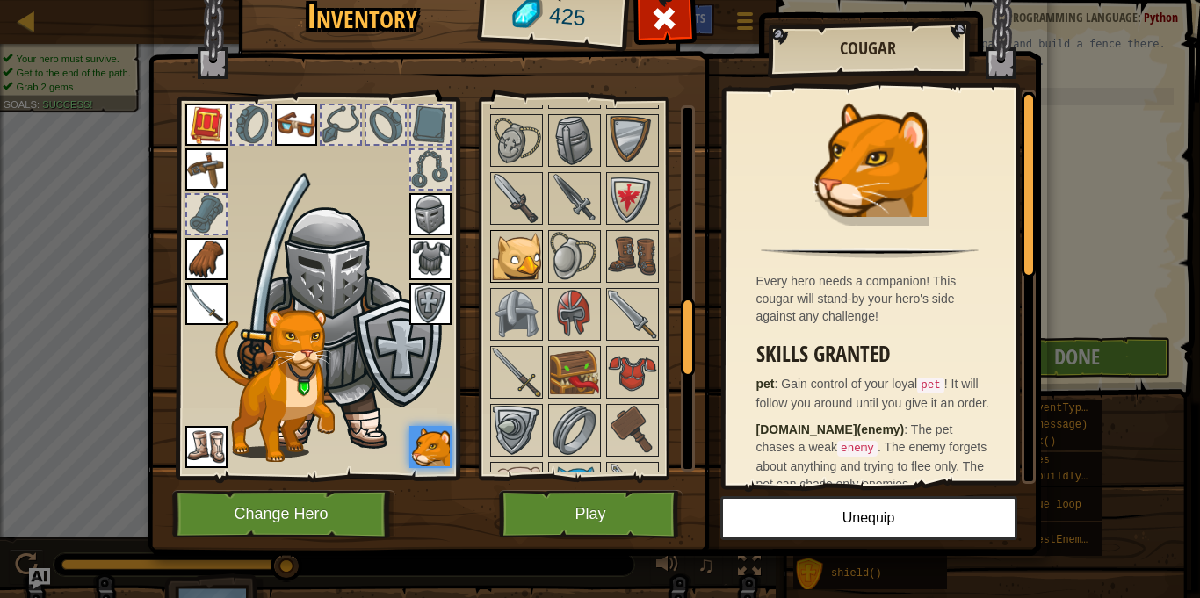
click at [531, 252] on img at bounding box center [516, 256] width 49 height 49
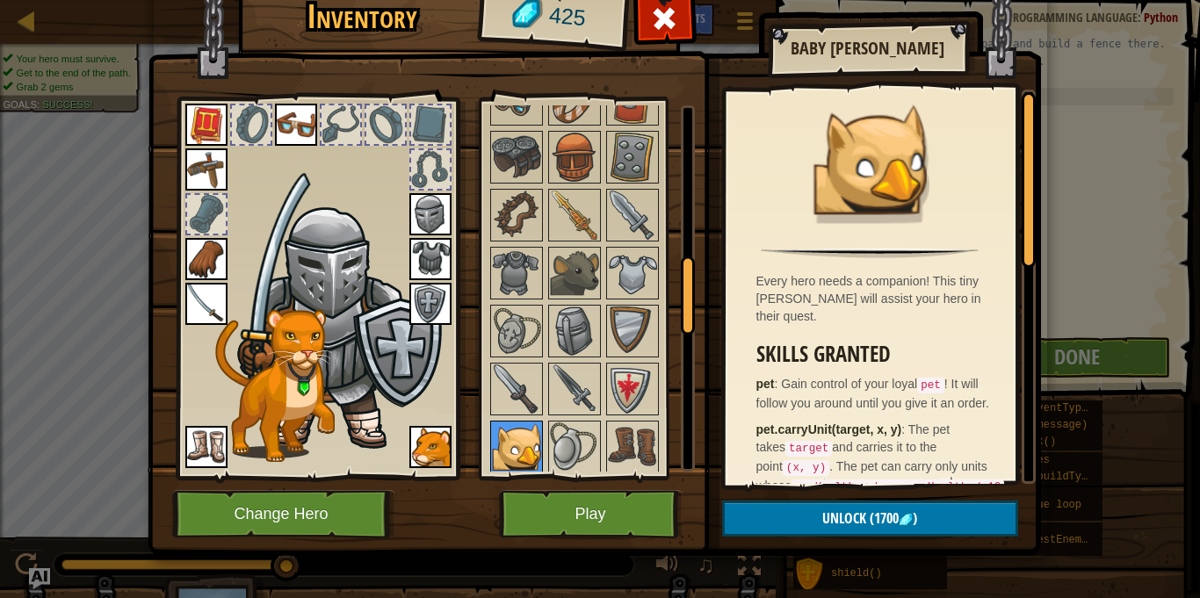
scroll to position [725, 0]
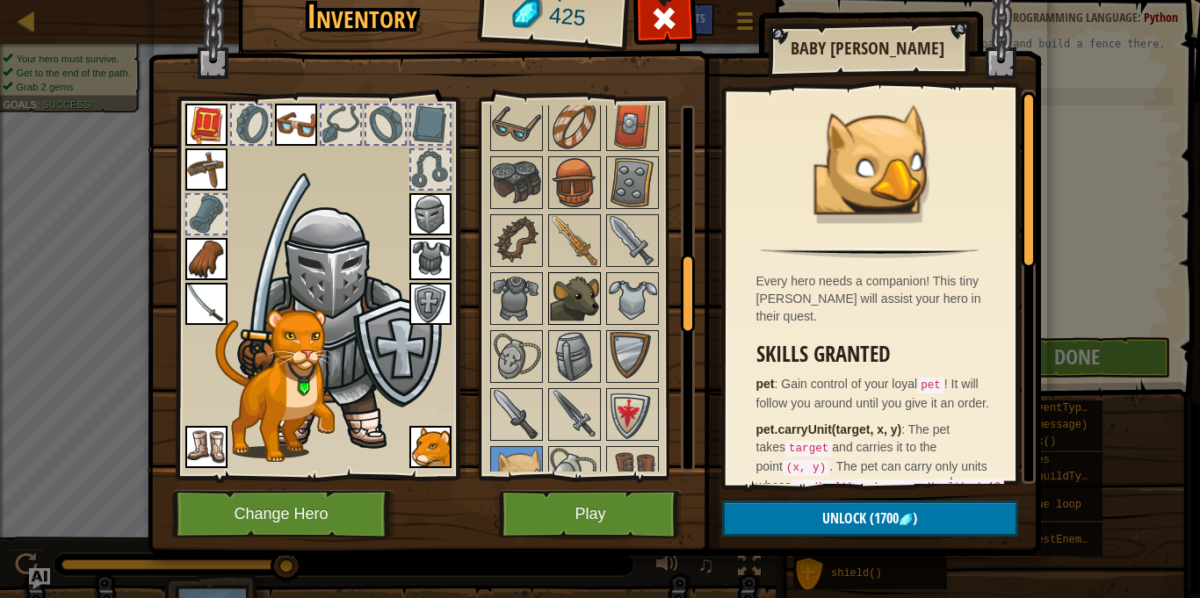
click at [573, 302] on img at bounding box center [574, 298] width 49 height 49
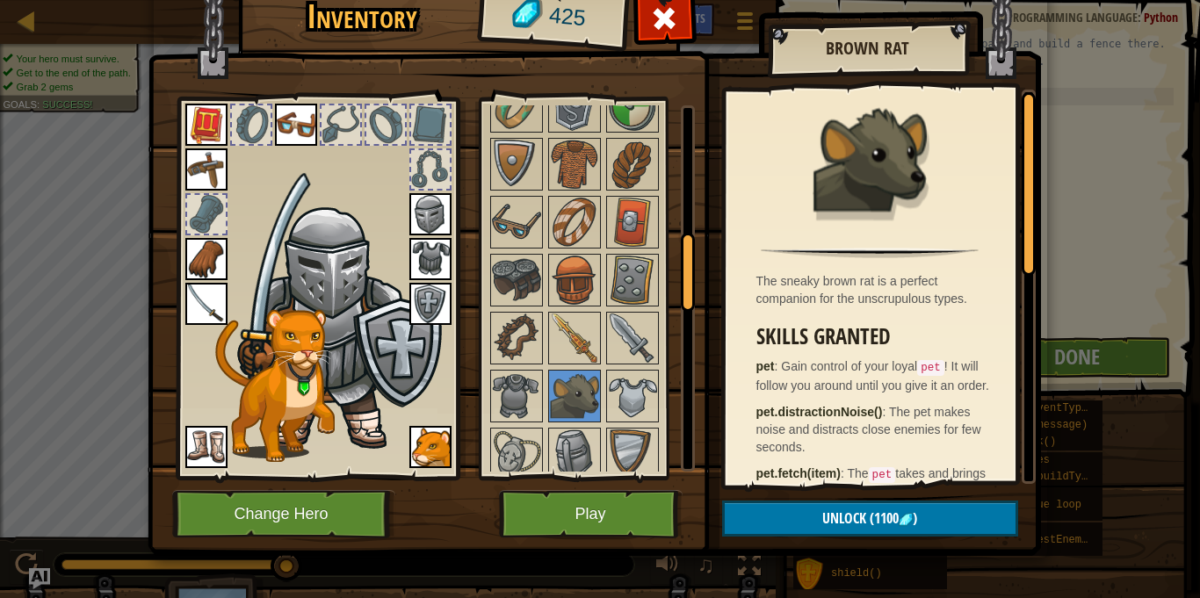
scroll to position [628, 0]
click at [501, 384] on img at bounding box center [516, 395] width 49 height 49
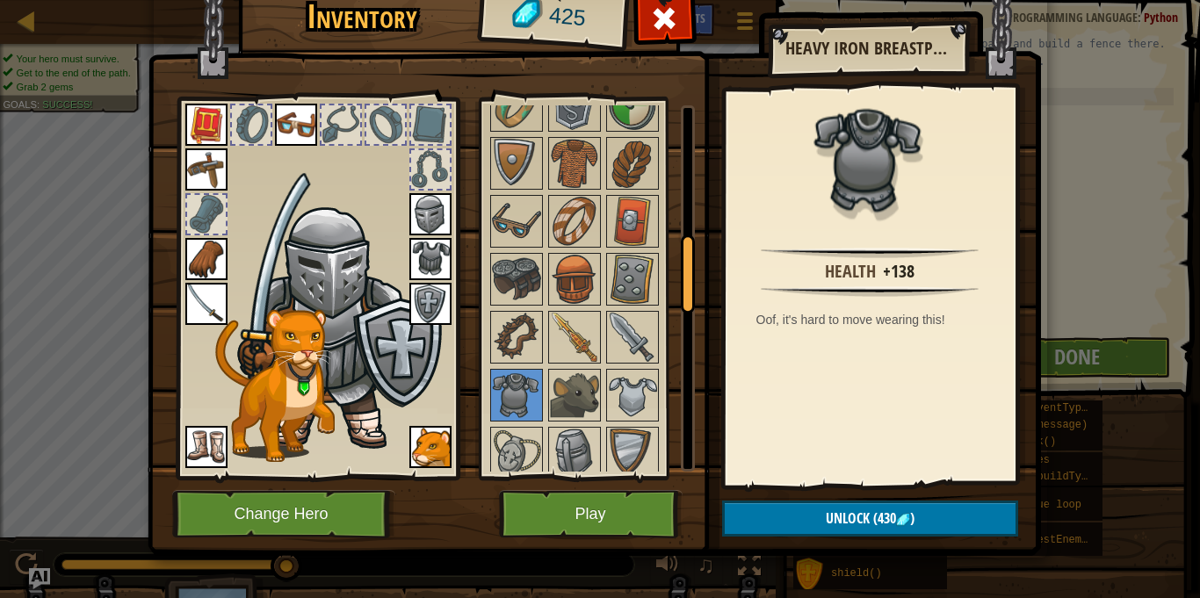
click at [553, 486] on img at bounding box center [594, 237] width 893 height 638
click at [567, 520] on button "Play" at bounding box center [591, 514] width 184 height 48
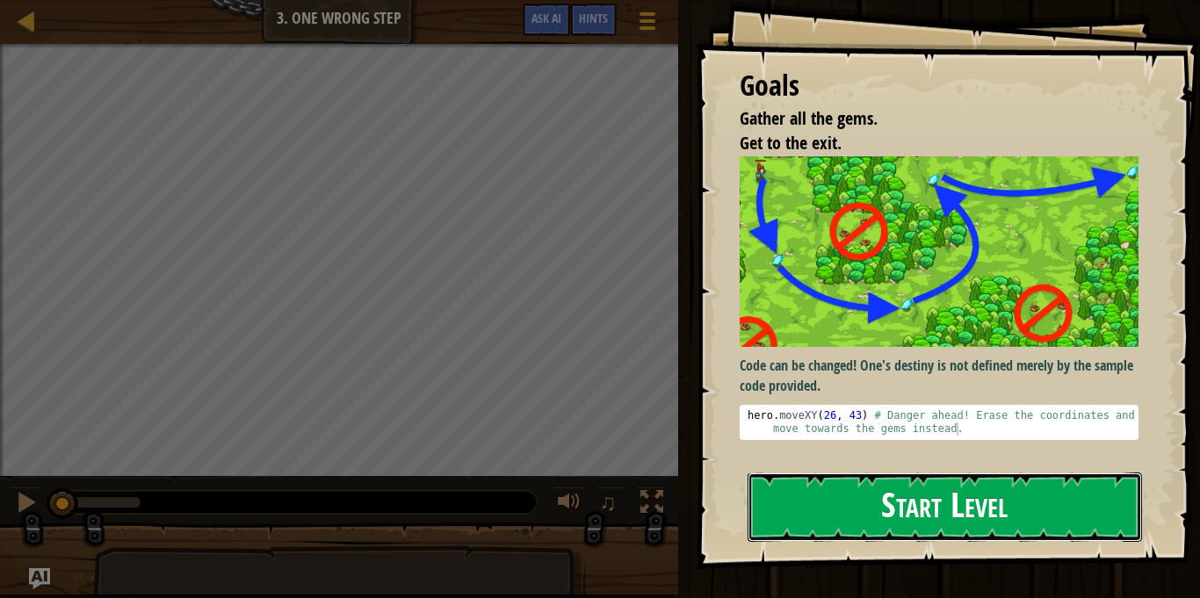
click at [852, 517] on button "Start Level" at bounding box center [945, 507] width 394 height 69
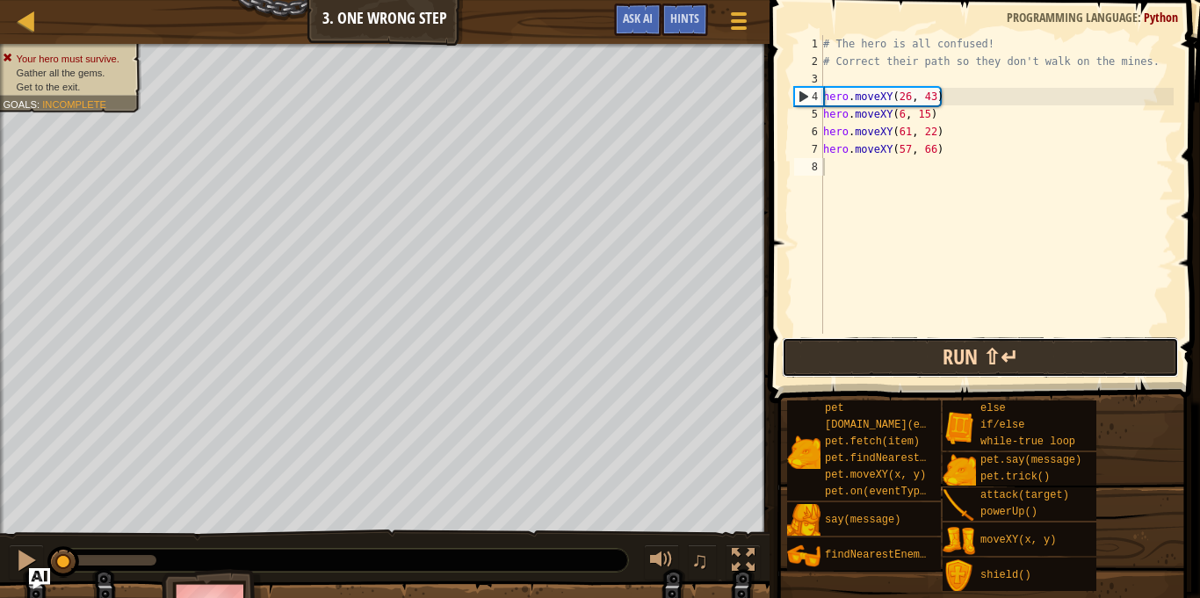
click at [826, 344] on button "Run ⇧↵" at bounding box center [980, 357] width 397 height 40
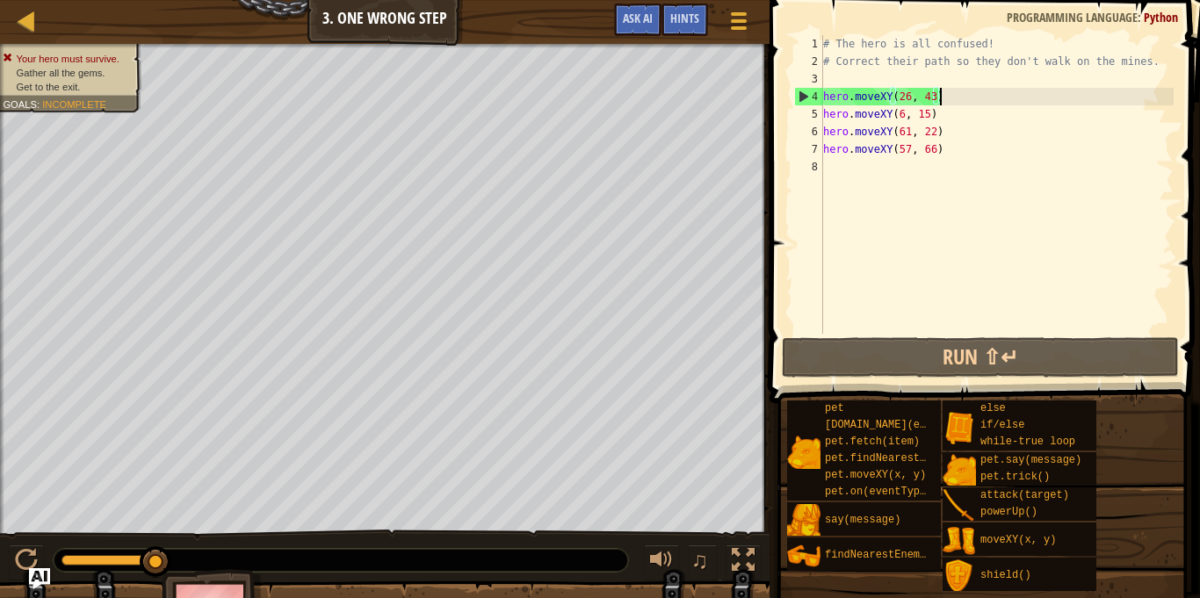
click at [951, 97] on div "# The hero is all confused! # Correct their path so they don't walk on the mine…" at bounding box center [997, 202] width 354 height 334
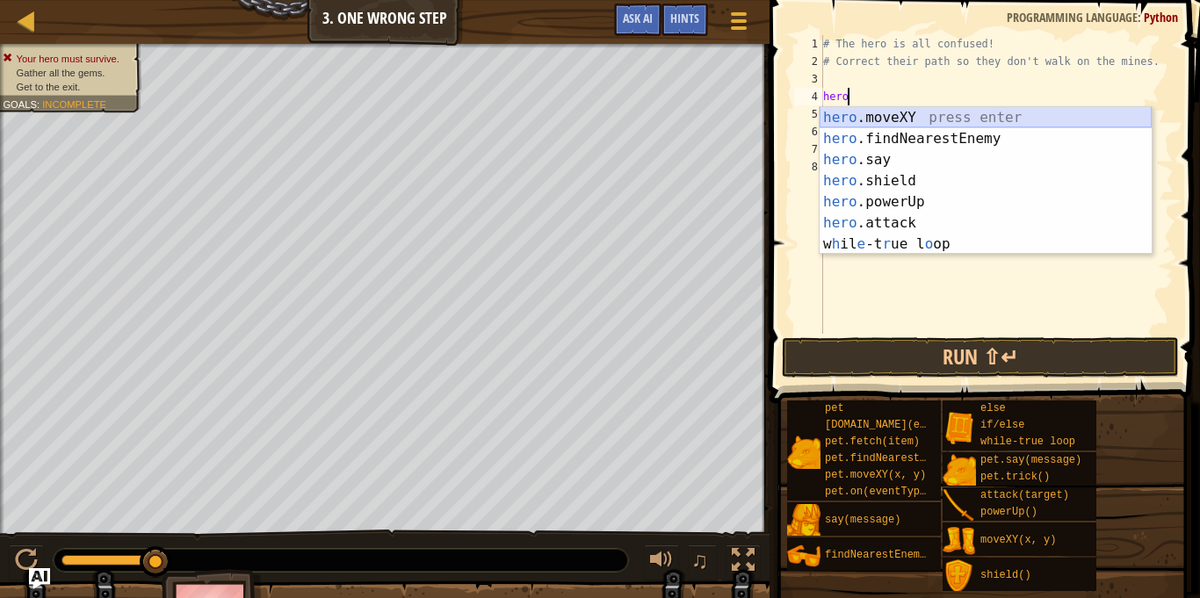
click at [982, 112] on div "hero .moveXY press enter hero .findNearestEnemy press enter hero .say press ent…" at bounding box center [986, 202] width 332 height 190
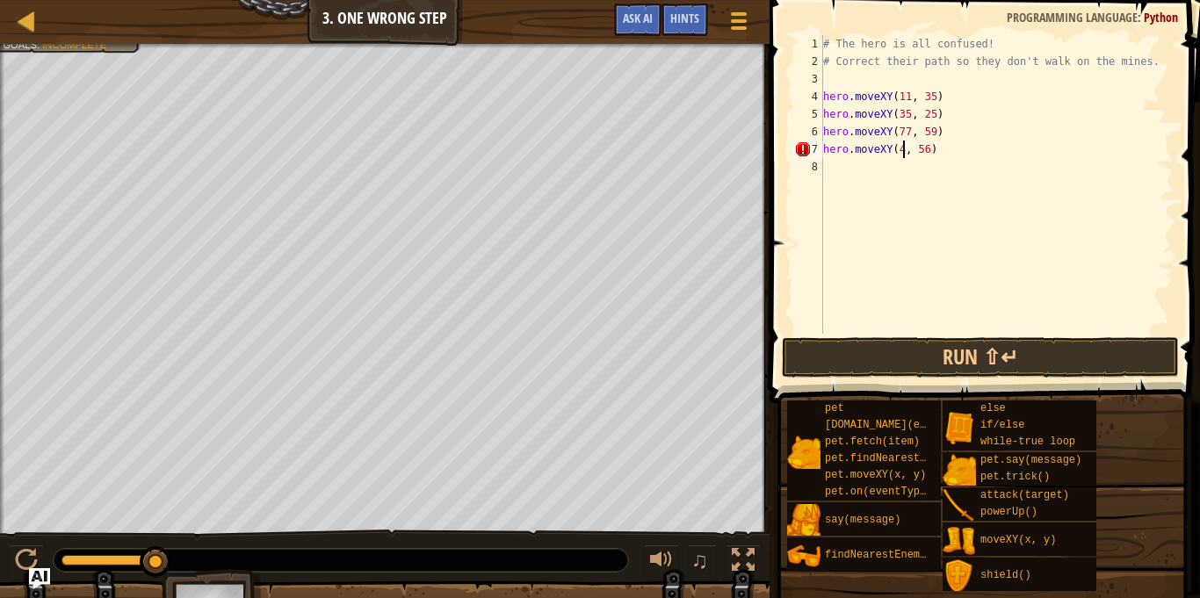
scroll to position [8, 13]
click at [908, 347] on button "Run ⇧↵" at bounding box center [980, 357] width 397 height 40
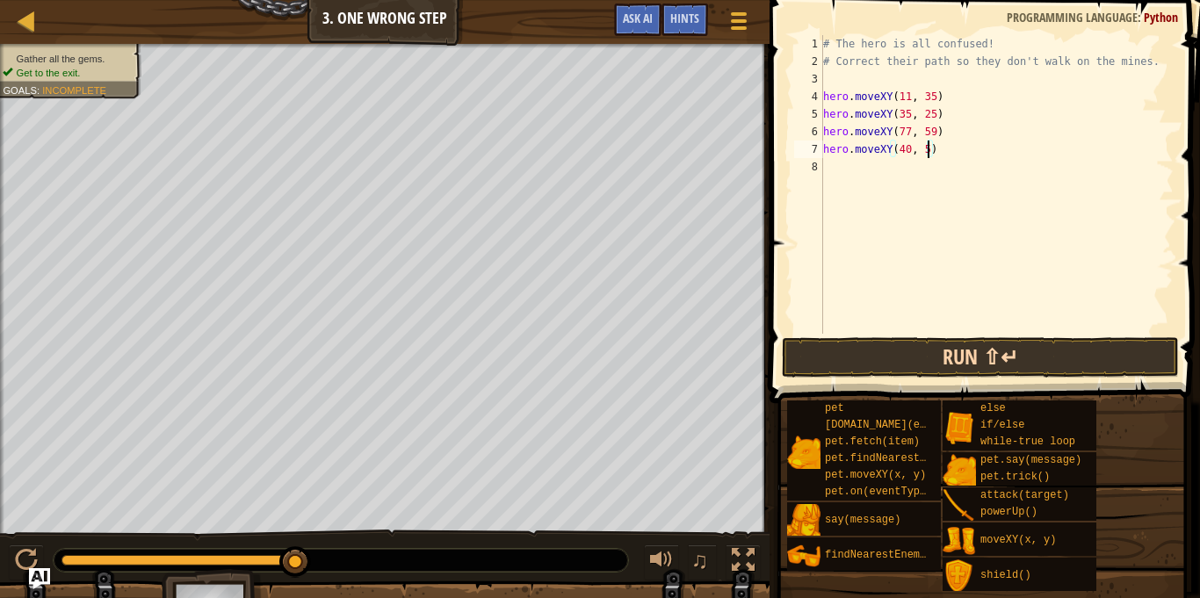
type textarea "hero.moveXY(40, 55)"
click at [837, 170] on div "# The hero is all confused! # Correct their path so they don't walk on the mine…" at bounding box center [997, 202] width 354 height 334
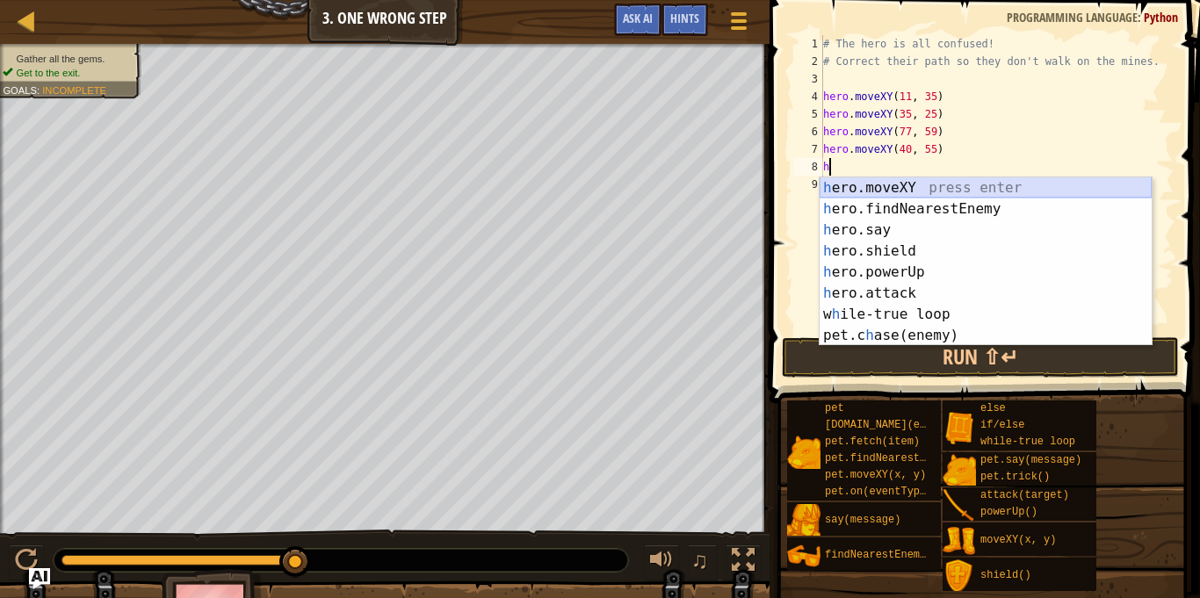
click at [901, 185] on div "h ero.moveXY press enter h ero.findNearestEnemy press enter h ero.say press ent…" at bounding box center [986, 282] width 332 height 211
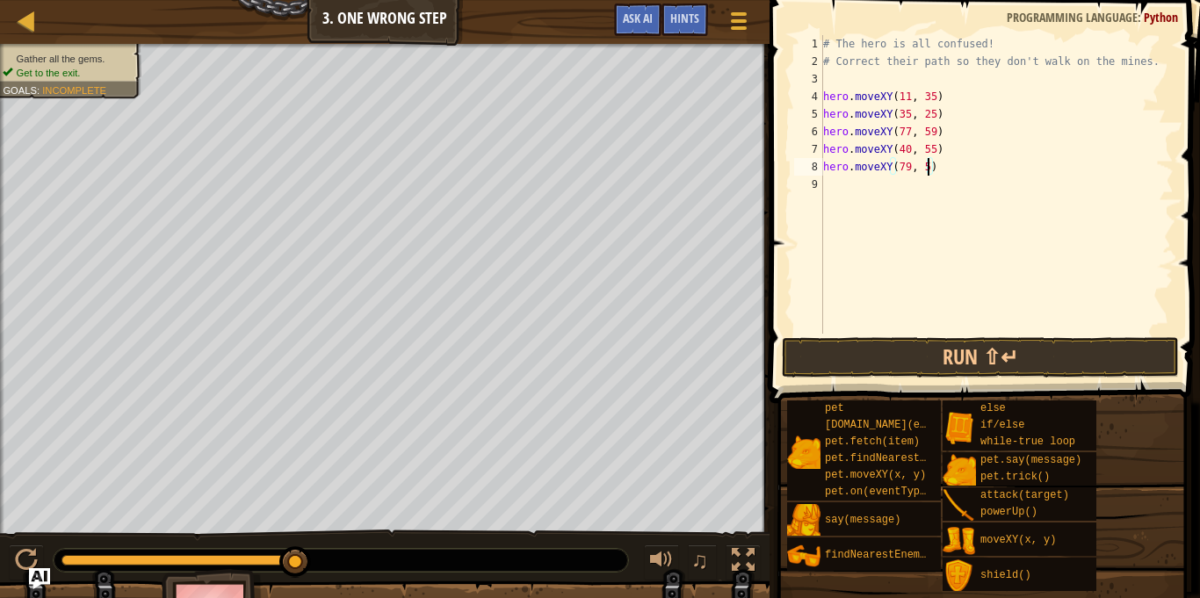
scroll to position [8, 16]
click at [910, 361] on button "Run ⇧↵" at bounding box center [980, 357] width 397 height 40
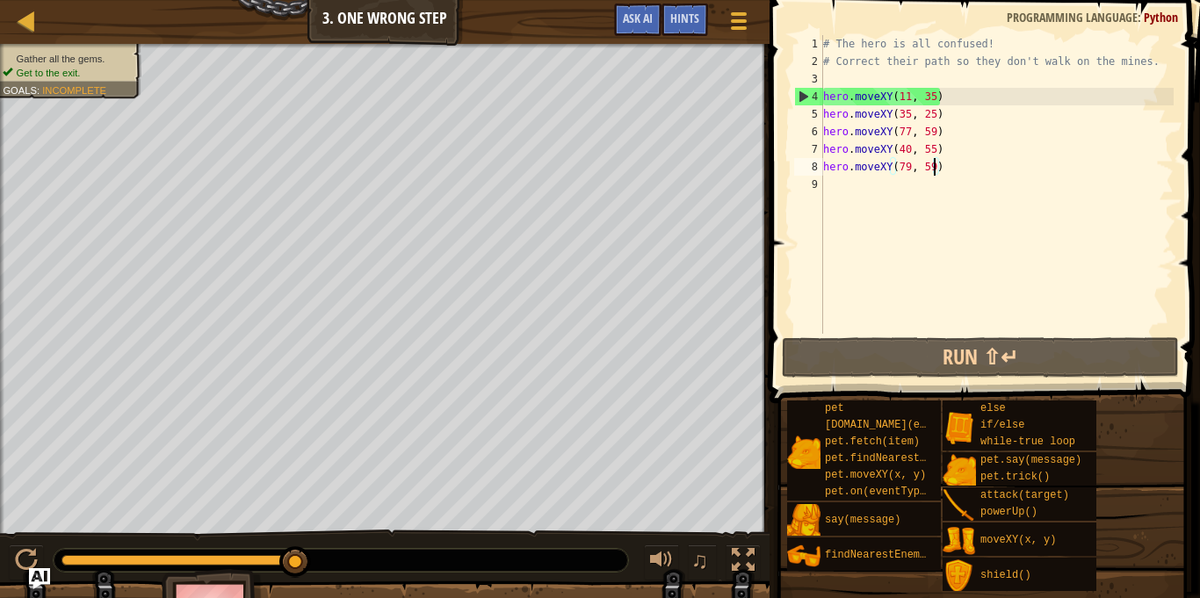
click at [931, 155] on div "# The hero is all confused! # Correct their path so they don't walk on the mine…" at bounding box center [997, 202] width 354 height 334
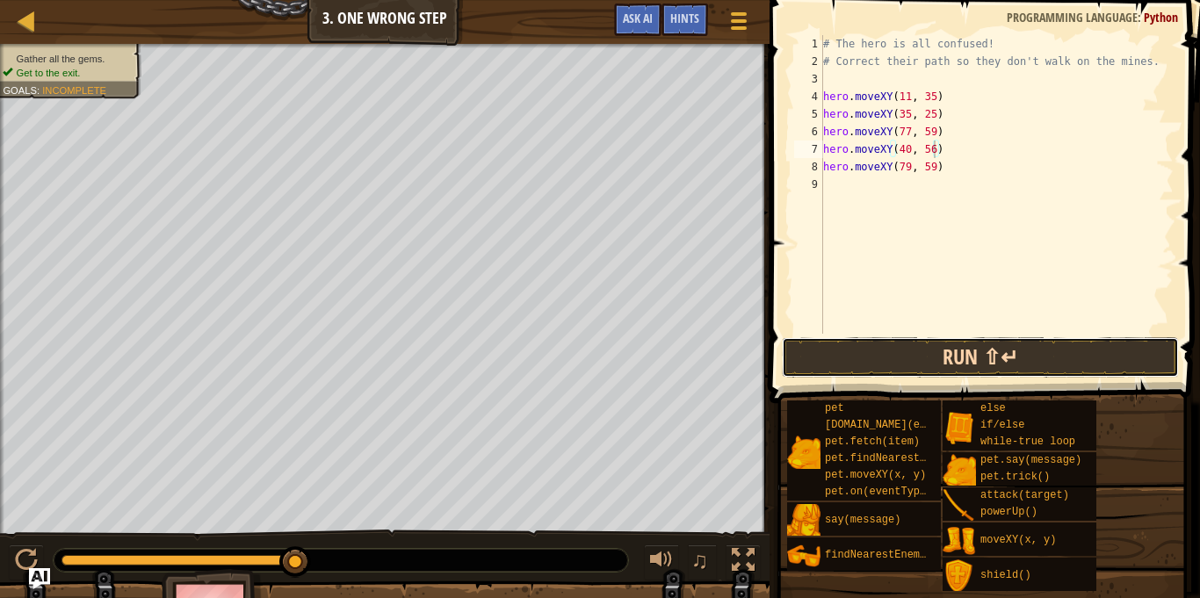
click at [952, 356] on button "Run ⇧↵" at bounding box center [980, 357] width 397 height 40
click at [1035, 364] on button "Run ⇧↵" at bounding box center [980, 357] width 397 height 40
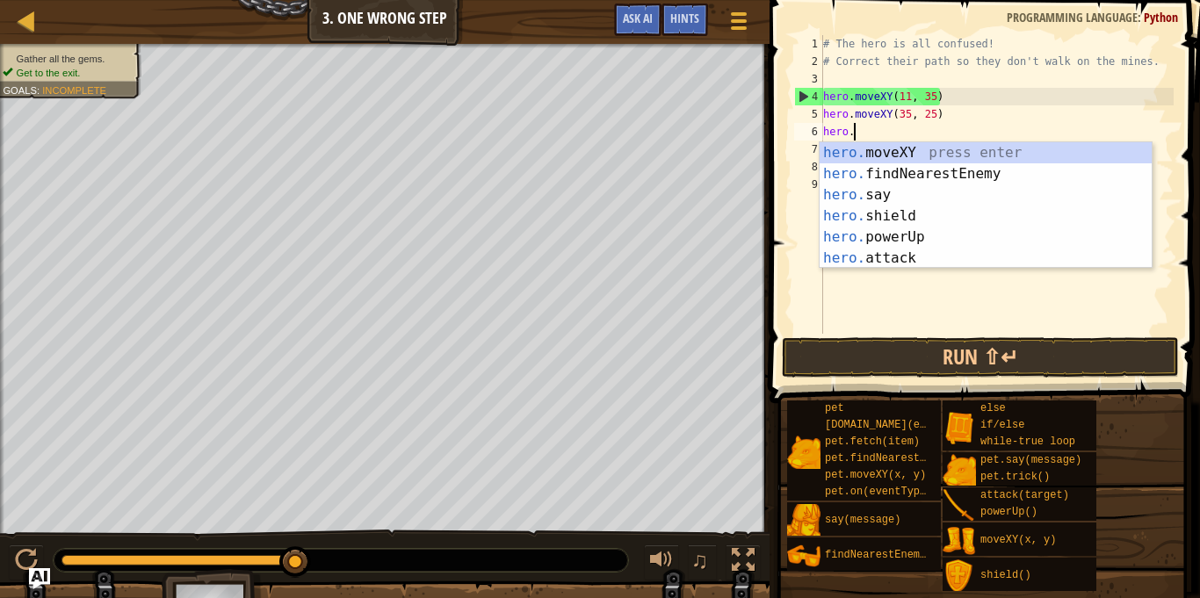
scroll to position [8, 1]
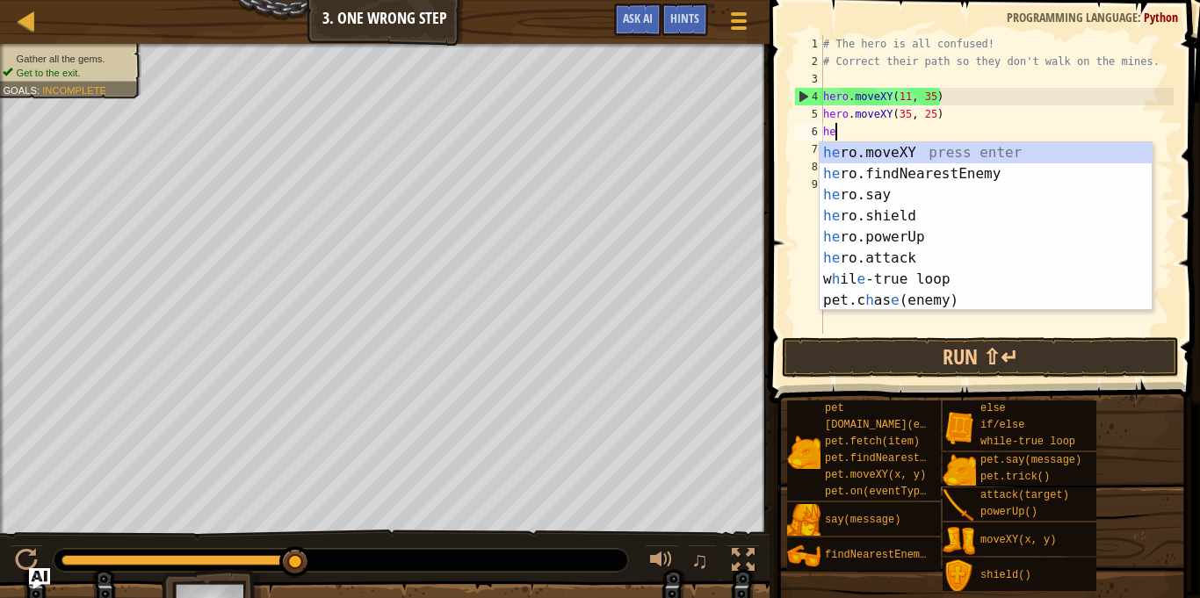
type textarea "h"
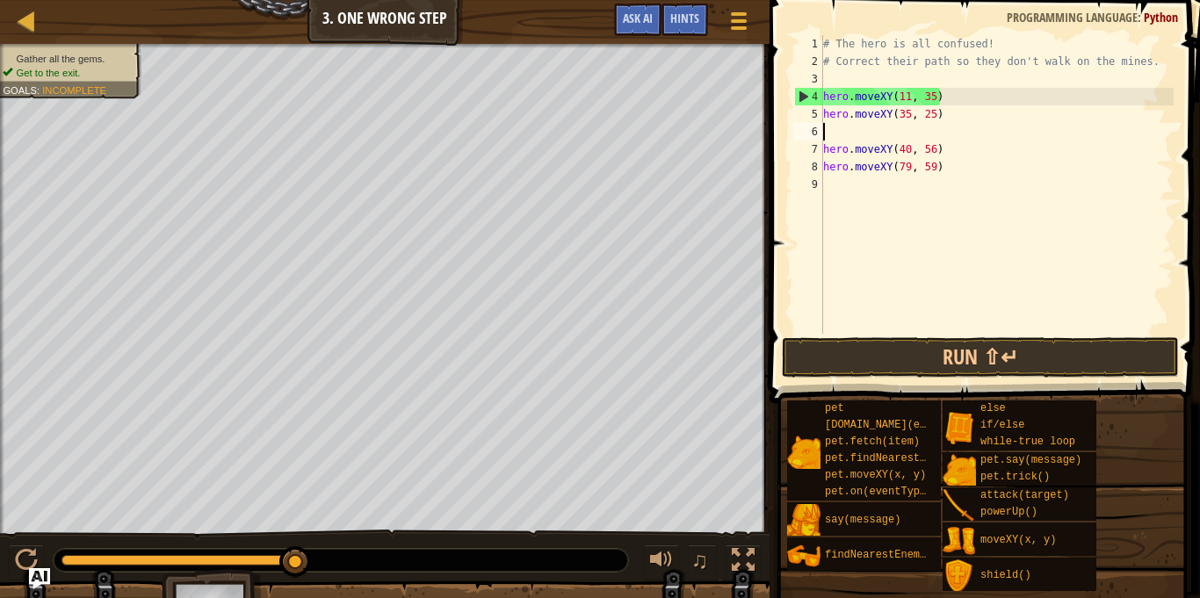
type textarea "hero.moveXY(35, 25)"
click at [910, 170] on div "# The hero is all confused! # Correct their path so they don't walk on the mine…" at bounding box center [997, 202] width 354 height 334
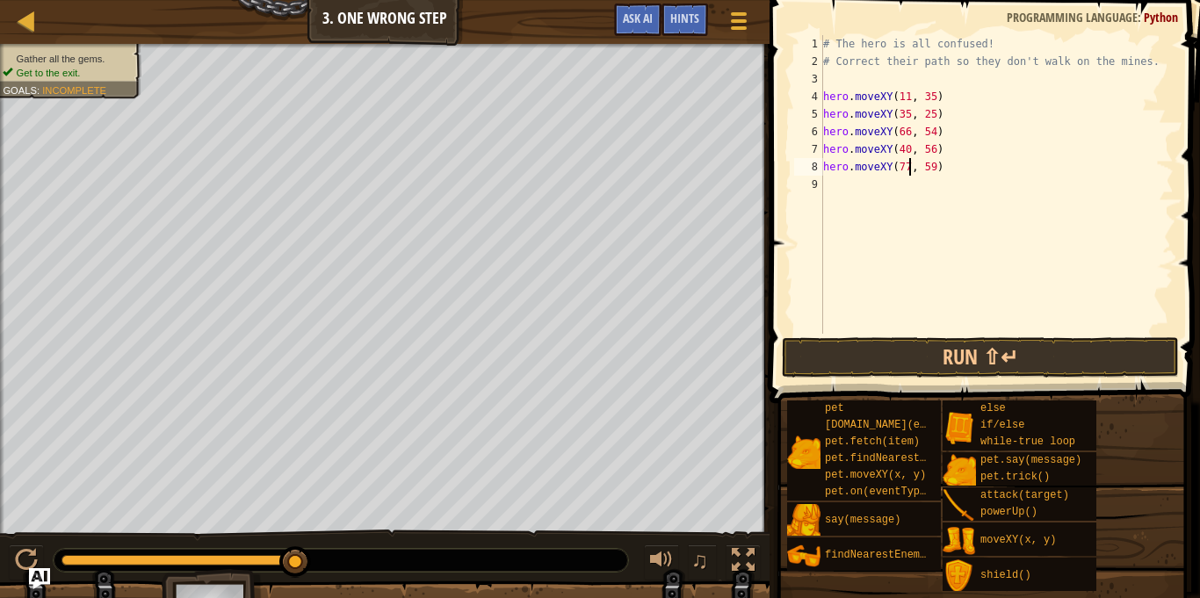
scroll to position [8, 13]
type textarea "hero.moveXY(77, 59)"
click at [996, 351] on button "Run ⇧↵" at bounding box center [980, 357] width 397 height 40
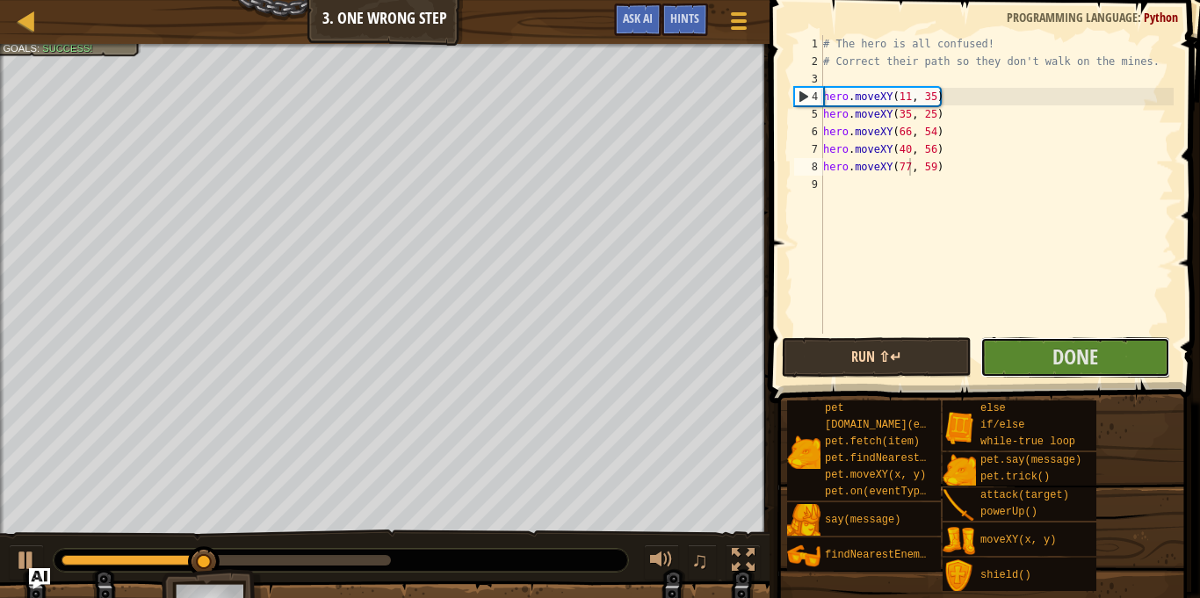
click at [996, 351] on button "Done" at bounding box center [1075, 357] width 190 height 40
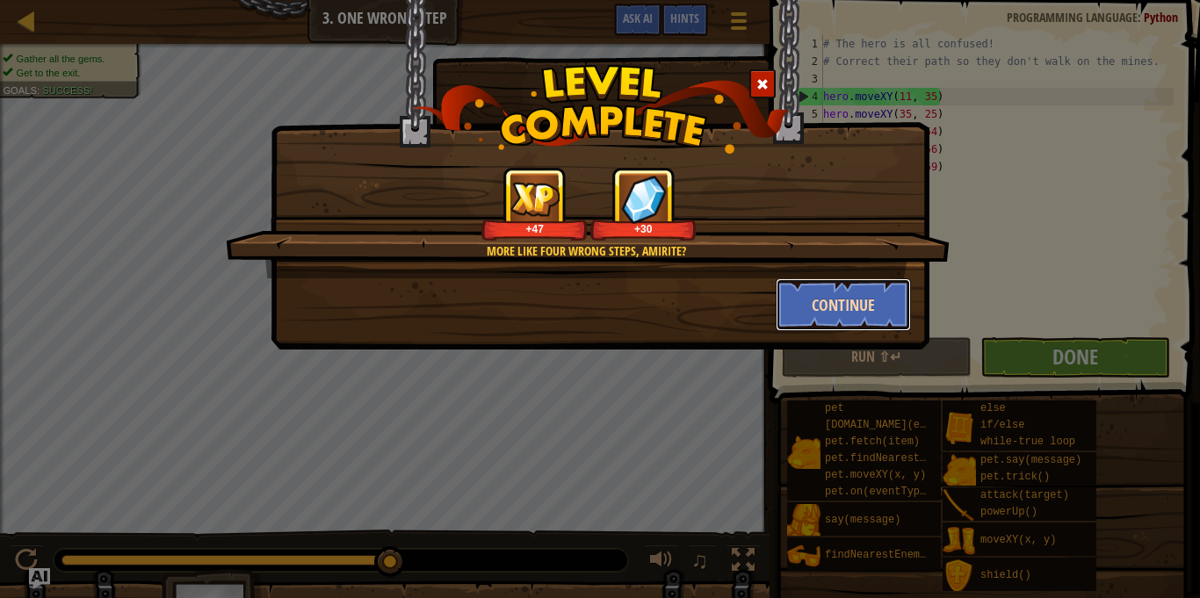
click at [872, 305] on button "Continue" at bounding box center [844, 304] width 136 height 53
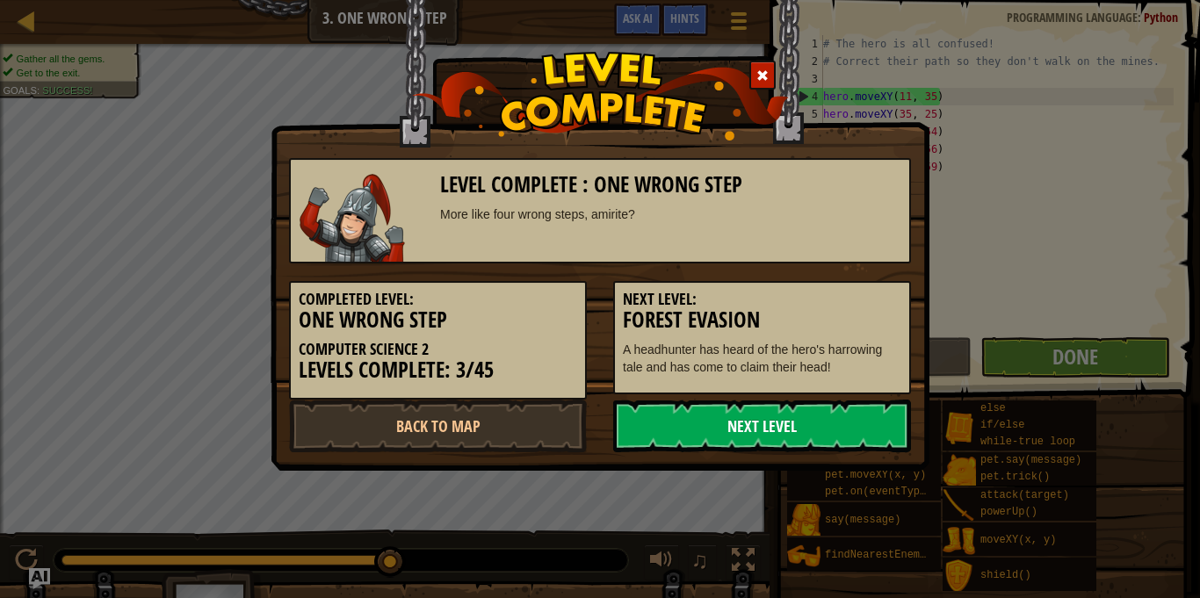
click at [788, 441] on link "Next Level" at bounding box center [762, 426] width 298 height 53
click at [778, 431] on link "Next Level" at bounding box center [762, 426] width 298 height 53
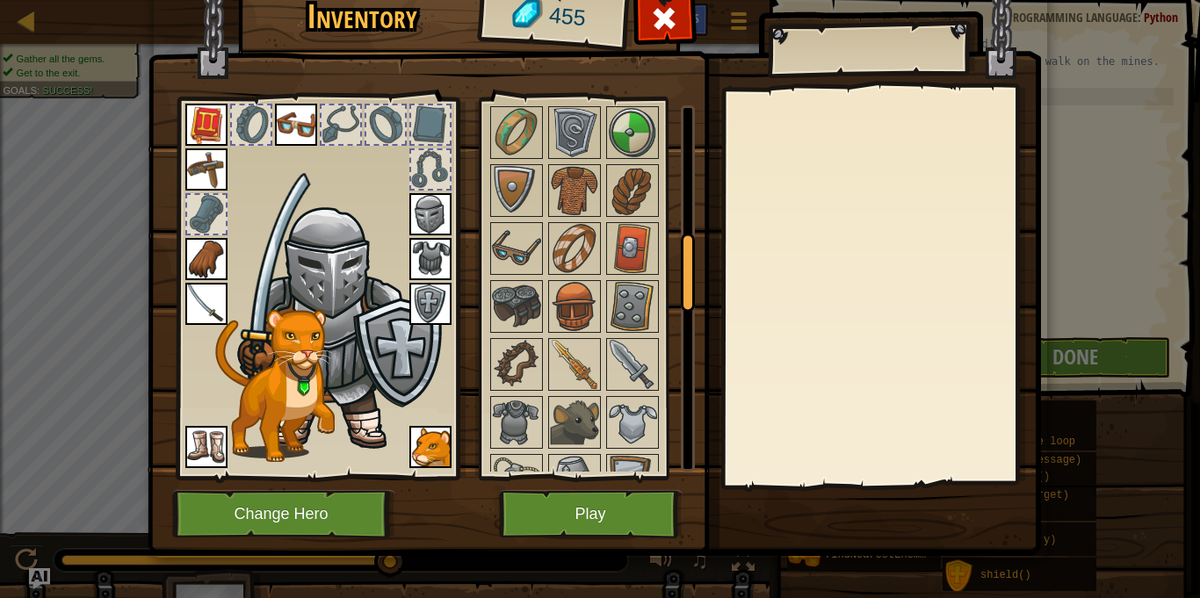
scroll to position [675, 0]
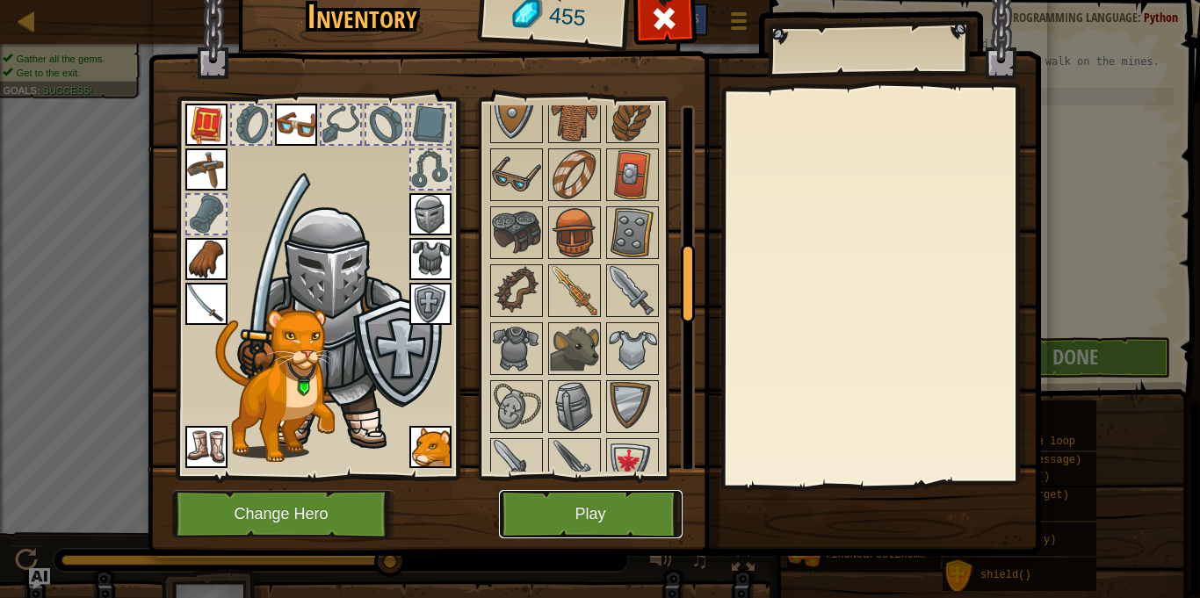
click at [569, 511] on button "Play" at bounding box center [591, 514] width 184 height 48
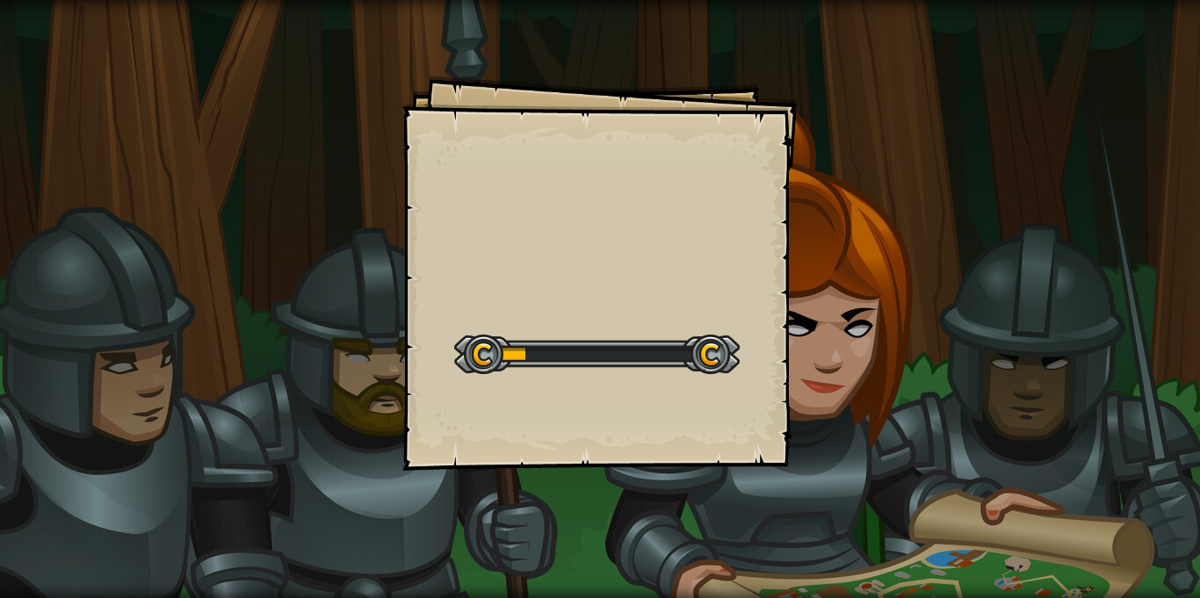
click at [655, 278] on div "Goals Start Level Error loading from server. Try refreshing the page. You'll ne…" at bounding box center [599, 273] width 395 height 395
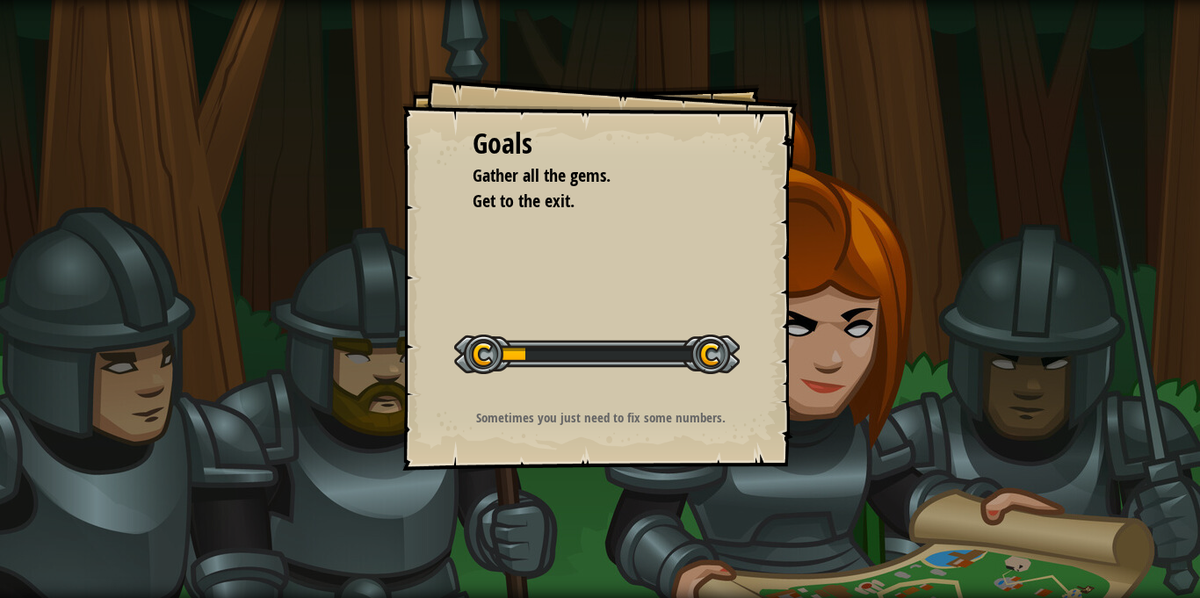
click at [655, 278] on div "Goals Gather all the gems. Get to the exit. Start Level Error loading from serv…" at bounding box center [599, 273] width 395 height 395
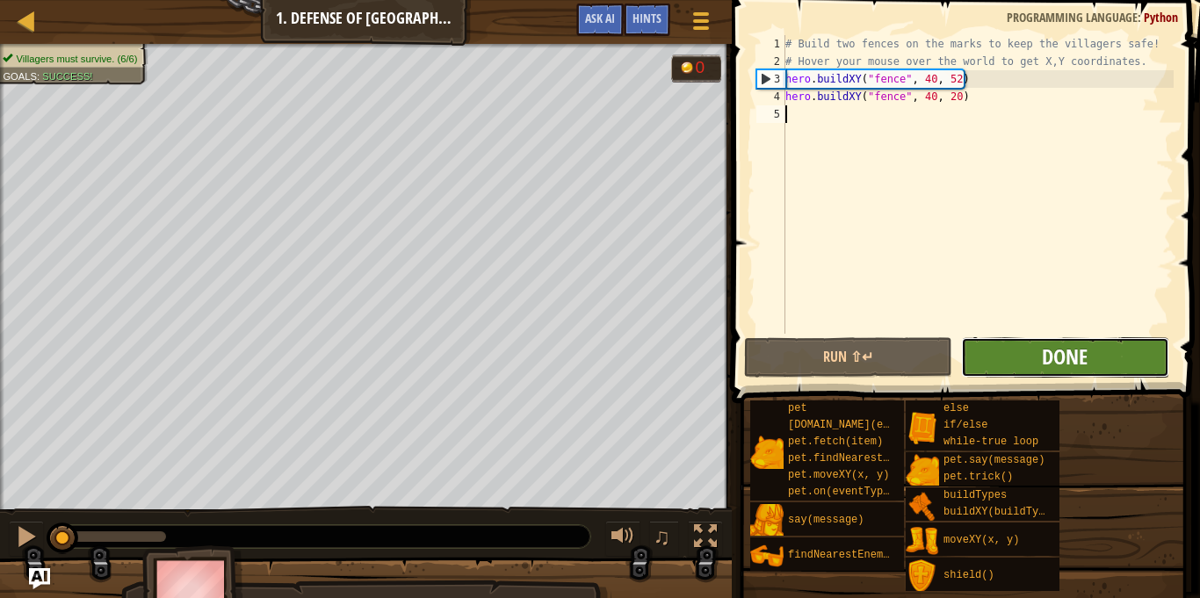
click at [1042, 356] on span "Done" at bounding box center [1065, 357] width 46 height 28
